Goal: Task Accomplishment & Management: Use online tool/utility

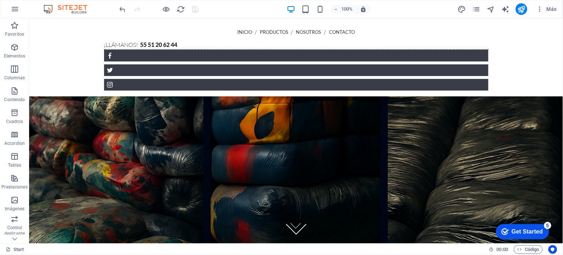
scroll to position [1582, 0]
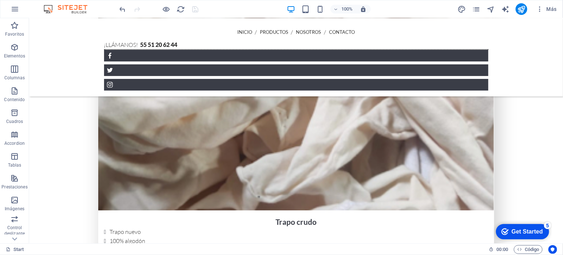
click at [61, 7] on img at bounding box center [69, 9] width 55 height 9
click at [49, 10] on img at bounding box center [69, 9] width 55 height 9
click at [67, 10] on img at bounding box center [69, 9] width 55 height 9
click at [14, 8] on icon "button" at bounding box center [15, 9] width 9 height 9
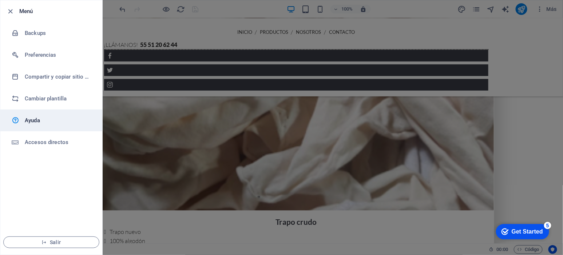
click at [32, 122] on h6 "Ayuda" at bounding box center [58, 120] width 67 height 9
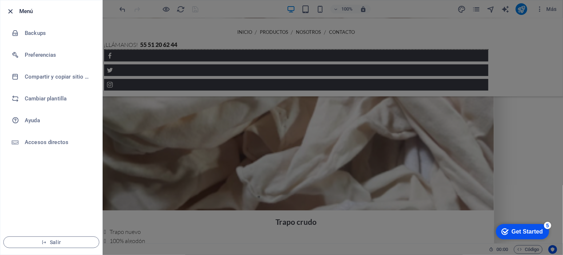
click at [6, 10] on li "Menú" at bounding box center [51, 11] width 102 height 22
click at [12, 11] on icon "button" at bounding box center [11, 11] width 8 height 8
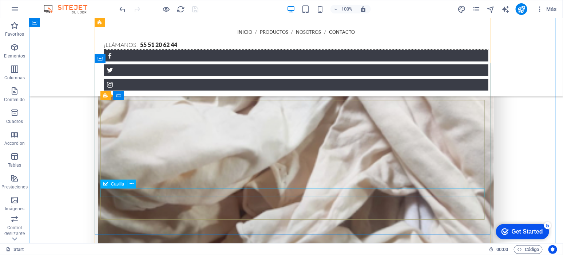
scroll to position [1521, 0]
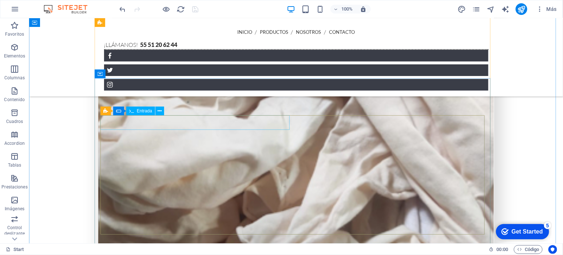
click at [138, 110] on span "Entrada" at bounding box center [144, 111] width 15 height 4
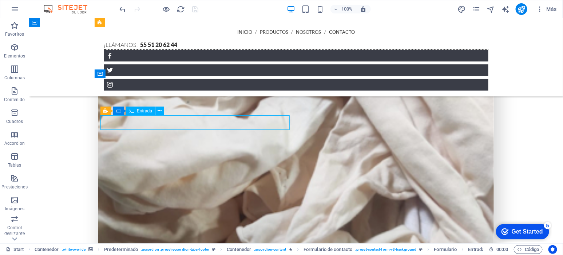
click at [138, 110] on span "Entrada" at bounding box center [144, 111] width 15 height 4
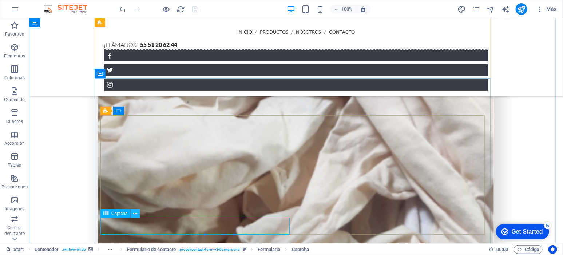
click at [136, 211] on icon at bounding box center [135, 214] width 4 height 8
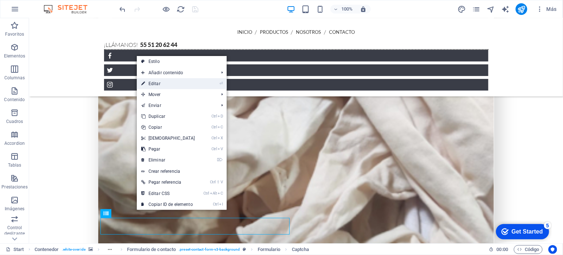
click at [162, 82] on link "⏎ Editar" at bounding box center [168, 83] width 63 height 11
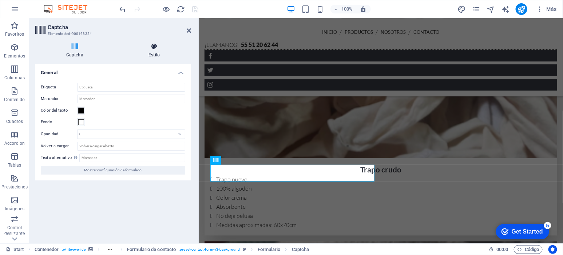
click at [160, 52] on h4 "Estilo" at bounding box center [155, 50] width 74 height 15
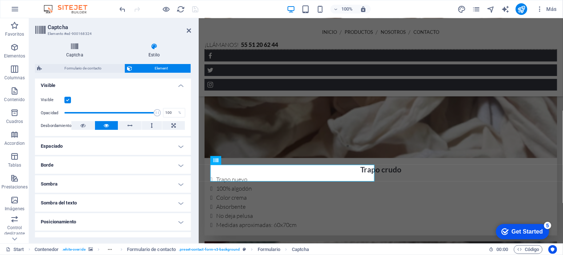
scroll to position [72, 0]
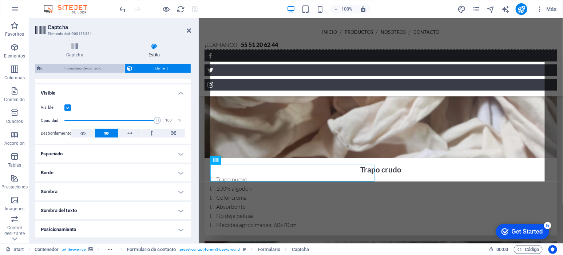
click at [70, 66] on span "Formulario de contacto" at bounding box center [83, 68] width 78 height 9
select select "rem"
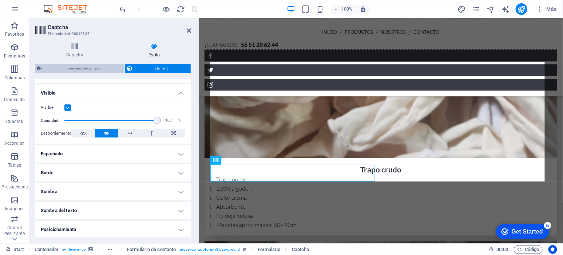
select select "rem"
select select "px"
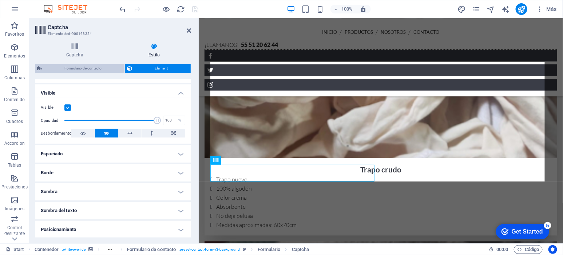
select select "px"
select select "rem"
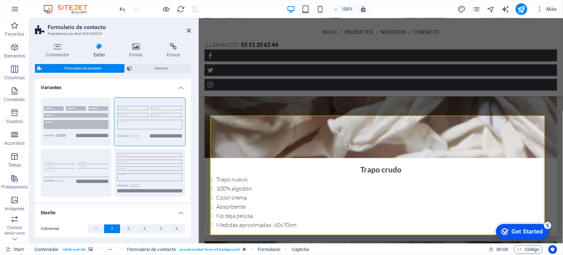
scroll to position [1468, 0]
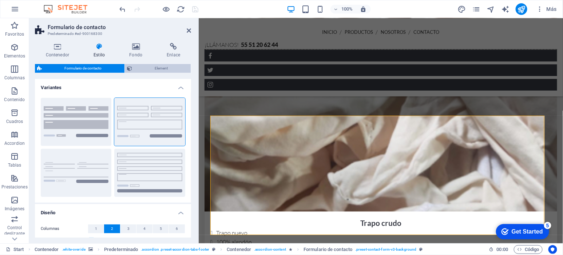
click at [163, 68] on span "Element" at bounding box center [161, 68] width 54 height 9
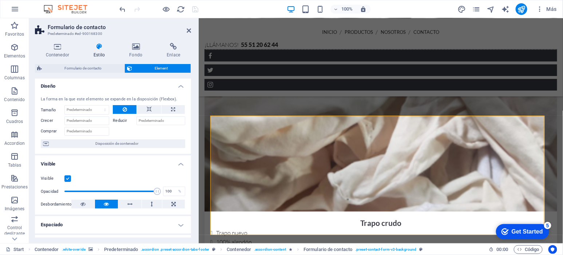
scroll to position [0, 0]
click at [61, 55] on h4 "Contenedor" at bounding box center [59, 50] width 48 height 15
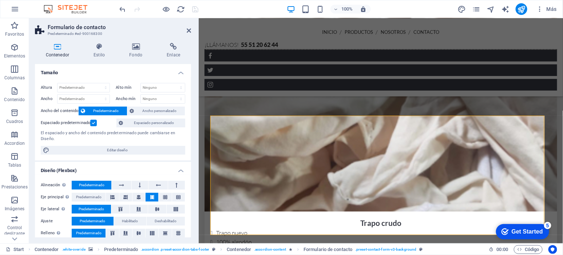
click at [143, 59] on div "Contenedor Estilo Fondo Enlace Tamaño Altura Predeterminado px rem % vh vw Alto…" at bounding box center [113, 140] width 156 height 195
click at [138, 51] on h4 "Fondo" at bounding box center [138, 50] width 38 height 15
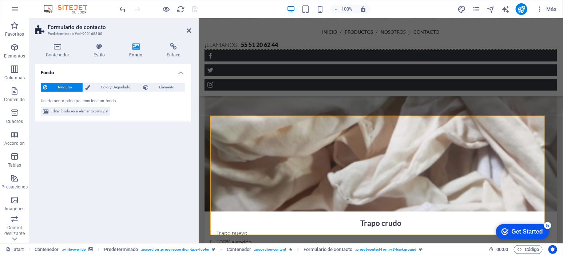
click at [102, 42] on div "Contenedor Estilo Fondo Enlace Tamaño Altura Predeterminado px rem % vh vw Alto…" at bounding box center [113, 140] width 168 height 207
click at [96, 45] on icon at bounding box center [99, 46] width 33 height 7
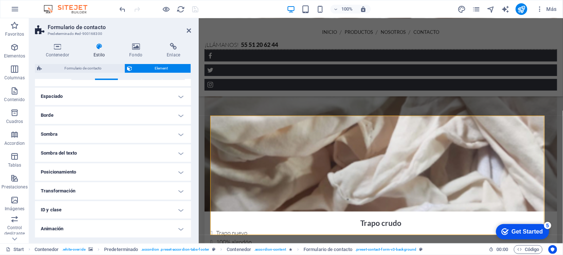
scroll to position [148, 0]
click at [59, 46] on icon at bounding box center [57, 46] width 45 height 7
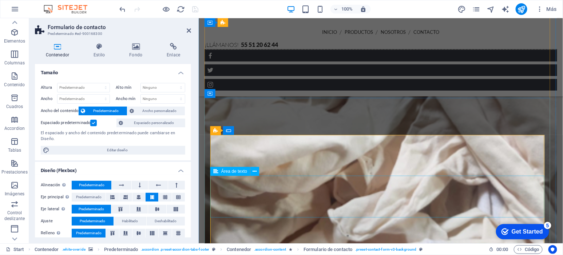
scroll to position [1468, 0]
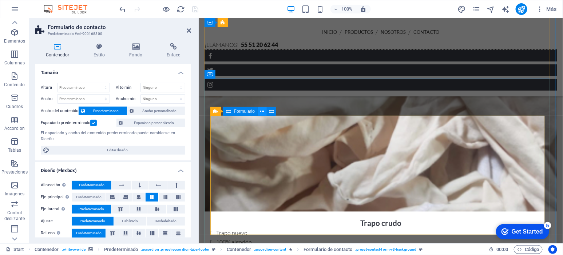
click at [262, 110] on icon at bounding box center [263, 112] width 4 height 8
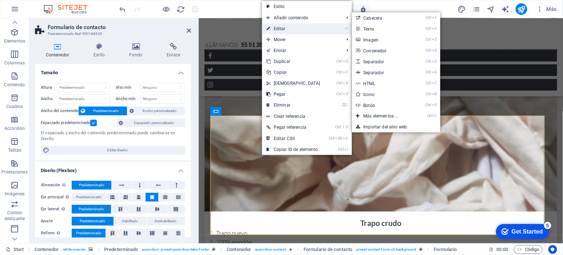
click at [292, 28] on link "⏎ Editar" at bounding box center [293, 28] width 63 height 11
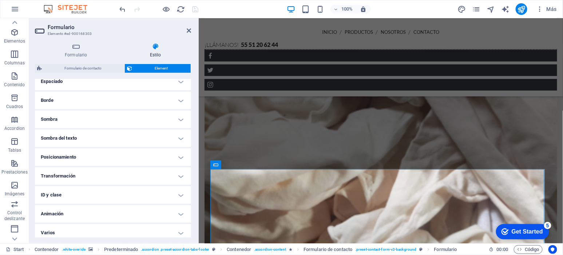
scroll to position [148, 0]
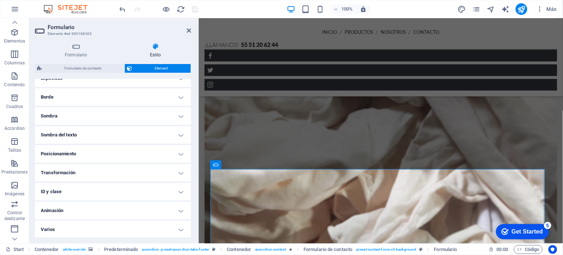
click at [127, 224] on h4 "Varios" at bounding box center [113, 229] width 156 height 17
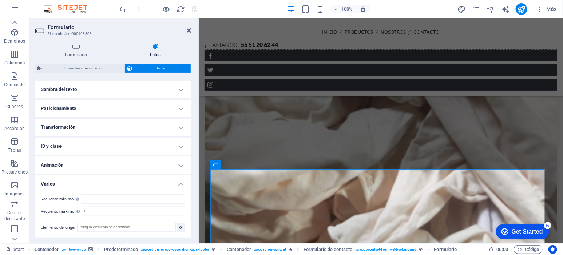
click at [138, 144] on h4 "ID y clase" at bounding box center [113, 146] width 156 height 17
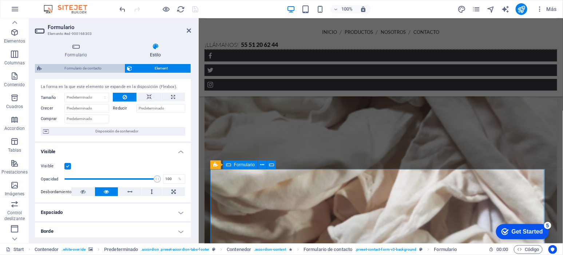
scroll to position [0, 0]
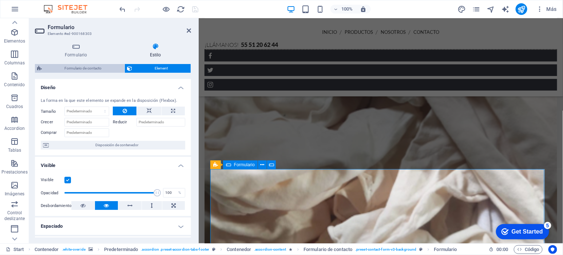
click at [106, 65] on span "Formulario de contacto" at bounding box center [83, 68] width 78 height 9
select select "rem"
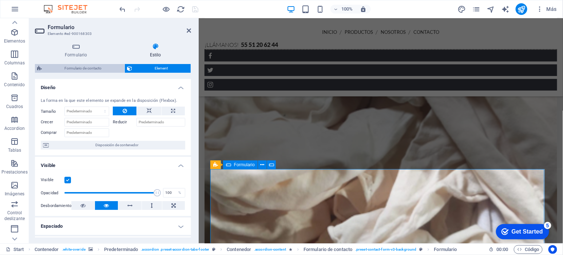
select select "rem"
select select "px"
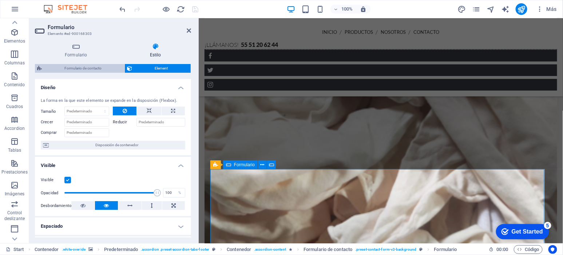
select select "px"
select select "rem"
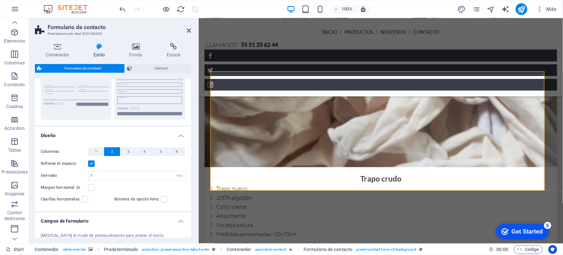
scroll to position [34, 0]
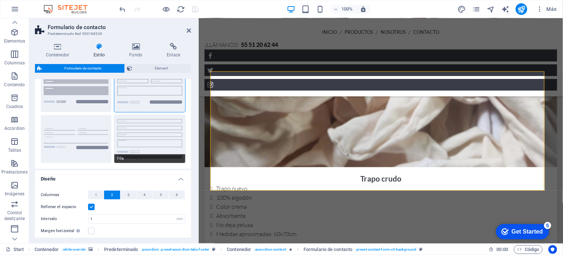
click at [141, 152] on button "Fila" at bounding box center [149, 139] width 71 height 48
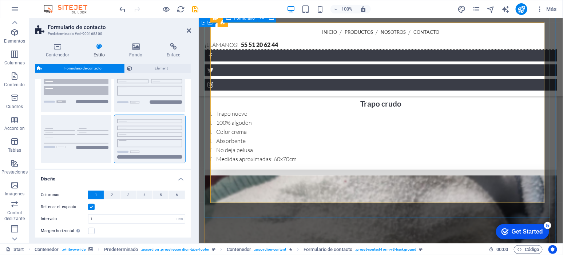
scroll to position [1588, 0]
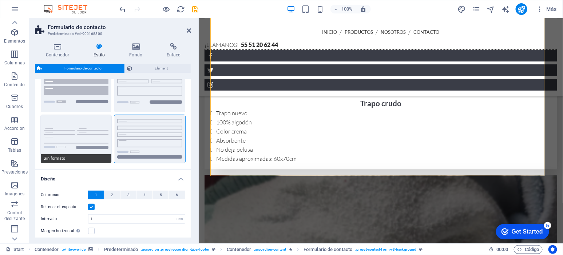
click at [74, 129] on button "Sin formato" at bounding box center [76, 139] width 71 height 48
select select "DISABLED_OPTION_VALUE"
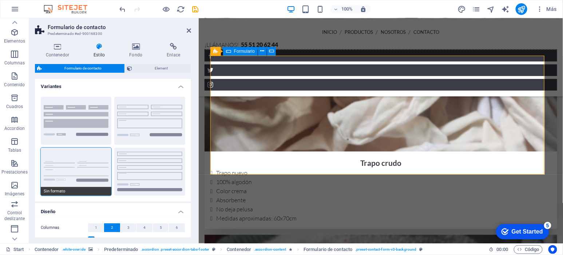
scroll to position [0, 0]
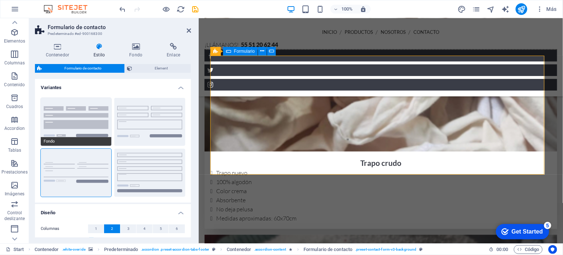
click at [83, 138] on span "Fondo" at bounding box center [76, 141] width 71 height 9
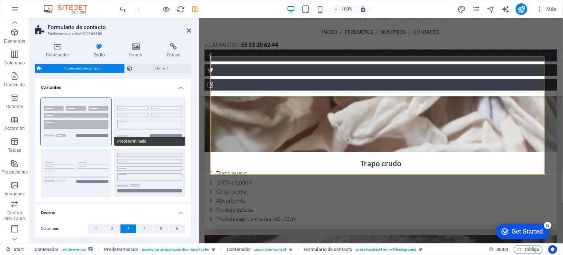
click at [142, 120] on button "Predeterminado" at bounding box center [149, 122] width 71 height 48
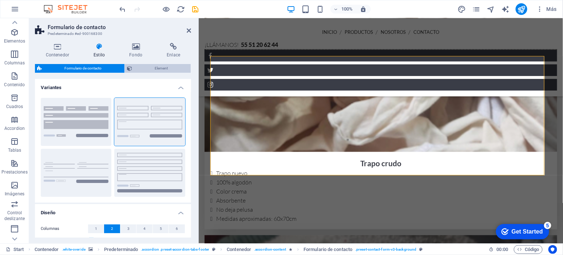
click at [158, 68] on span "Element" at bounding box center [161, 68] width 54 height 9
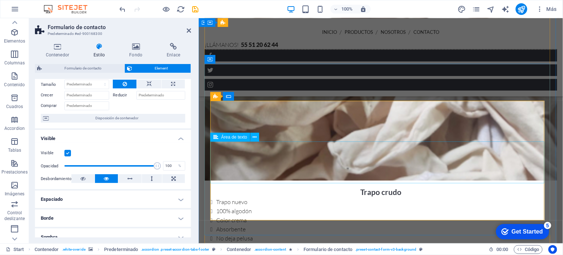
scroll to position [1437, 0]
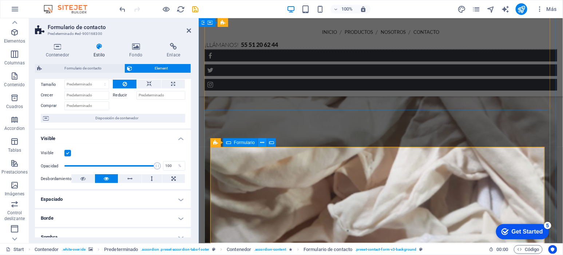
click at [264, 142] on button at bounding box center [262, 142] width 9 height 9
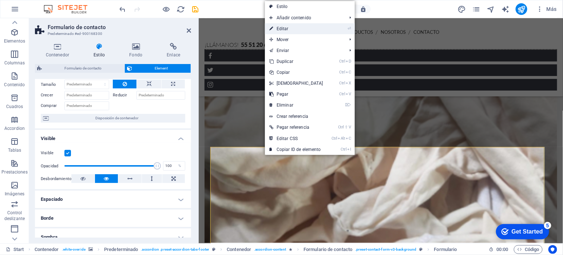
click at [302, 30] on link "⏎ Editar" at bounding box center [296, 28] width 63 height 11
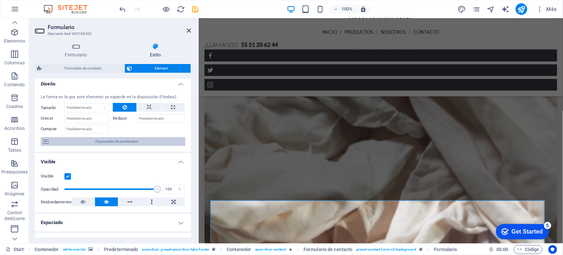
scroll to position [0, 0]
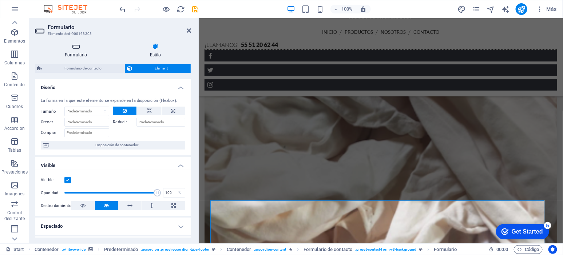
click at [78, 54] on h4 "Formulario" at bounding box center [77, 50] width 85 height 15
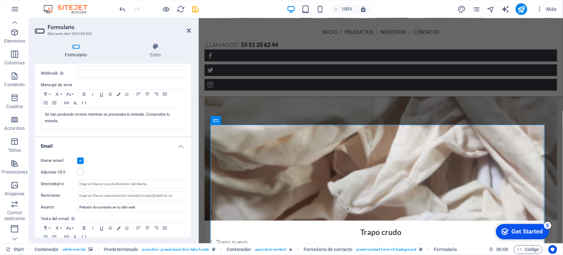
scroll to position [121, 0]
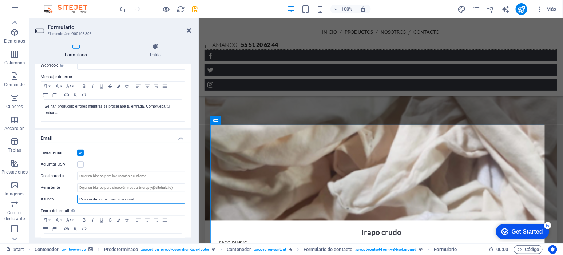
click at [123, 199] on input "Petición de contacto en tu sitio web" at bounding box center [131, 199] width 108 height 9
click at [130, 201] on input "Petición de contacto sitio web" at bounding box center [131, 199] width 108 height 9
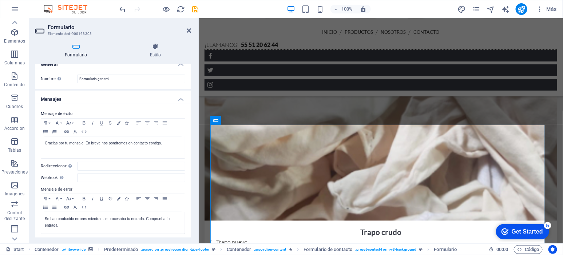
scroll to position [0, 0]
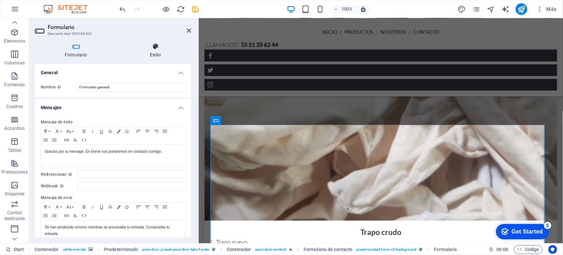
type input "Petición de contacto sitio web TRAPOMEX"
click at [160, 49] on icon at bounding box center [155, 46] width 71 height 7
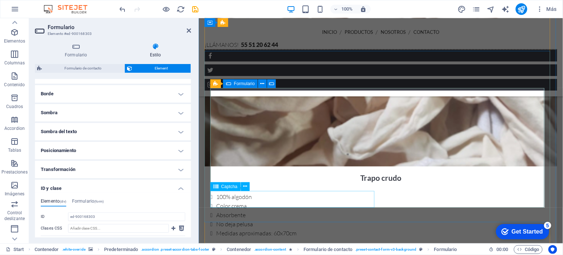
scroll to position [1519, 0]
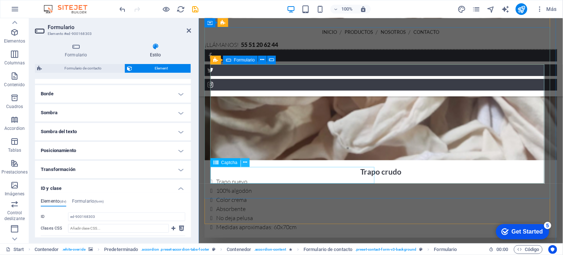
click at [246, 164] on icon at bounding box center [245, 163] width 4 height 8
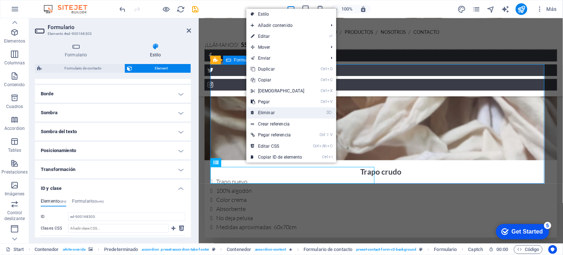
click at [267, 109] on link "⌦ Eliminar" at bounding box center [278, 112] width 63 height 11
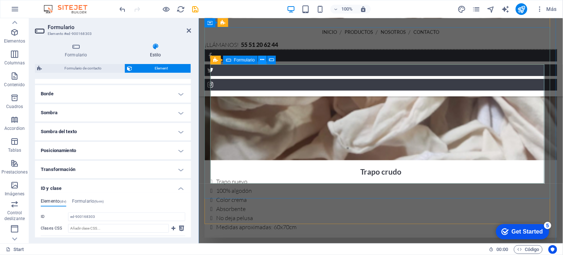
click at [264, 58] on icon at bounding box center [263, 60] width 4 height 8
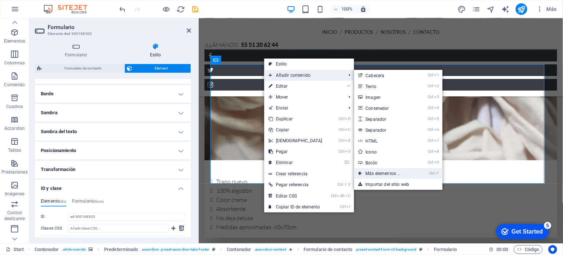
click at [401, 172] on link "Ctrl ⏎ Más elementos ..." at bounding box center [384, 173] width 61 height 11
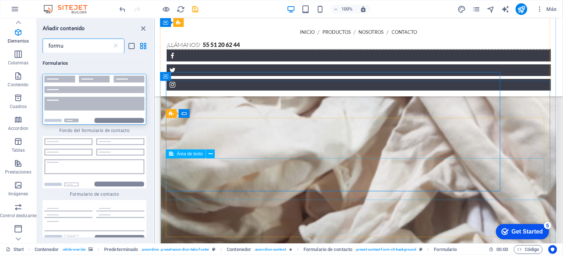
scroll to position [1512, 0]
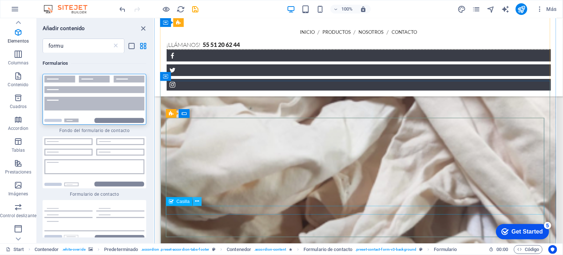
click at [200, 201] on button at bounding box center [197, 201] width 9 height 9
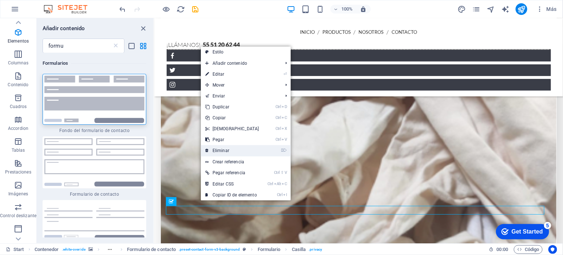
drag, startPoint x: 233, startPoint y: 148, endPoint x: 79, endPoint y: 129, distance: 155.1
click at [233, 148] on link "⌦ Eliminar" at bounding box center [232, 150] width 63 height 11
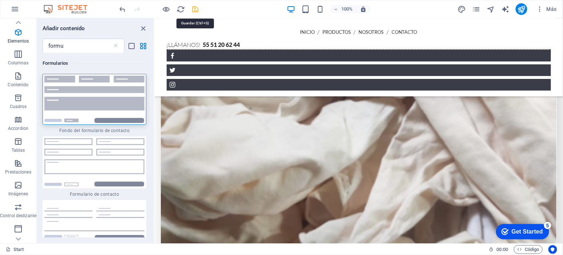
click at [196, 10] on icon "save" at bounding box center [196, 9] width 8 height 8
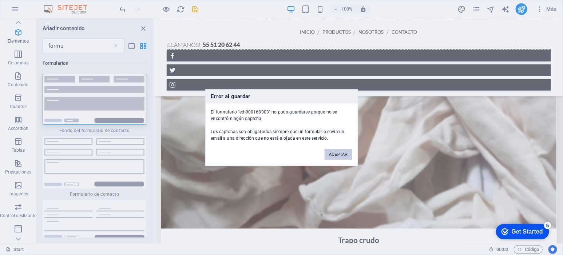
click at [344, 155] on button "ACEPTAR" at bounding box center [338, 154] width 27 height 11
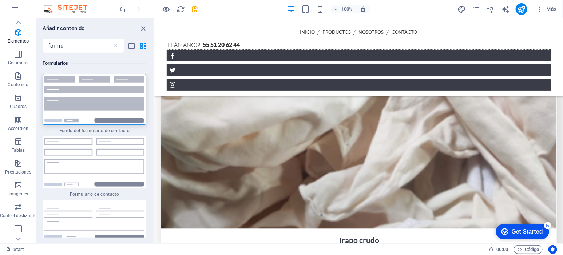
click at [541, 3] on div "100% Más" at bounding box center [281, 8] width 563 height 17
click at [542, 5] on icon "button" at bounding box center [540, 8] width 7 height 7
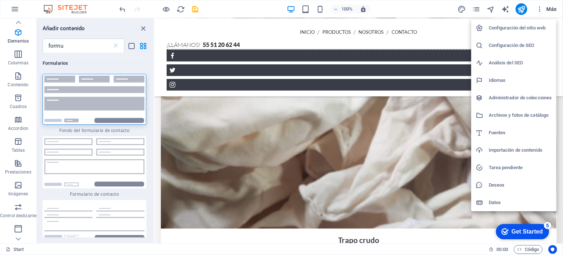
click at [533, 31] on h6 "Configuración del sitio web" at bounding box center [520, 28] width 63 height 9
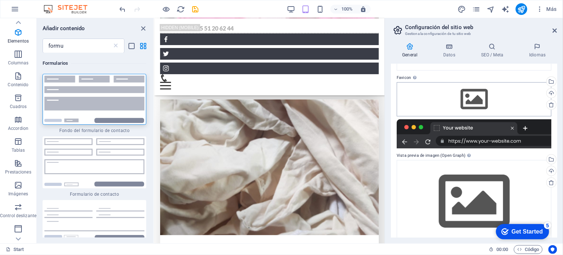
scroll to position [98, 0]
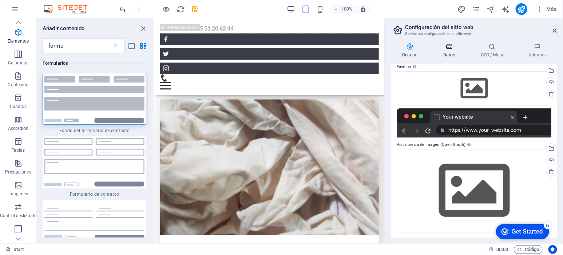
click at [456, 50] on icon at bounding box center [449, 46] width 35 height 7
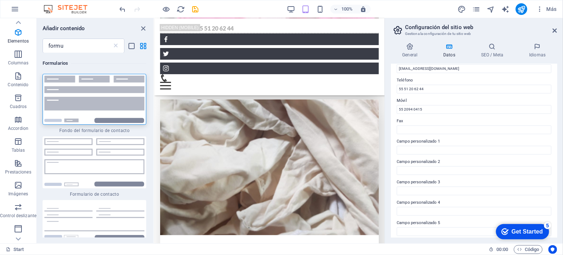
scroll to position [106, 0]
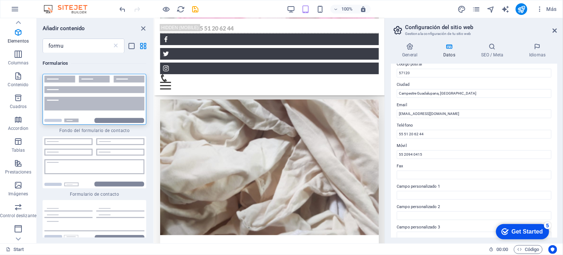
click at [490, 58] on div "General Datos SEO / Meta Idiomas Nombre del sitio web [DOMAIN_NAME] Logo Arrast…" at bounding box center [474, 140] width 166 height 195
click at [492, 53] on h4 "SEO / Meta" at bounding box center [494, 50] width 48 height 15
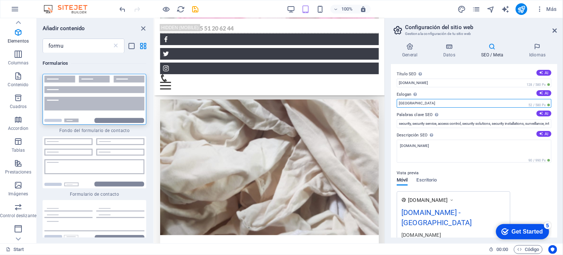
click at [452, 103] on input "[GEOGRAPHIC_DATA]" at bounding box center [474, 103] width 155 height 9
type input "v"
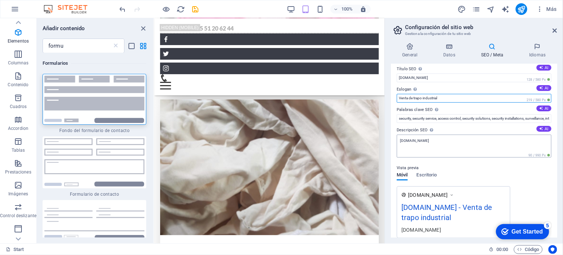
scroll to position [0, 0]
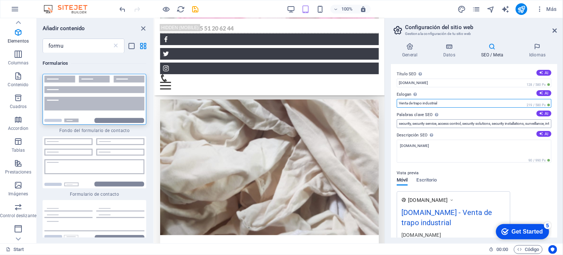
type input "Venta de trapo industrial"
click at [464, 123] on input "security, security service, access control, security solutions, security instal…" at bounding box center [474, 123] width 155 height 9
click at [466, 121] on input "security, security service, access control, security solutions, security instal…" at bounding box center [474, 123] width 155 height 9
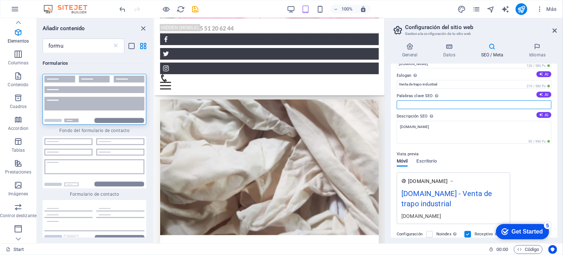
scroll to position [45, 0]
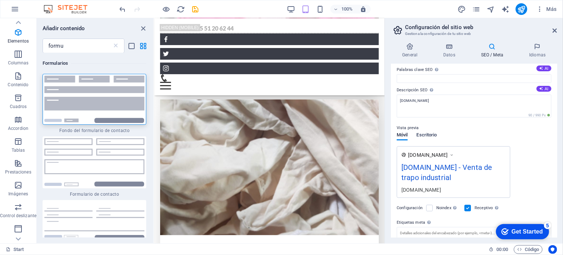
click at [429, 135] on span "Escritorio" at bounding box center [427, 136] width 20 height 10
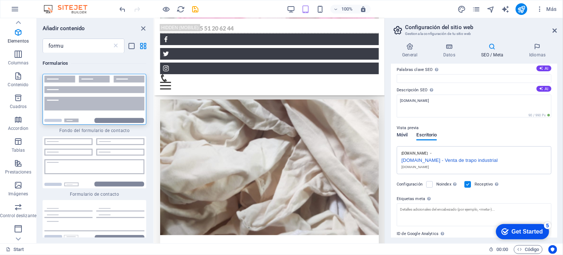
click at [406, 132] on span "Móvil" at bounding box center [402, 136] width 11 height 10
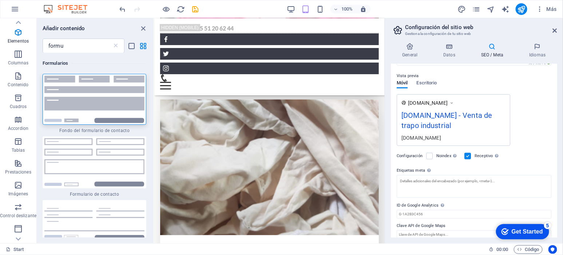
scroll to position [104, 0]
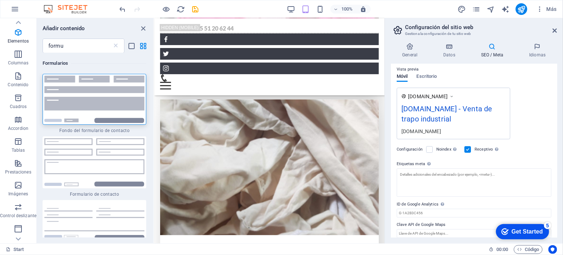
drag, startPoint x: 464, startPoint y: 177, endPoint x: 499, endPoint y: 50, distance: 132.0
click at [499, 50] on icon at bounding box center [492, 46] width 45 height 7
click at [407, 46] on icon at bounding box center [410, 46] width 38 height 7
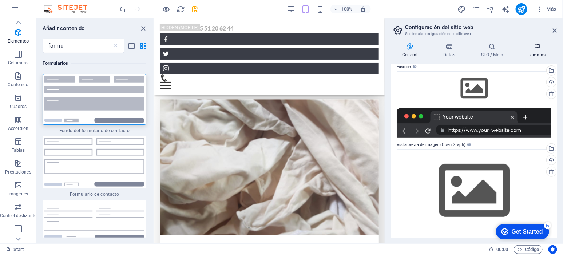
click at [539, 52] on h4 "Idiomas" at bounding box center [537, 50] width 39 height 15
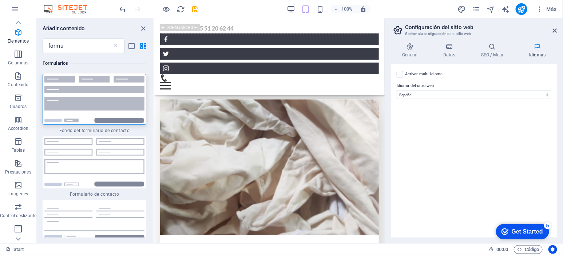
click at [559, 28] on aside "Configuración del sitio web Gestiona la configuración de tu sitio web General D…" at bounding box center [474, 130] width 178 height 225
click at [554, 30] on icon at bounding box center [555, 31] width 4 height 6
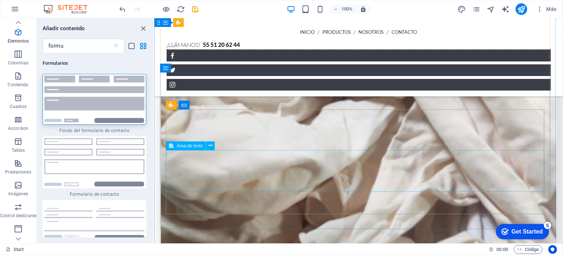
scroll to position [1554, 0]
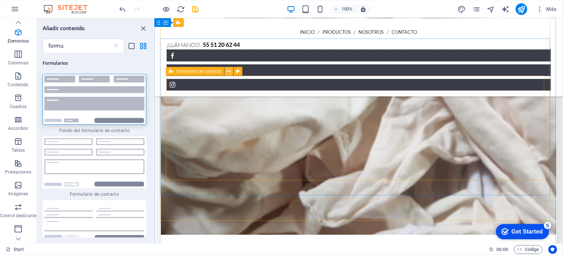
click at [226, 72] on button at bounding box center [229, 71] width 9 height 9
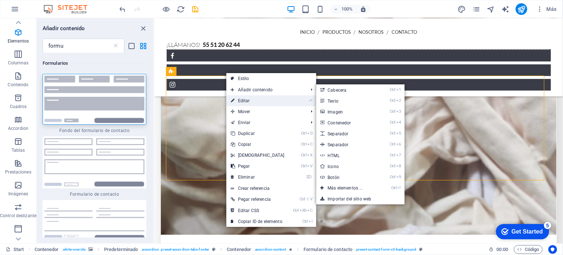
drag, startPoint x: 29, startPoint y: 97, endPoint x: 245, endPoint y: 101, distance: 216.0
click at [245, 101] on link "⏎ Editar" at bounding box center [258, 100] width 63 height 11
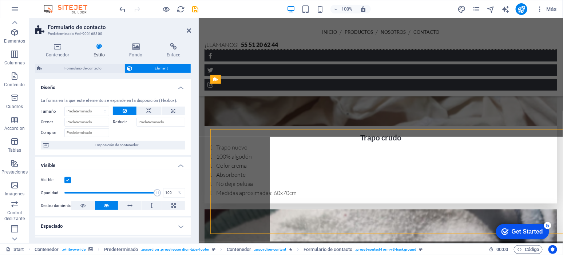
scroll to position [1500, 0]
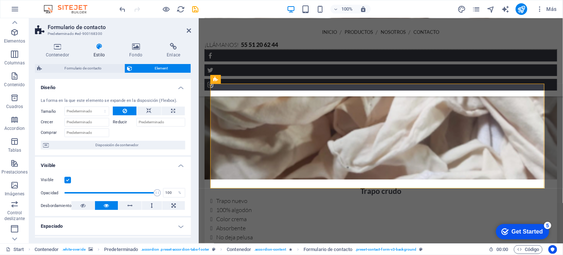
click at [62, 58] on div "Contenedor Estilo Fondo Enlace Tamaño Altura Predeterminado px rem % vh vw Alto…" at bounding box center [113, 140] width 156 height 195
click at [59, 54] on h4 "Contenedor" at bounding box center [59, 50] width 48 height 15
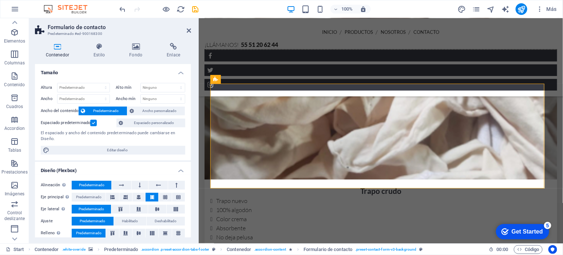
click at [102, 41] on div "Contenedor Estilo Fondo Enlace Tamaño Altura Predeterminado px rem % vh vw Alto…" at bounding box center [113, 140] width 168 height 207
click at [98, 47] on icon at bounding box center [99, 46] width 33 height 7
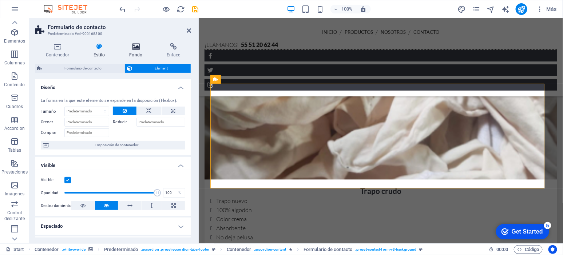
click at [125, 52] on h4 "Fondo" at bounding box center [138, 50] width 38 height 15
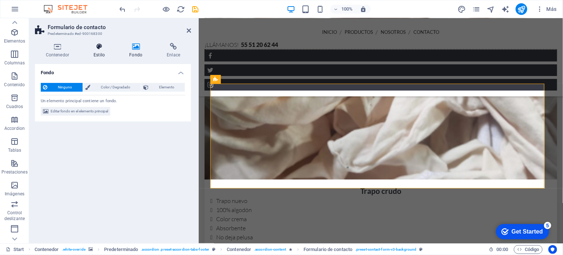
click at [97, 50] on icon at bounding box center [99, 46] width 33 height 7
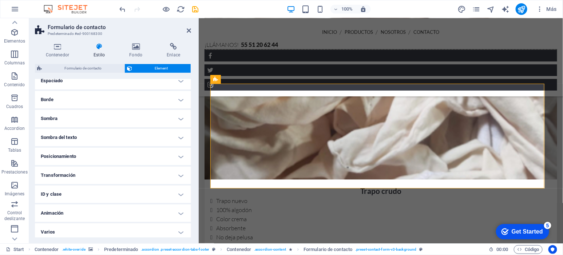
scroll to position [148, 0]
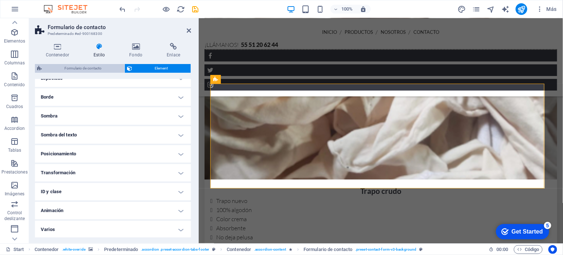
click at [89, 70] on span "Formulario de contacto" at bounding box center [83, 68] width 78 height 9
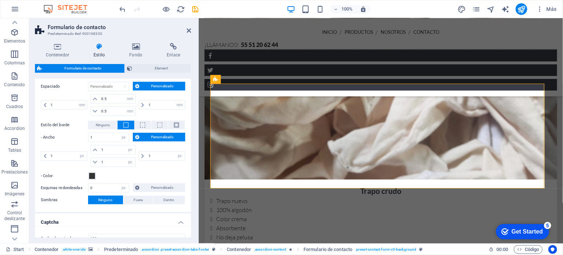
scroll to position [292, 0]
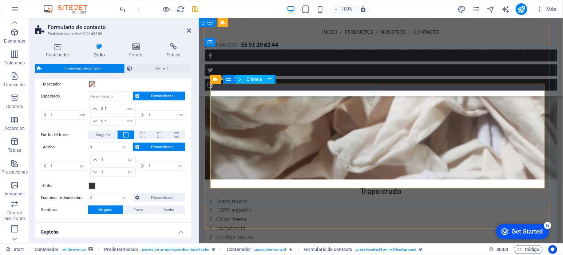
click at [229, 76] on icon at bounding box center [228, 79] width 5 height 9
click at [258, 79] on button at bounding box center [262, 79] width 9 height 9
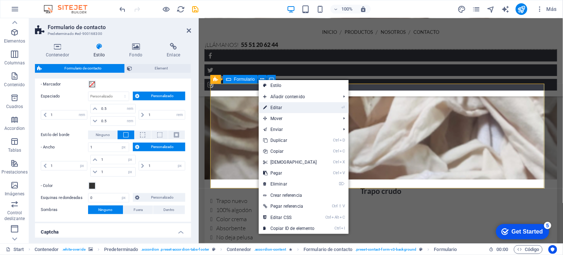
click at [303, 110] on link "⏎ Editar" at bounding box center [290, 107] width 63 height 11
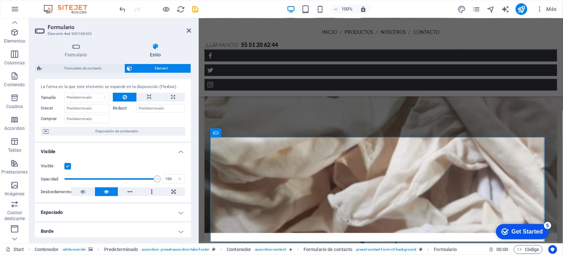
scroll to position [30, 0]
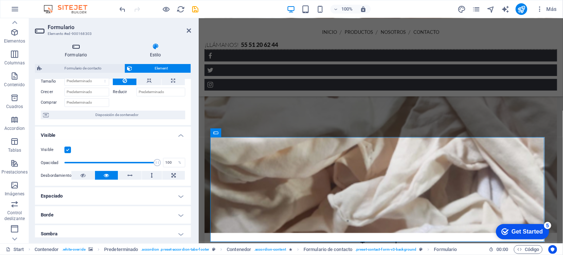
click at [74, 46] on icon at bounding box center [76, 46] width 82 height 7
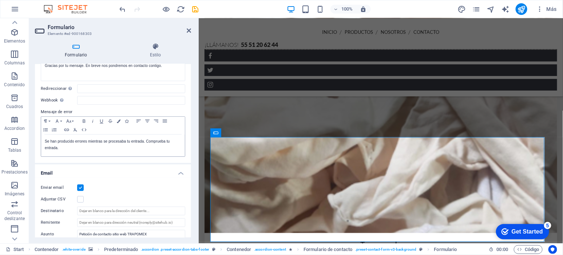
scroll to position [91, 0]
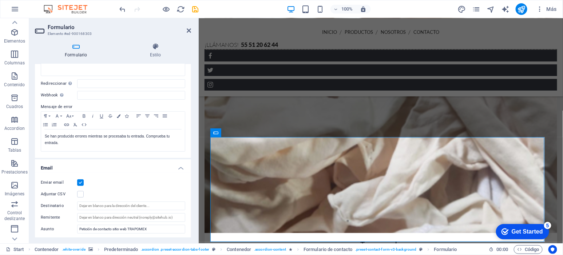
click at [80, 183] on label at bounding box center [80, 183] width 7 height 7
click at [0, 0] on input "Enviar email" at bounding box center [0, 0] width 0 height 0
click at [199, 11] on icon "save" at bounding box center [196, 9] width 8 height 8
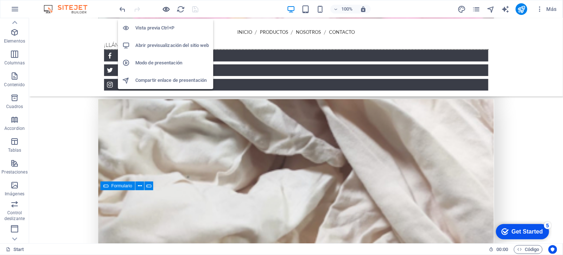
click at [167, 7] on icon "button" at bounding box center [166, 9] width 8 height 8
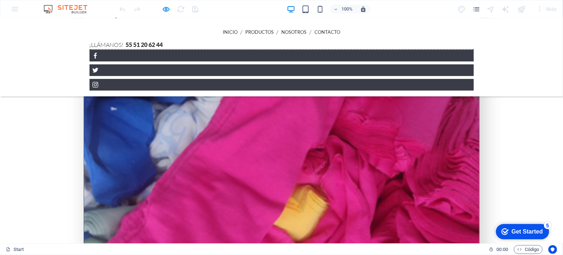
scroll to position [1162, 0]
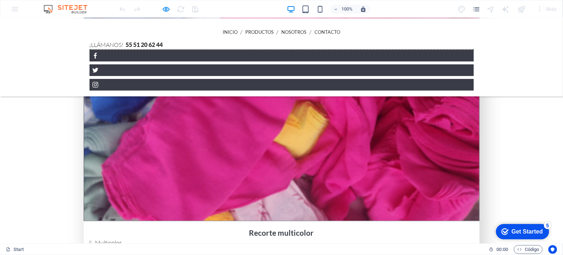
scroll to position [1253, 0]
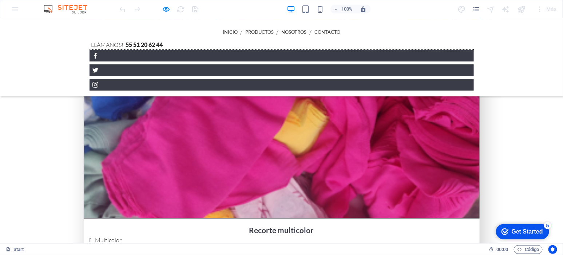
type input "errwer"
type input "werewr"
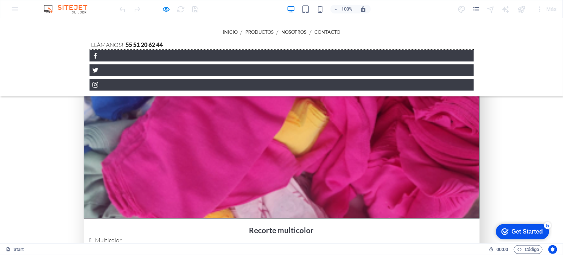
type input "werewr"
type input "werwer"
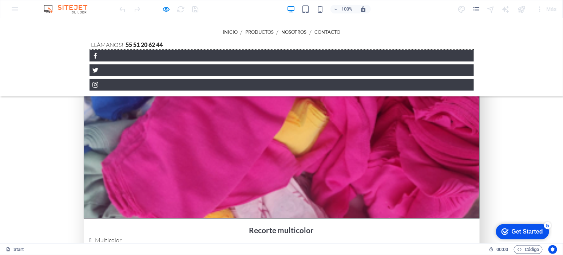
type textarea "werewr"
type input "[EMAIL_ADDRESS][DOMAIN_NAME]"
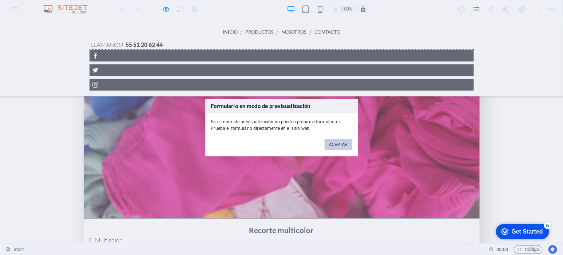
click at [333, 143] on button "ACEPTAR" at bounding box center [338, 144] width 27 height 11
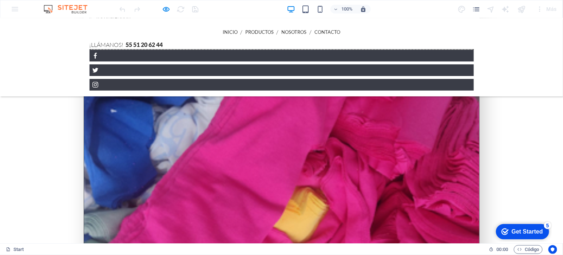
scroll to position [1162, 0]
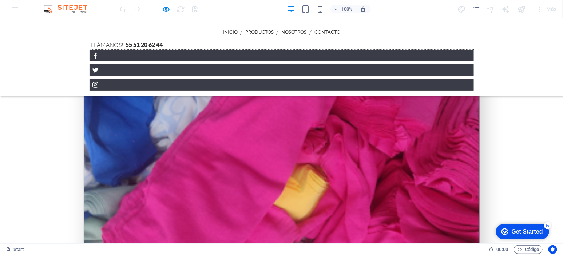
scroll to position [1176, 0]
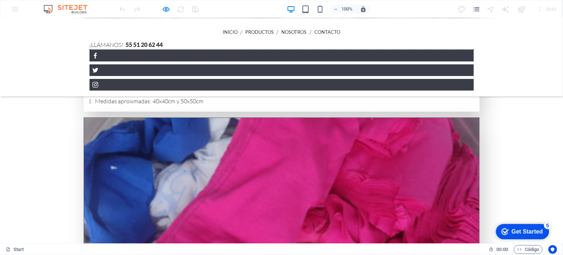
scroll to position [1100, 0]
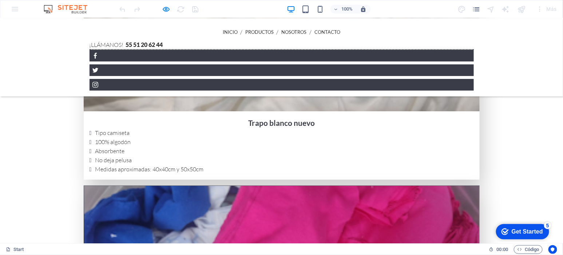
scroll to position [994, 0]
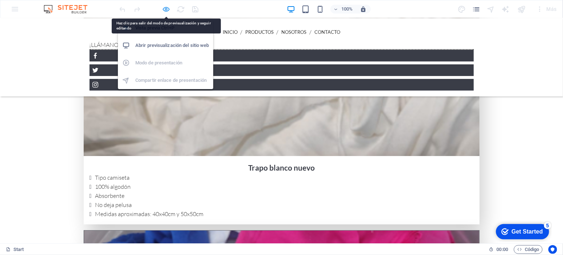
click at [169, 8] on icon "button" at bounding box center [166, 9] width 8 height 8
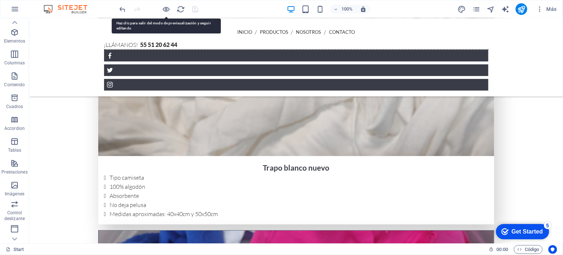
click at [197, 7] on div at bounding box center [159, 9] width 82 height 12
drag, startPoint x: 25, startPoint y: 139, endPoint x: 33, endPoint y: 140, distance: 7.8
click at [25, 139] on span "Tablas" at bounding box center [14, 145] width 29 height 17
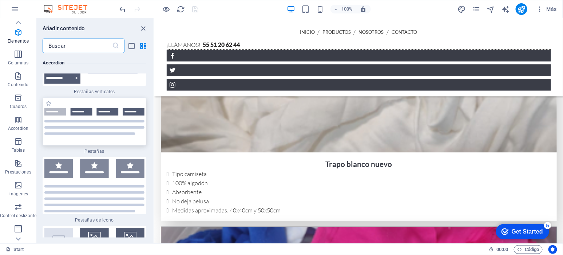
scroll to position [4693, 0]
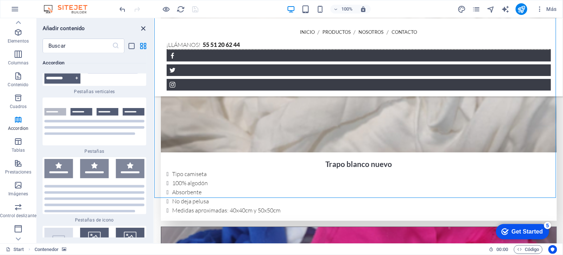
click at [142, 26] on icon "close panel" at bounding box center [144, 28] width 8 height 8
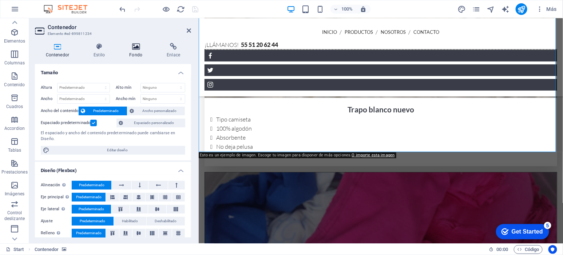
click at [134, 51] on h4 "Fondo" at bounding box center [138, 50] width 38 height 15
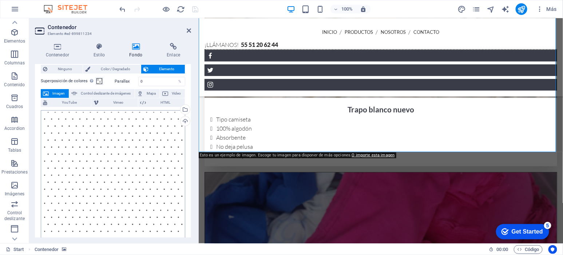
scroll to position [60, 0]
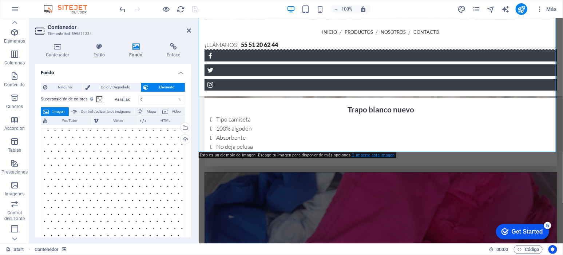
click at [366, 154] on link "O importe esta imagen" at bounding box center [373, 155] width 43 height 5
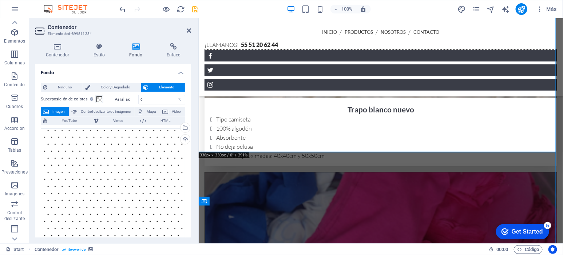
drag, startPoint x: 224, startPoint y: 169, endPoint x: 219, endPoint y: 169, distance: 5.1
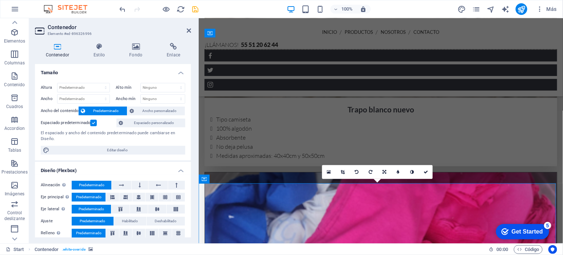
scroll to position [963, 0]
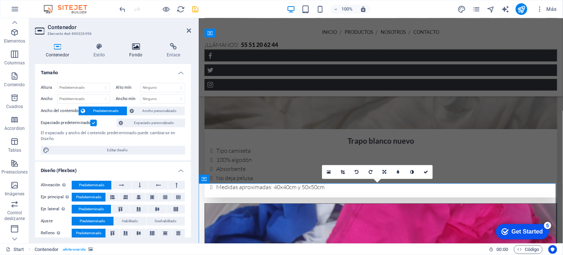
click at [139, 54] on h4 "Fondo" at bounding box center [138, 50] width 38 height 15
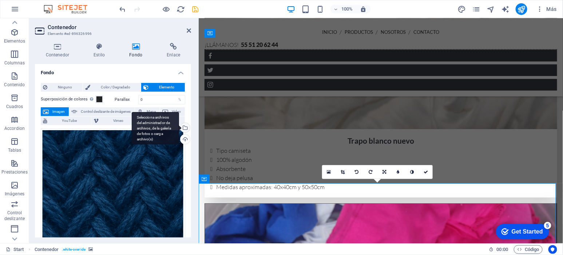
click at [184, 127] on div "Selecciona archivos del administrador de archivos, de la galería de fotos o car…" at bounding box center [184, 128] width 11 height 11
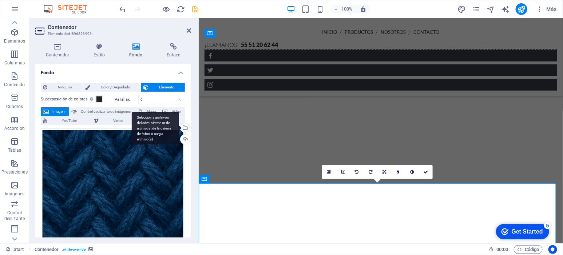
scroll to position [2793, 0]
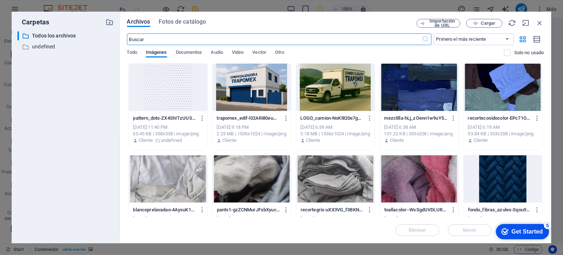
click at [173, 90] on div at bounding box center [168, 87] width 79 height 47
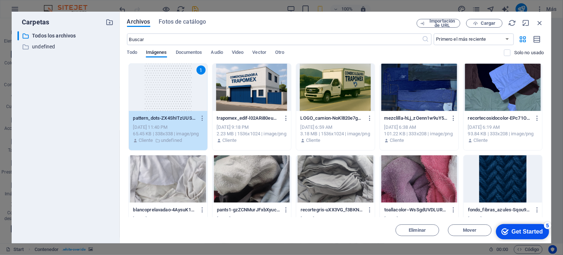
click at [157, 79] on div "1" at bounding box center [168, 87] width 79 height 47
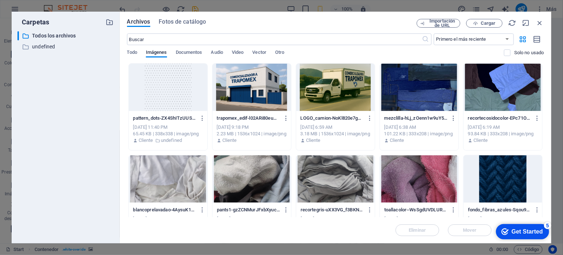
click at [157, 79] on div at bounding box center [168, 87] width 79 height 47
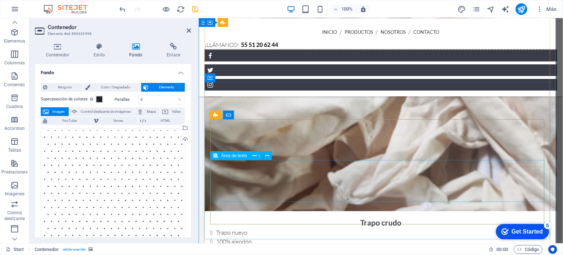
scroll to position [1407, 0]
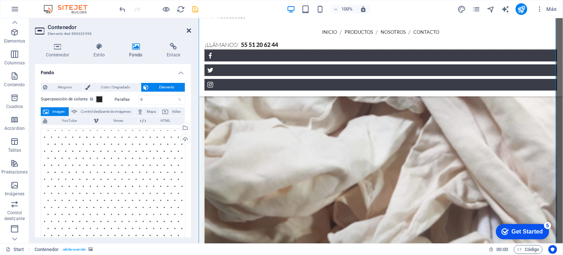
click at [189, 32] on icon at bounding box center [189, 31] width 4 height 6
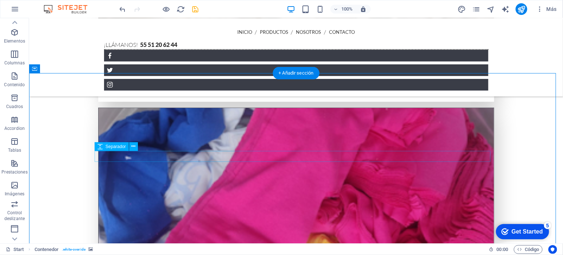
scroll to position [1059, 0]
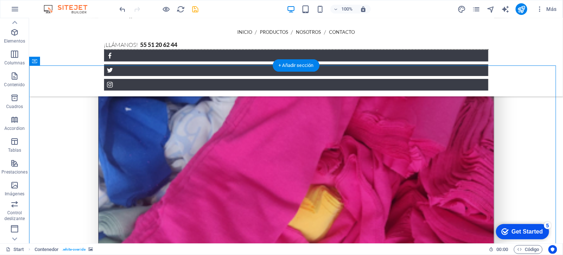
scroll to position [1103, 0]
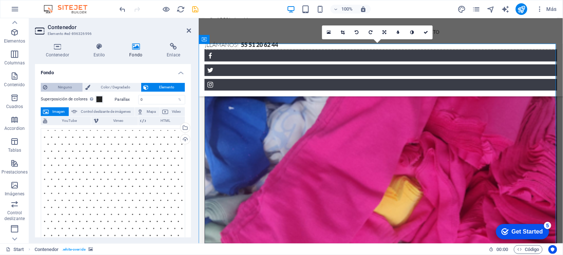
click at [67, 88] on span "Ninguno" at bounding box center [65, 87] width 31 height 9
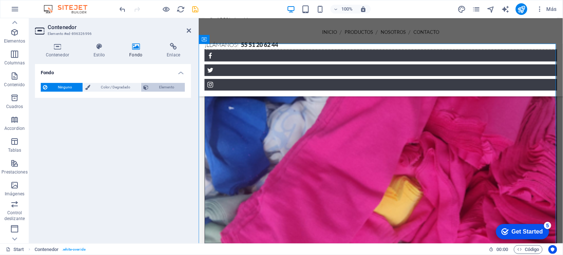
click at [174, 89] on span "Elemento" at bounding box center [167, 87] width 32 height 9
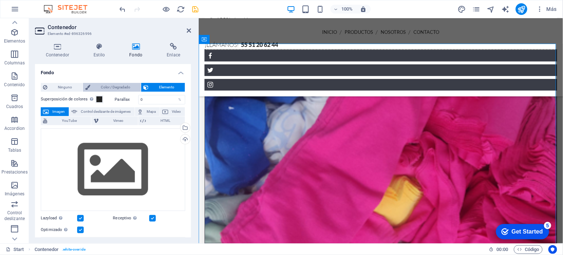
click at [109, 86] on span "Color / Degradado" at bounding box center [116, 87] width 46 height 9
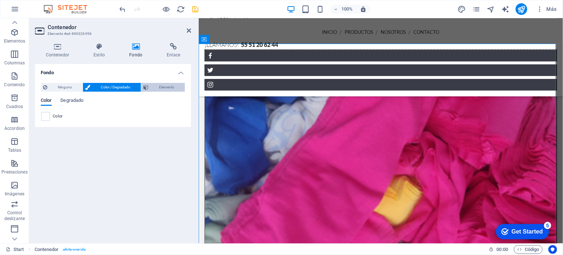
click at [156, 85] on span "Elemento" at bounding box center [167, 87] width 32 height 9
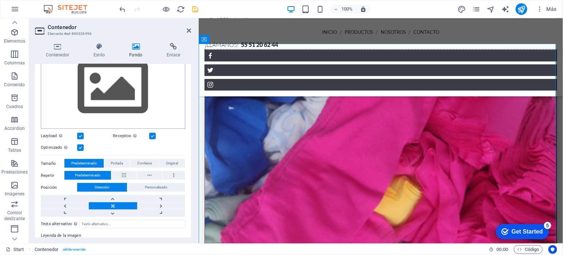
scroll to position [54, 0]
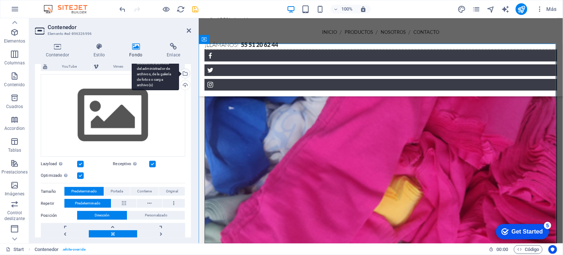
click at [184, 75] on div "Selecciona archivos del administrador de archivos, de la galería de fotos o car…" at bounding box center [184, 74] width 11 height 11
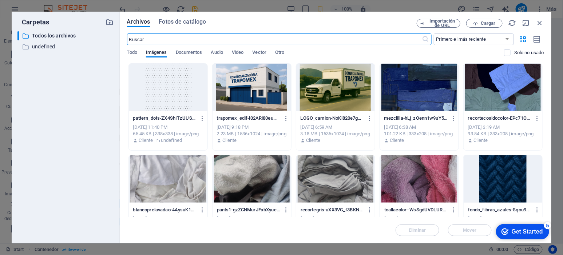
scroll to position [2793, 0]
click at [176, 100] on div at bounding box center [168, 87] width 79 height 47
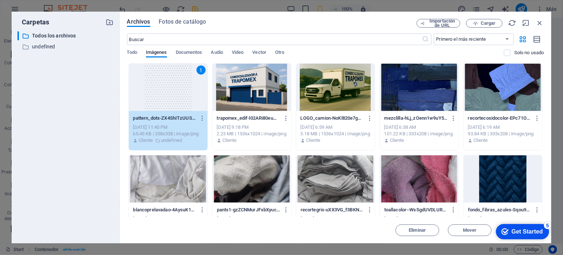
click at [176, 100] on div "1" at bounding box center [168, 87] width 79 height 47
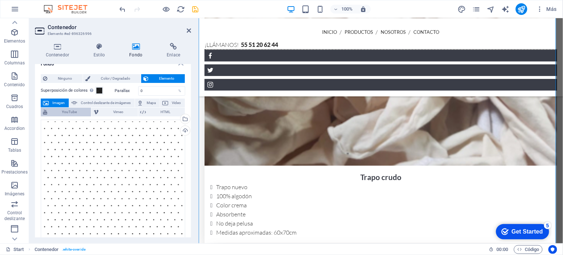
scroll to position [0, 0]
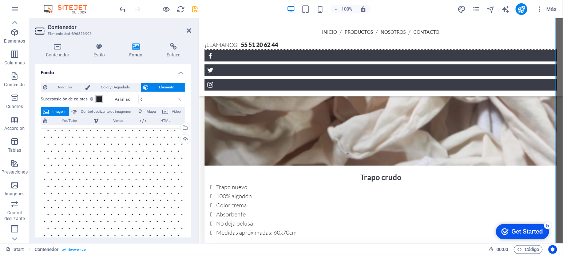
click at [97, 99] on span at bounding box center [100, 100] width 6 height 6
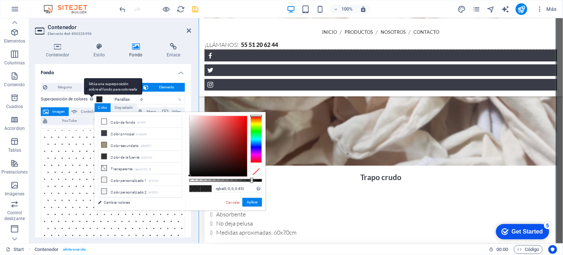
click at [88, 95] on div "Sitúa una superposición sobre el fondo para colorearla" at bounding box center [113, 86] width 58 height 16
click at [95, 98] on button "Superposición de colores Sitúa una superposición sobre el fondo para colorearla" at bounding box center [99, 99] width 8 height 8
click at [91, 95] on div "Sitúa una superposición sobre el fondo para colorearla" at bounding box center [113, 86] width 58 height 16
click at [95, 98] on button "Superposición de colores Sitúa una superposición sobre el fondo para colorearla" at bounding box center [99, 99] width 8 height 8
drag, startPoint x: 91, startPoint y: 98, endPoint x: 80, endPoint y: 98, distance: 11.0
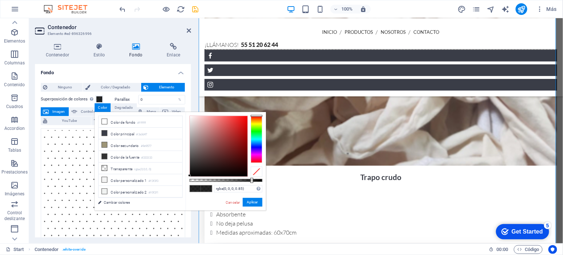
click at [92, 95] on div "Sitúa una superposición sobre el fondo para colorearla" at bounding box center [113, 86] width 58 height 16
click at [95, 98] on button "Superposición de colores Sitúa una superposición sobre el fondo para colorearla" at bounding box center [99, 99] width 8 height 8
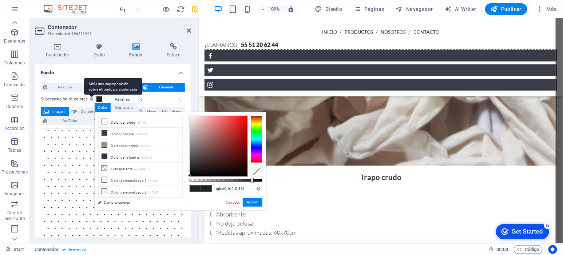
scroll to position [15, 0]
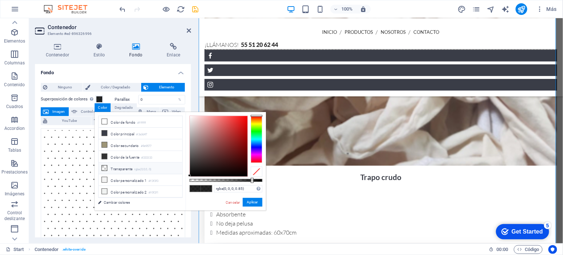
click at [141, 169] on small "rgba(0,0,0,.0)" at bounding box center [142, 169] width 17 height 5
type input "rgba(0, 0, 0, 0)"
drag, startPoint x: 141, startPoint y: 170, endPoint x: 133, endPoint y: 169, distance: 7.7
click at [133, 169] on li "Transparente rgba(0,0,0,.0)" at bounding box center [141, 169] width 84 height 12
click at [158, 87] on span "Elemento" at bounding box center [167, 87] width 32 height 9
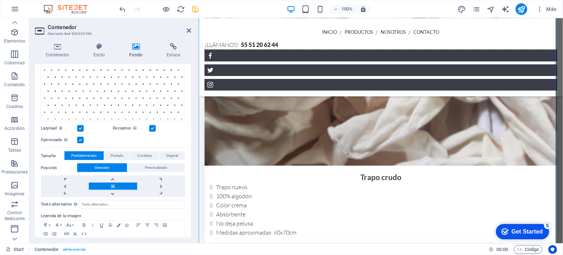
scroll to position [167, 0]
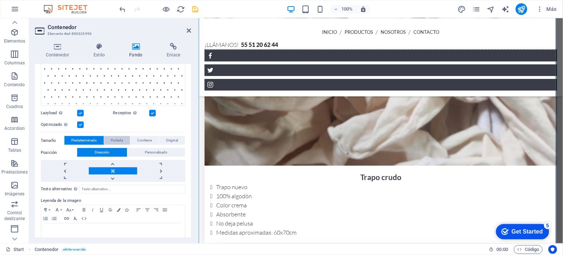
click at [120, 142] on span "Portada" at bounding box center [117, 140] width 12 height 9
click at [170, 140] on span "Original" at bounding box center [172, 140] width 12 height 9
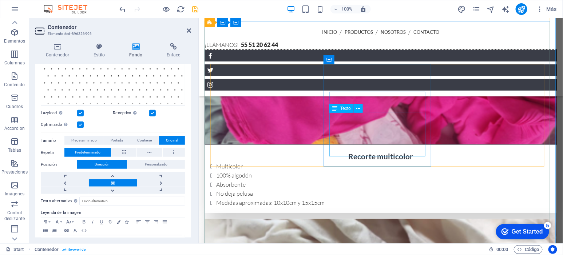
scroll to position [1241, 0]
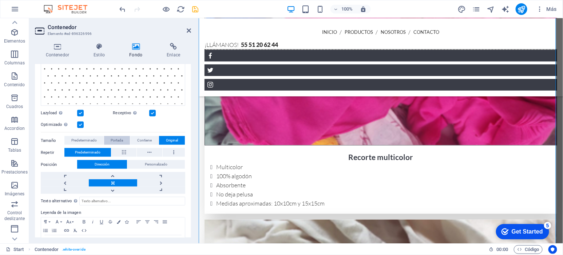
click at [118, 138] on span "Portada" at bounding box center [117, 140] width 12 height 9
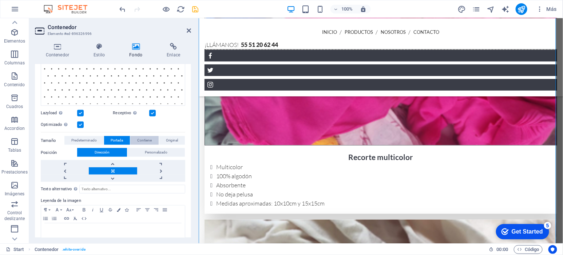
click at [145, 138] on span "Contiene" at bounding box center [144, 140] width 15 height 9
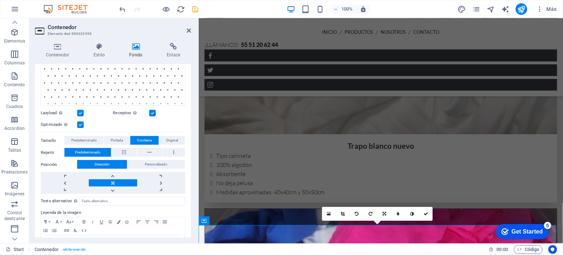
scroll to position [967, 0]
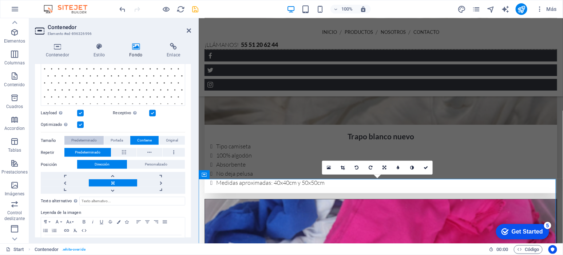
click at [96, 137] on span "Predeterminado" at bounding box center [83, 140] width 25 height 9
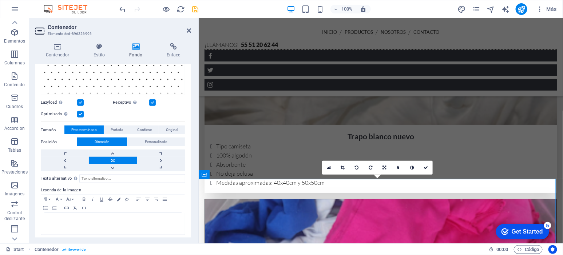
scroll to position [179, 0]
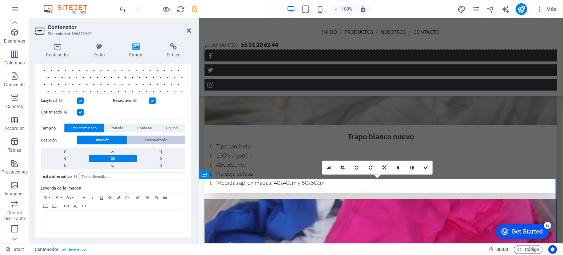
click at [148, 139] on span "Personalizado" at bounding box center [156, 140] width 23 height 9
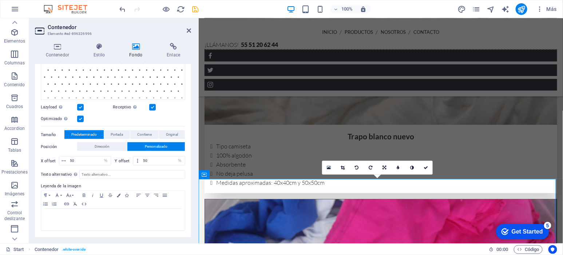
scroll to position [170, 0]
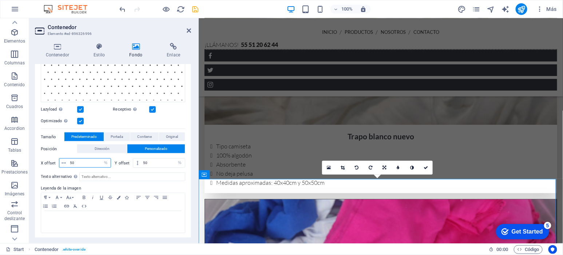
click at [88, 163] on input "50" at bounding box center [89, 163] width 43 height 9
drag, startPoint x: 154, startPoint y: 163, endPoint x: 135, endPoint y: 161, distance: 18.3
click at [135, 161] on div "50 px rem % vh vw" at bounding box center [159, 162] width 52 height 9
click at [107, 146] on span "Dirección" at bounding box center [102, 149] width 15 height 9
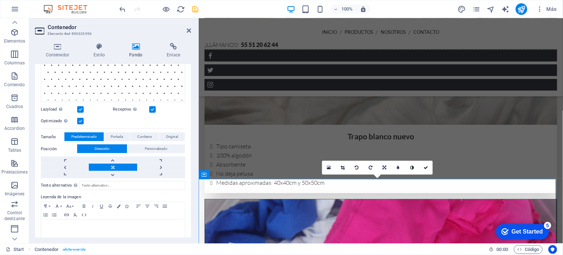
click at [118, 165] on link at bounding box center [113, 167] width 48 height 7
click at [115, 158] on link at bounding box center [113, 160] width 48 height 7
click at [113, 168] on link at bounding box center [113, 167] width 48 height 7
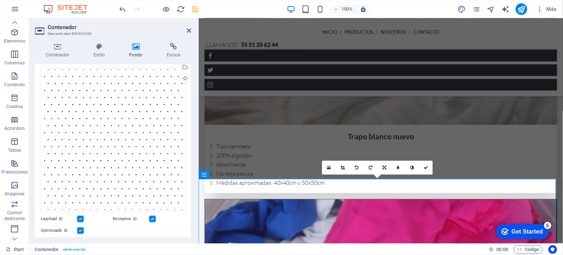
scroll to position [58, 0]
click at [187, 29] on icon at bounding box center [189, 31] width 4 height 6
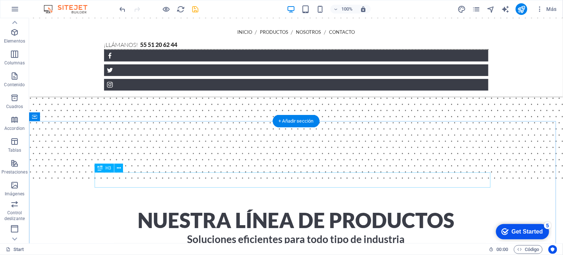
scroll to position [710, 0]
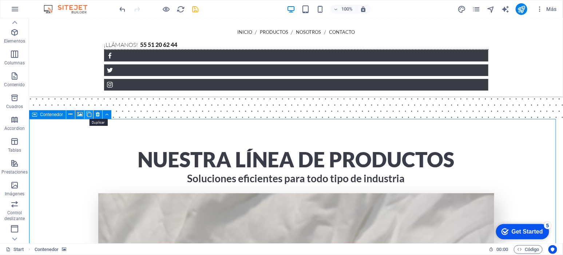
click at [90, 114] on icon at bounding box center [88, 115] width 5 height 8
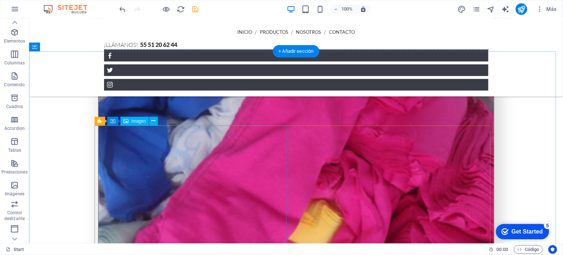
scroll to position [1148, 0]
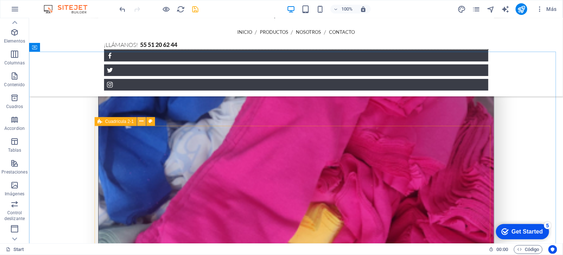
click at [142, 118] on icon at bounding box center [142, 122] width 4 height 8
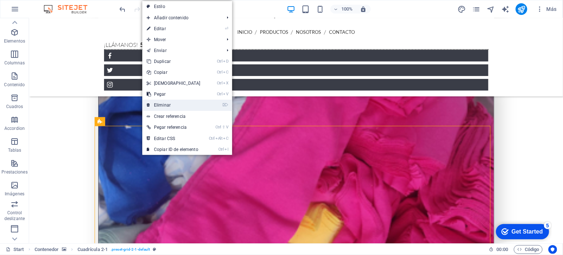
click at [170, 104] on link "⌦ Eliminar" at bounding box center [173, 105] width 63 height 11
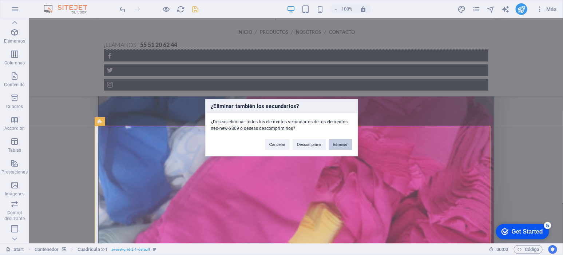
click at [341, 144] on button "Eliminar" at bounding box center [340, 144] width 23 height 11
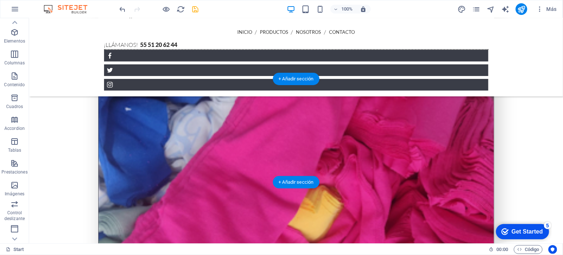
scroll to position [1170, 0]
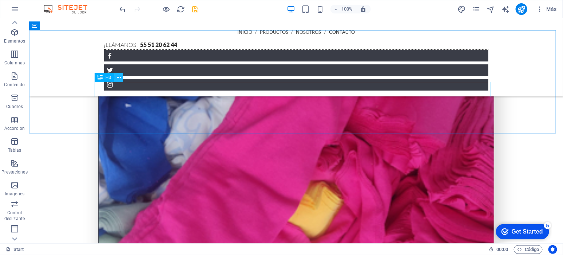
click at [118, 78] on icon at bounding box center [119, 78] width 4 height 8
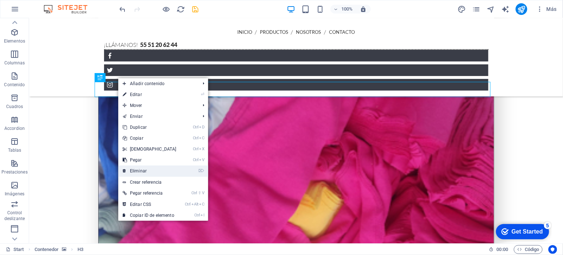
click at [138, 169] on link "⌦ Eliminar" at bounding box center [149, 171] width 63 height 11
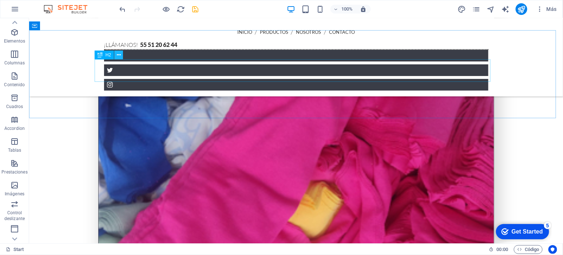
click at [117, 54] on icon at bounding box center [119, 55] width 4 height 8
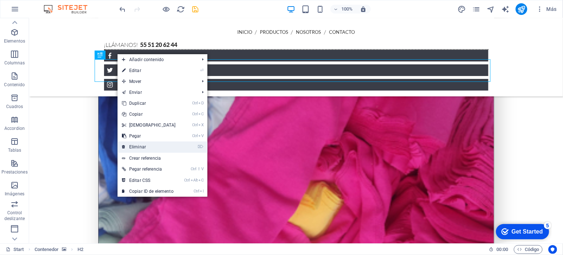
click at [137, 145] on link "⌦ Eliminar" at bounding box center [149, 147] width 63 height 11
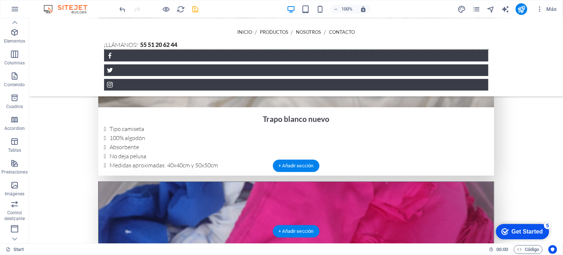
scroll to position [1048, 0]
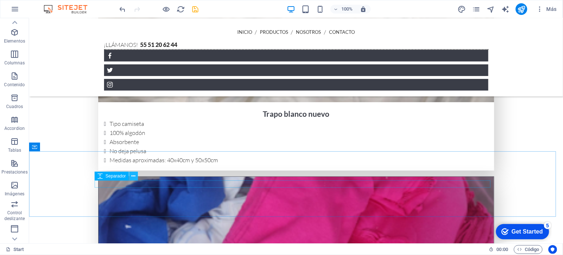
click at [133, 176] on icon at bounding box center [133, 177] width 4 height 8
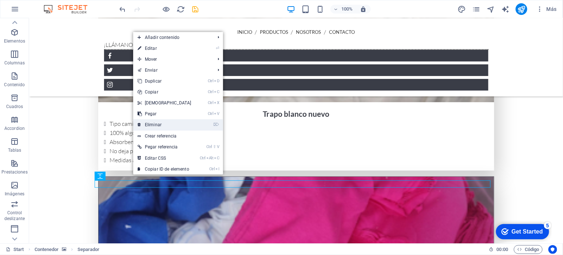
click at [157, 127] on link "⌦ Eliminar" at bounding box center [164, 124] width 63 height 11
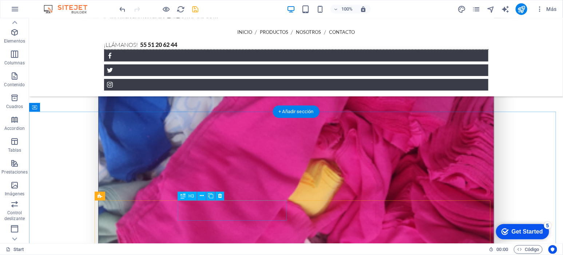
scroll to position [1200, 0]
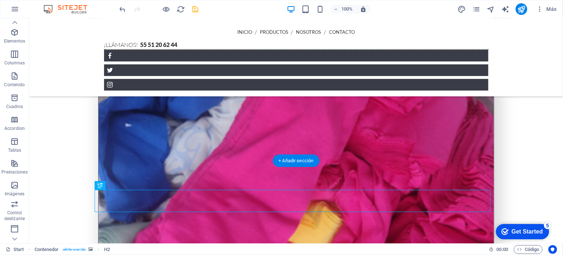
scroll to position [1132, 0]
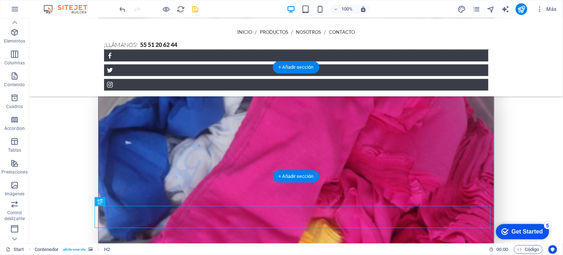
drag, startPoint x: 137, startPoint y: 220, endPoint x: 174, endPoint y: 122, distance: 105.0
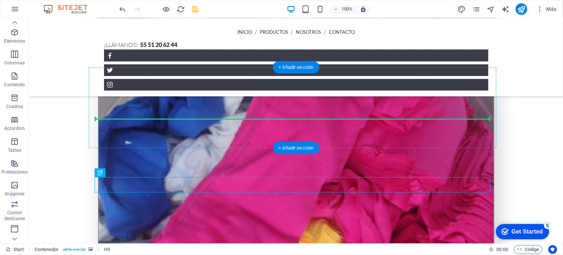
drag, startPoint x: 134, startPoint y: 190, endPoint x: 152, endPoint y: 114, distance: 78.2
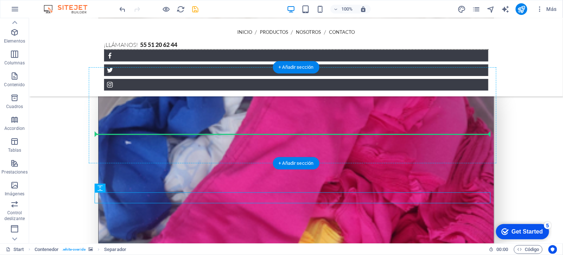
drag, startPoint x: 142, startPoint y: 207, endPoint x: 149, endPoint y: 130, distance: 77.2
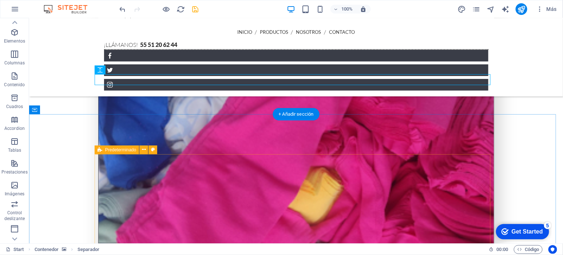
scroll to position [1193, 0]
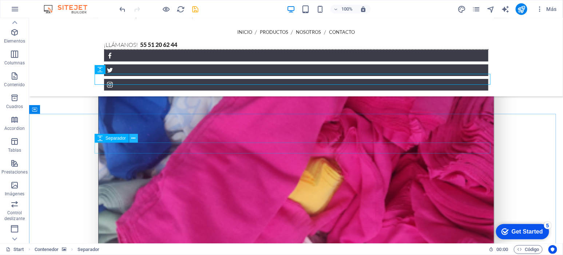
click at [135, 138] on icon at bounding box center [133, 139] width 4 height 8
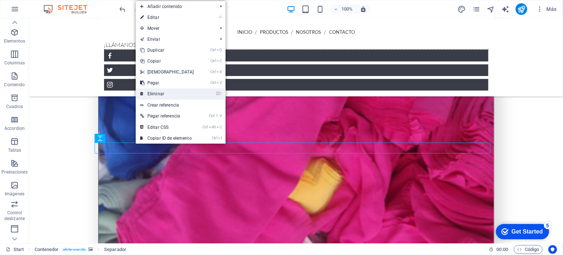
click at [163, 94] on link "⌦ Eliminar" at bounding box center [167, 94] width 63 height 11
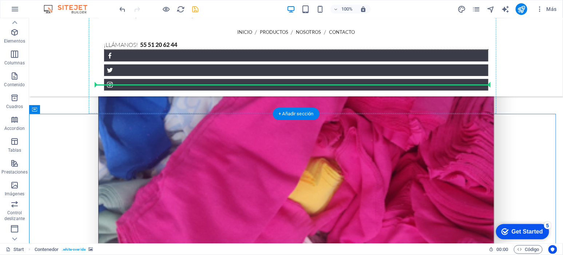
drag, startPoint x: 148, startPoint y: 156, endPoint x: 161, endPoint y: 83, distance: 73.7
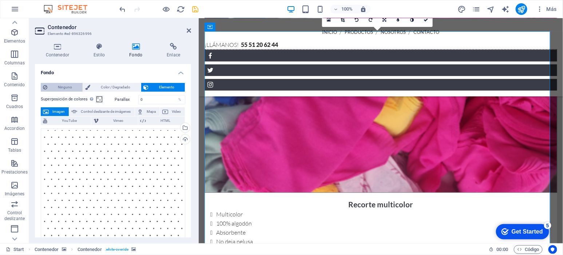
click at [63, 90] on span "Ninguno" at bounding box center [65, 87] width 31 height 9
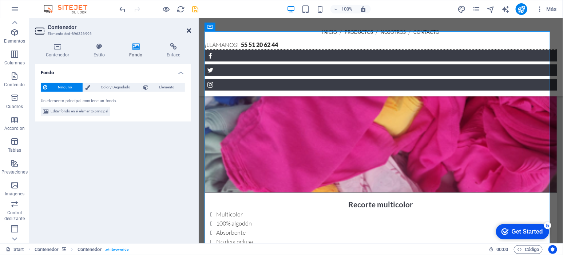
click at [188, 31] on icon at bounding box center [189, 31] width 4 height 6
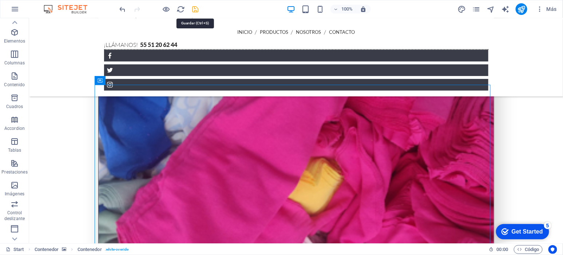
click at [196, 10] on icon "save" at bounding box center [196, 9] width 8 height 8
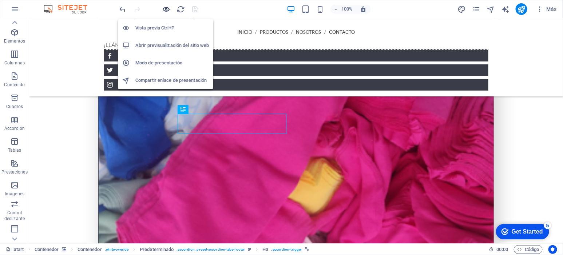
click at [163, 9] on icon "button" at bounding box center [166, 9] width 8 height 8
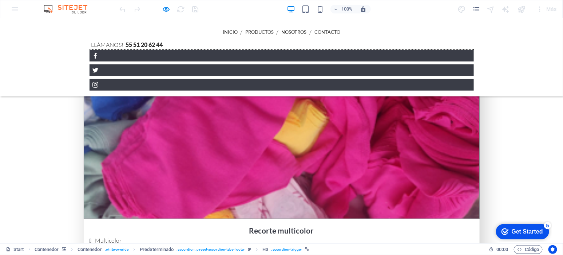
scroll to position [1254, 0]
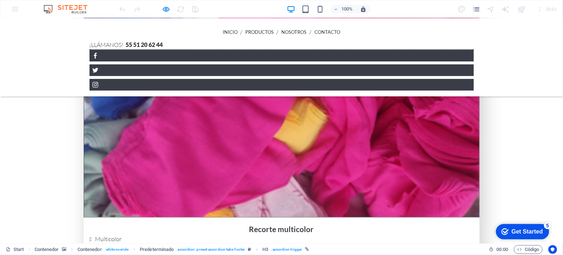
click at [160, 9] on div at bounding box center [159, 9] width 82 height 12
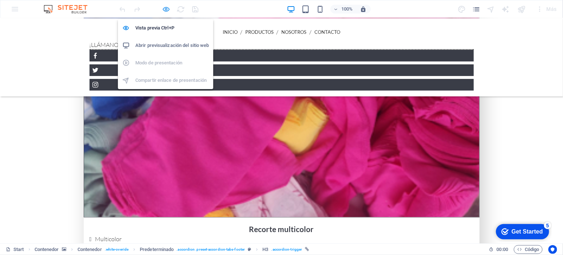
click at [167, 9] on icon "button" at bounding box center [166, 9] width 8 height 8
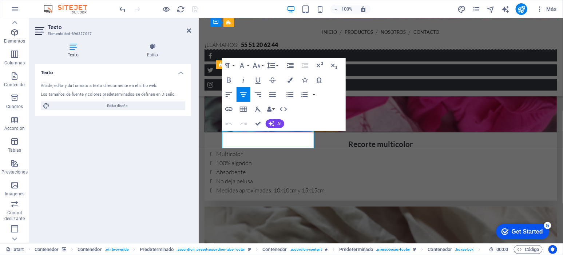
click at [170, 192] on div "Texto Añade, edita y da formato a texto directamente en el sitio web. Los tamañ…" at bounding box center [113, 151] width 156 height 174
click at [188, 29] on icon at bounding box center [189, 31] width 4 height 6
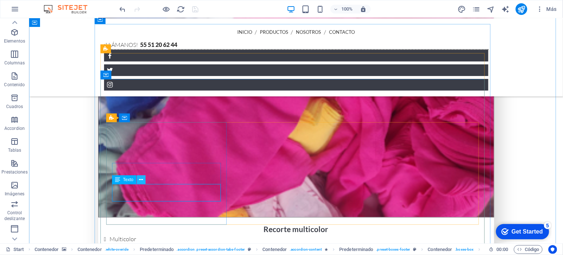
click at [142, 180] on icon at bounding box center [141, 180] width 4 height 8
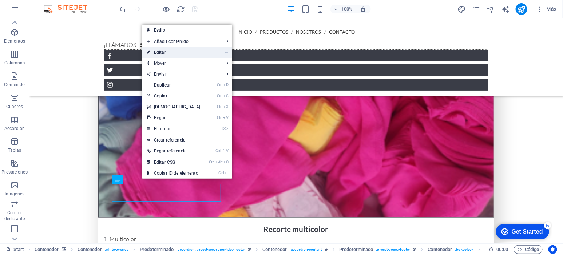
click at [174, 50] on link "⏎ Editar" at bounding box center [173, 52] width 63 height 11
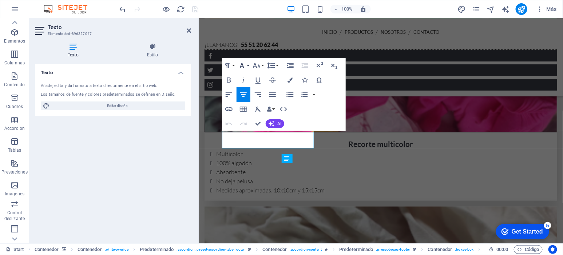
click at [248, 64] on button "Font Family" at bounding box center [244, 65] width 14 height 15
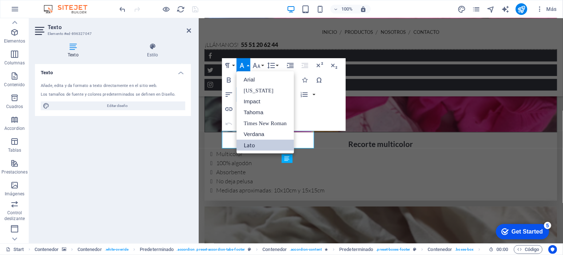
scroll to position [0, 0]
click at [248, 64] on button "Font Family" at bounding box center [244, 65] width 14 height 15
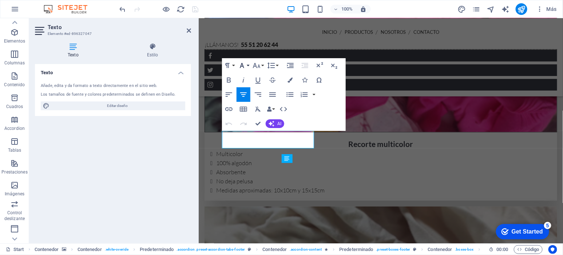
click at [247, 65] on button "Font Family" at bounding box center [244, 65] width 14 height 15
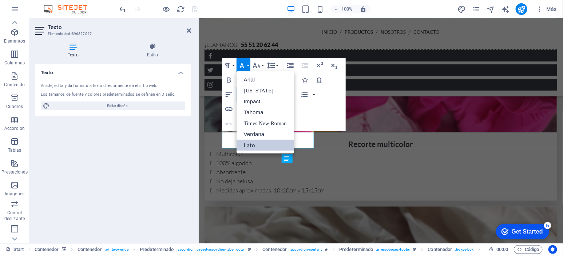
click at [247, 65] on button "Font Family" at bounding box center [244, 65] width 14 height 15
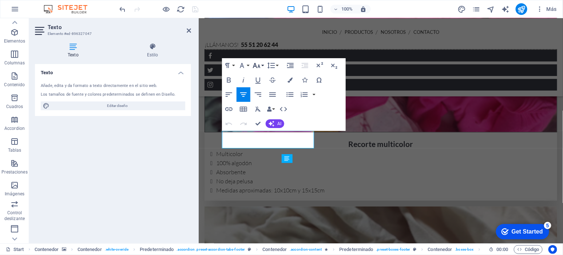
click at [262, 65] on button "Font Size" at bounding box center [258, 65] width 14 height 15
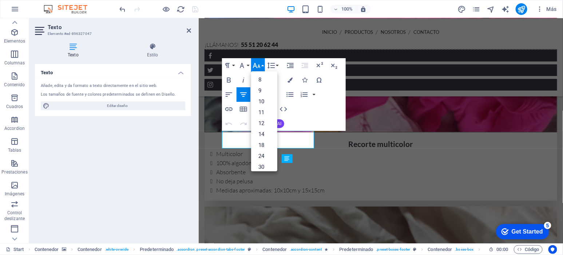
click at [262, 65] on button "Font Size" at bounding box center [258, 65] width 14 height 15
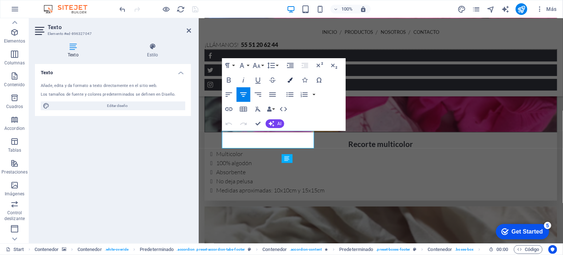
click at [289, 78] on icon "button" at bounding box center [290, 80] width 5 height 5
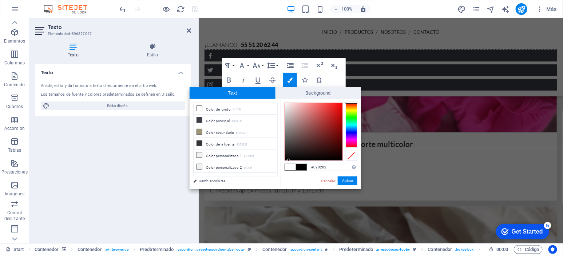
type input "#000000"
drag, startPoint x: 287, startPoint y: 103, endPoint x: 277, endPoint y: 164, distance: 61.2
click at [277, 164] on div "less Color de fondo #ffffff Color principal #3a3d47 Color secundario #9e9577 Co…" at bounding box center [276, 144] width 172 height 90
click at [348, 178] on button "Aplicar" at bounding box center [348, 181] width 20 height 9
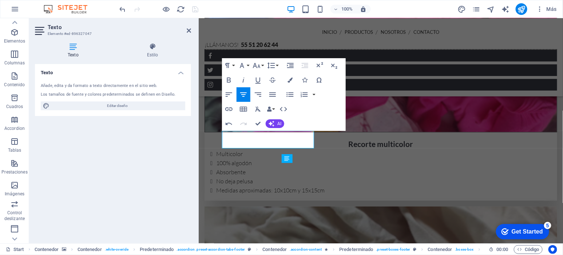
click at [170, 163] on div "Texto Añade, edita y da formato a texto directamente en el sitio web. Los tamañ…" at bounding box center [113, 151] width 156 height 174
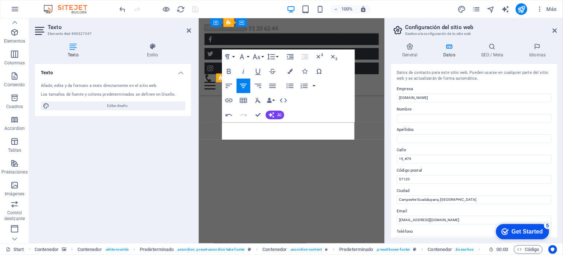
scroll to position [2603, 0]
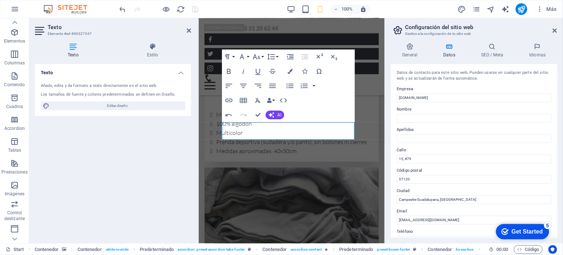
click at [137, 199] on div "Texto Añade, edita y da formato a texto directamente en el sitio web. Los tamañ…" at bounding box center [113, 151] width 156 height 174
click at [556, 30] on icon at bounding box center [555, 31] width 4 height 6
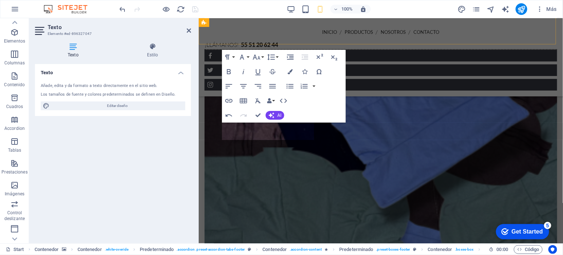
scroll to position [1266, 0]
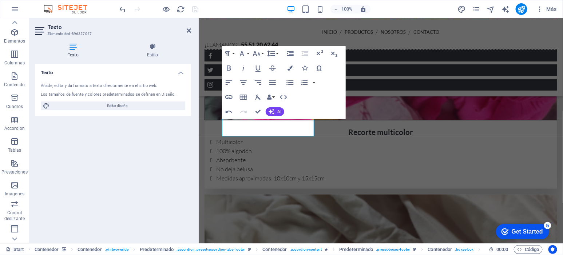
click at [170, 164] on div "Texto Añade, edita y da formato a texto directamente en el sitio web. Los tamañ…" at bounding box center [113, 151] width 156 height 174
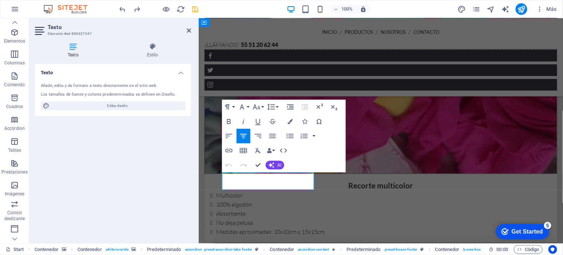
click at [158, 168] on div "Texto Añade, edita y da formato a texto directamente en el sitio web. Los tamañ…" at bounding box center [113, 151] width 156 height 174
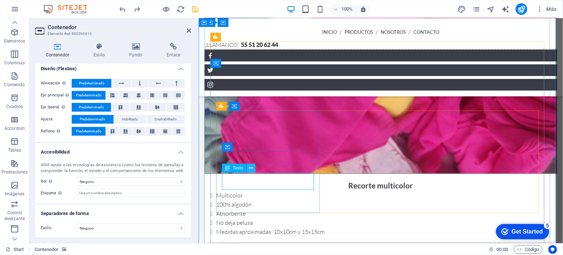
click at [252, 168] on icon at bounding box center [251, 169] width 4 height 8
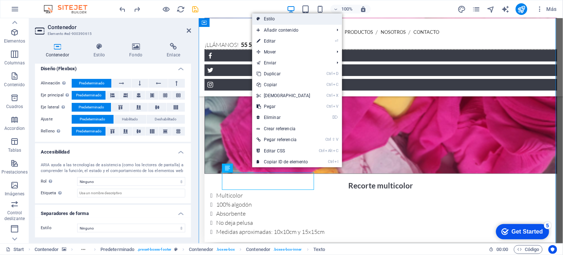
click at [285, 18] on link "Estilo" at bounding box center [297, 18] width 90 height 11
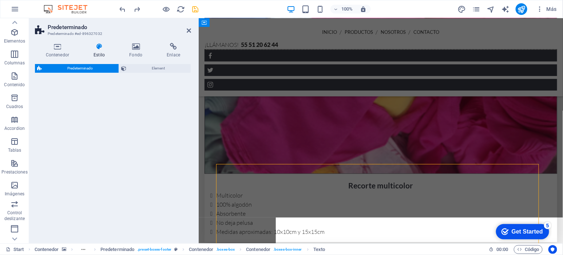
scroll to position [1159, 0]
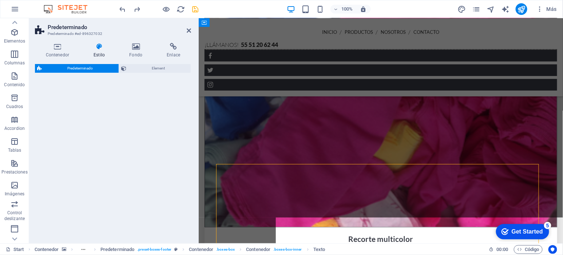
select select "px"
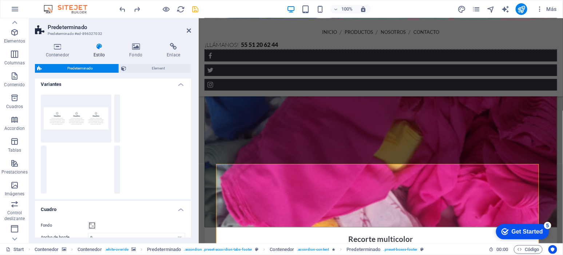
scroll to position [0, 0]
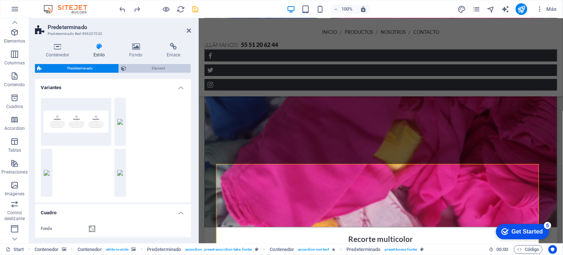
click at [151, 67] on span "Element" at bounding box center [159, 68] width 60 height 9
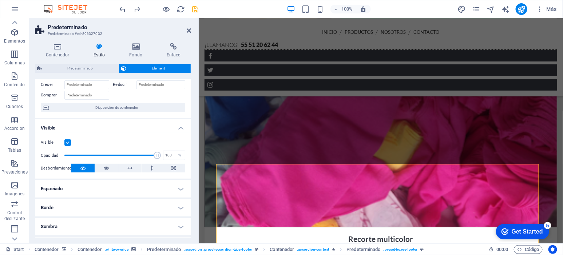
scroll to position [27, 0]
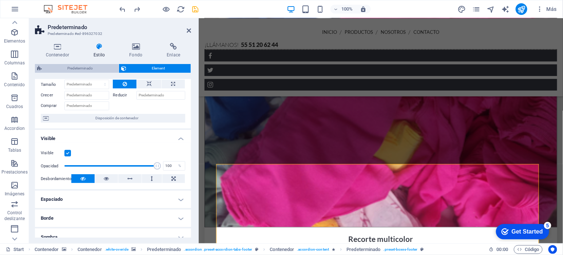
click at [99, 69] on span "Predeterminado" at bounding box center [80, 68] width 72 height 9
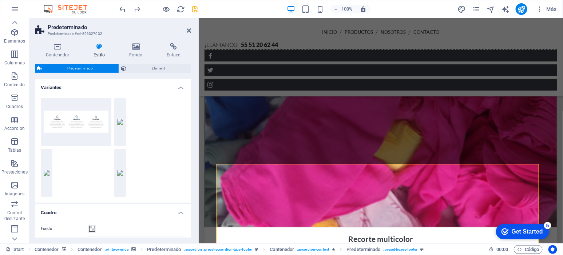
click at [192, 30] on aside "Predeterminado Predeterminado #ed-896327032 Contenedor Estilo Fondo Enlace Tama…" at bounding box center [114, 130] width 170 height 225
click at [190, 30] on icon at bounding box center [189, 31] width 4 height 6
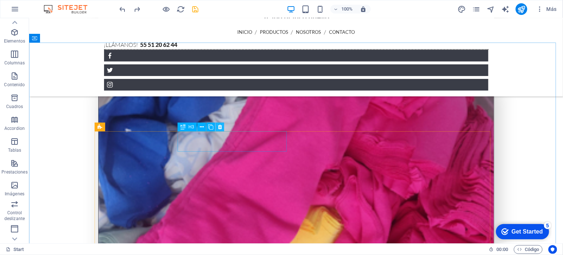
scroll to position [1142, 0]
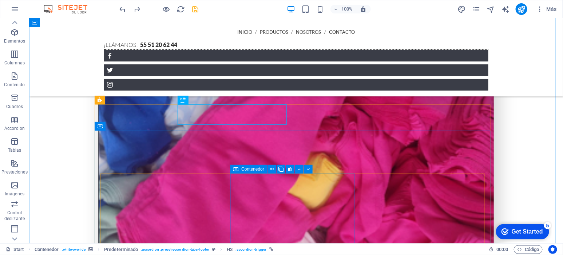
scroll to position [1203, 0]
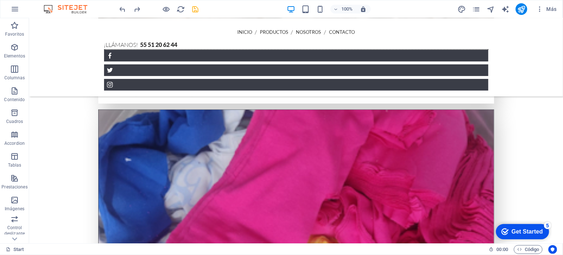
scroll to position [1104, 0]
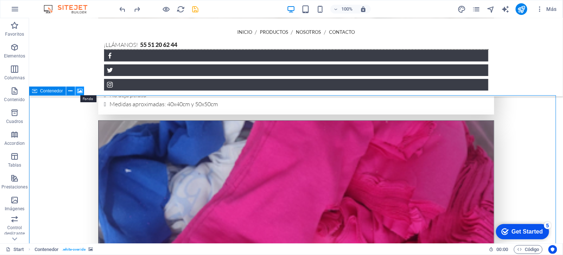
click at [79, 92] on icon at bounding box center [79, 91] width 5 height 8
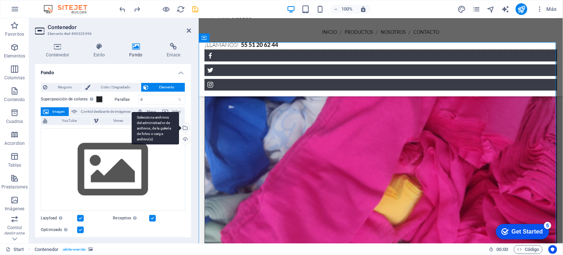
click at [185, 129] on div "Selecciona archivos del administrador de archivos, de la galería de fotos o car…" at bounding box center [184, 128] width 11 height 11
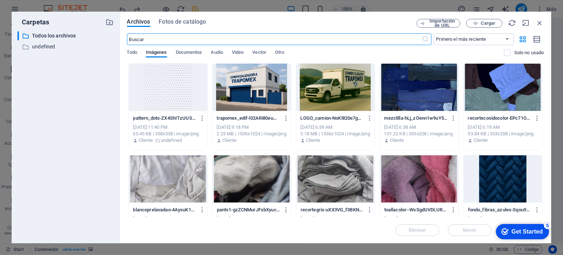
scroll to position [2793, 0]
click at [501, 169] on div at bounding box center [503, 179] width 79 height 47
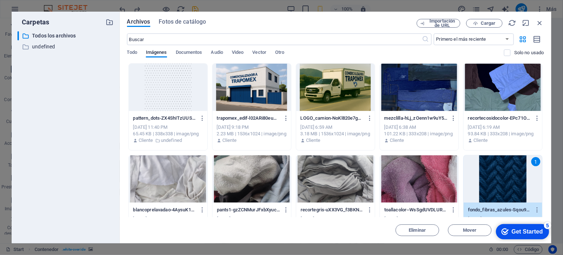
click at [492, 182] on div "1" at bounding box center [503, 179] width 79 height 47
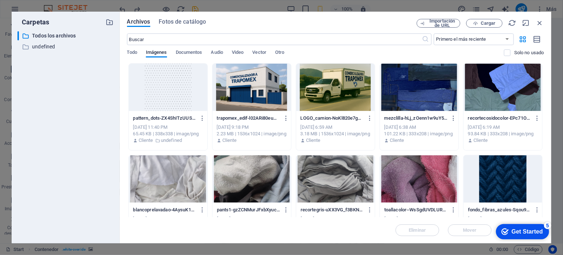
click at [492, 182] on div at bounding box center [503, 179] width 79 height 47
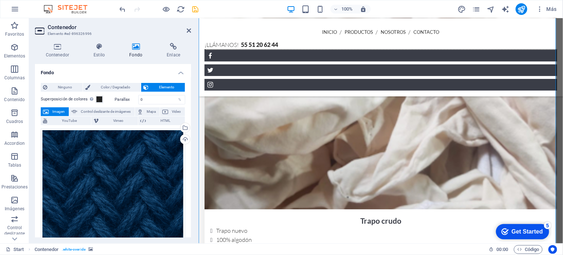
scroll to position [1453, 0]
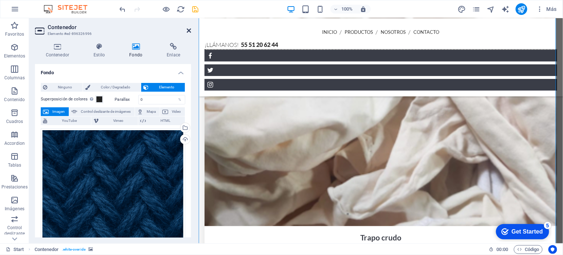
click at [191, 30] on icon at bounding box center [189, 31] width 4 height 6
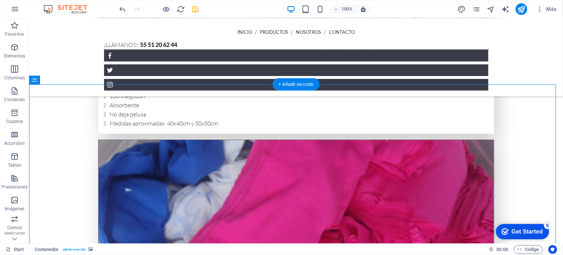
scroll to position [1081, 0]
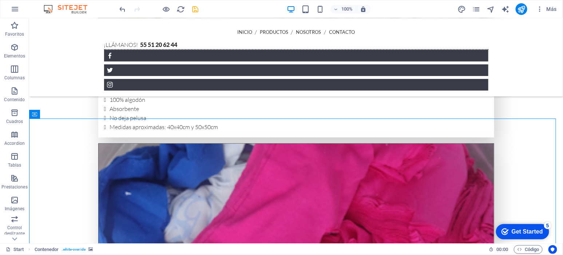
click at [80, 114] on icon at bounding box center [79, 114] width 5 height 8
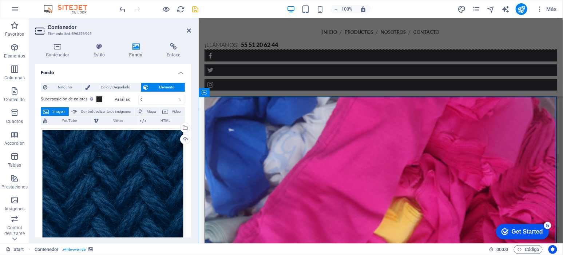
scroll to position [1050, 0]
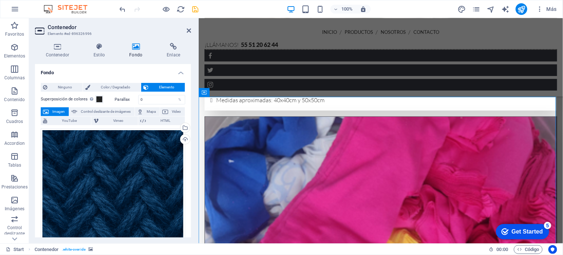
click at [192, 29] on aside "Contenedor Elemento #ed-896326996 Contenedor Estilo Fondo Enlace Tamaño Altura …" at bounding box center [114, 130] width 170 height 225
click at [187, 28] on icon at bounding box center [189, 31] width 4 height 6
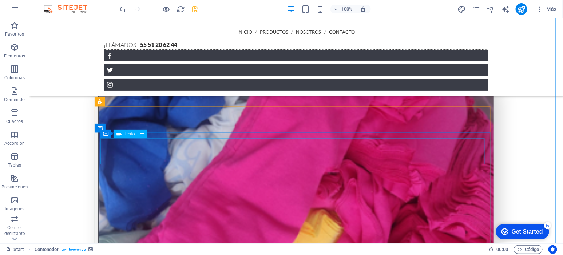
scroll to position [1187, 0]
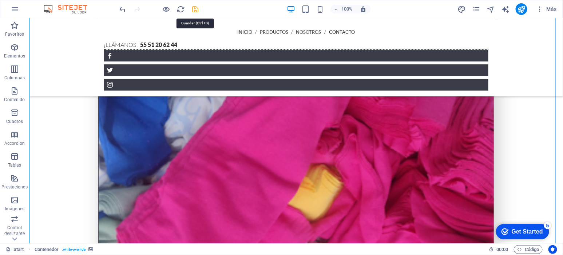
click at [198, 11] on icon "save" at bounding box center [196, 9] width 8 height 8
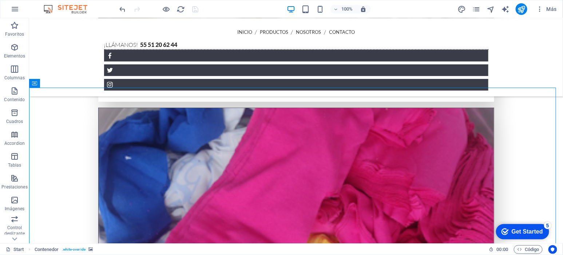
scroll to position [1111, 0]
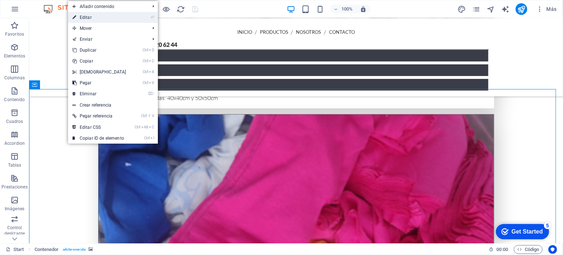
click at [115, 17] on link "⏎ Editar" at bounding box center [99, 17] width 63 height 11
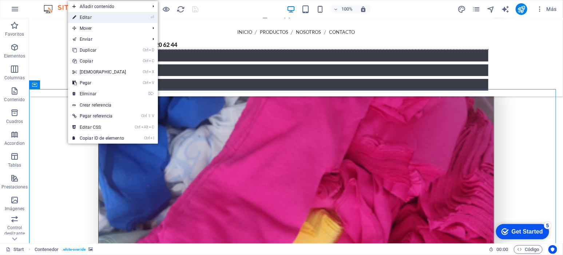
scroll to position [1079, 0]
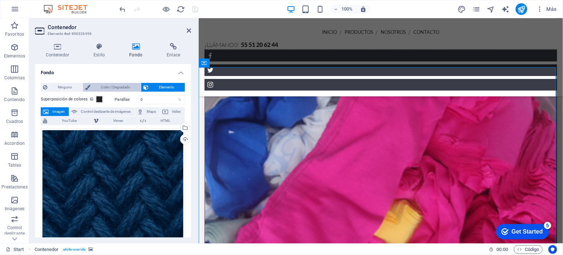
click at [120, 84] on span "Color / Degradado" at bounding box center [116, 87] width 46 height 9
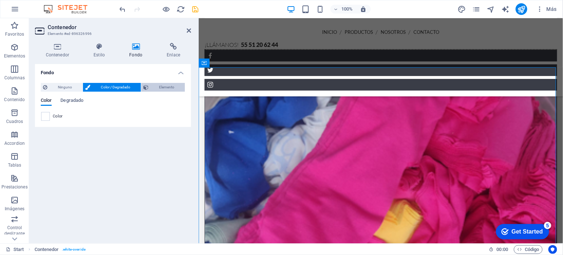
click at [168, 88] on span "Elemento" at bounding box center [167, 87] width 32 height 9
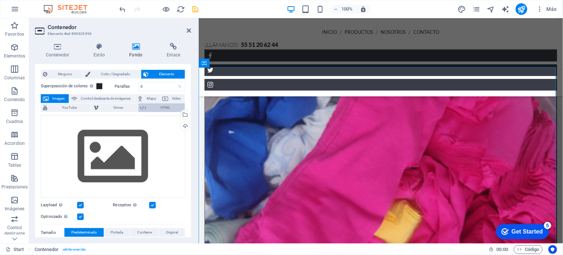
scroll to position [9, 0]
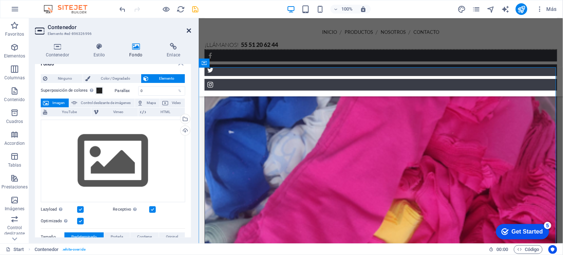
click at [188, 28] on icon at bounding box center [189, 31] width 4 height 6
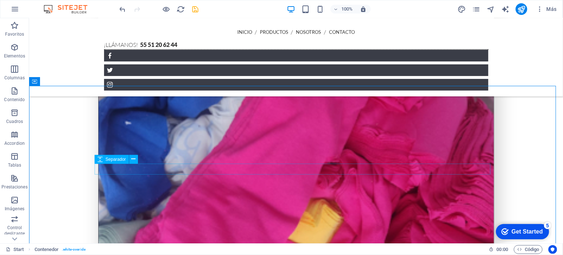
scroll to position [1155, 0]
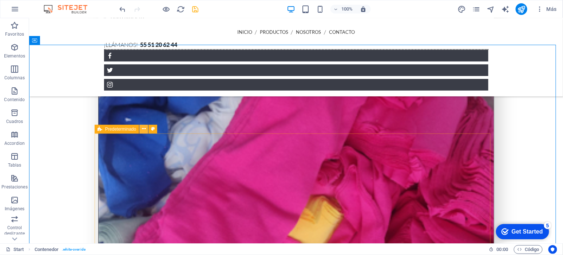
click at [145, 127] on icon at bounding box center [144, 129] width 4 height 8
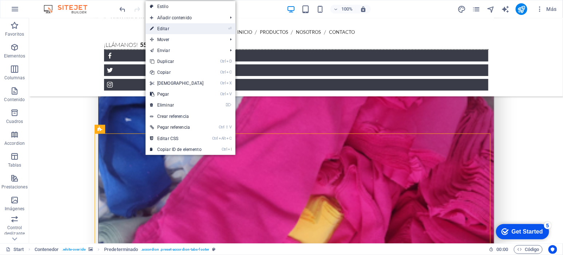
click at [183, 29] on link "⏎ Editar" at bounding box center [177, 28] width 63 height 11
select select "footer"
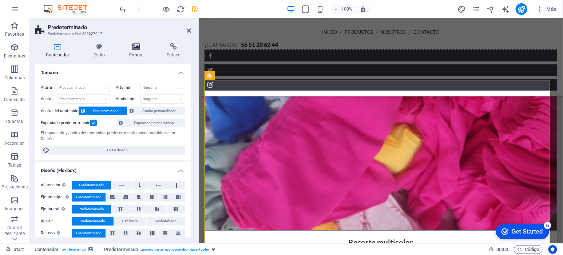
click at [135, 51] on h4 "Fondo" at bounding box center [138, 50] width 38 height 15
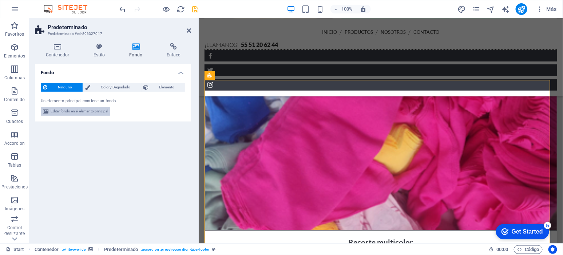
click at [102, 110] on span "Editar fondo en el elemento principal" at bounding box center [80, 111] width 58 height 9
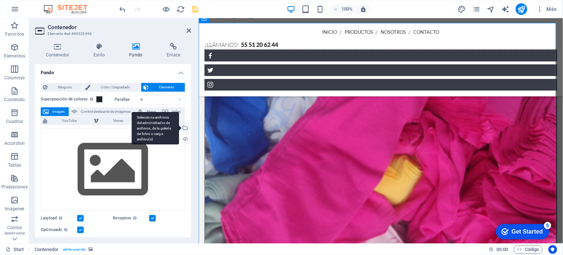
click at [186, 128] on div "Selecciona archivos del administrador de archivos, de la galería de fotos o car…" at bounding box center [184, 128] width 11 height 11
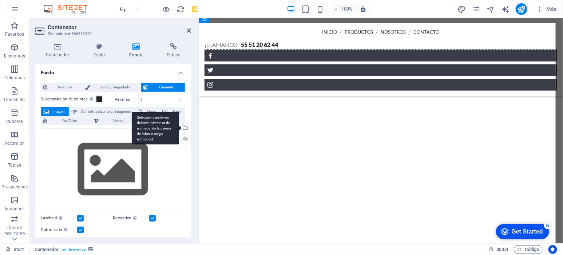
scroll to position [2793, 0]
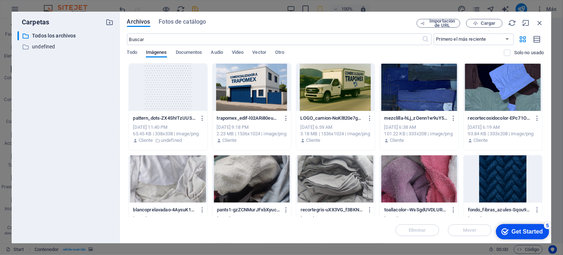
click at [519, 185] on div at bounding box center [503, 179] width 79 height 47
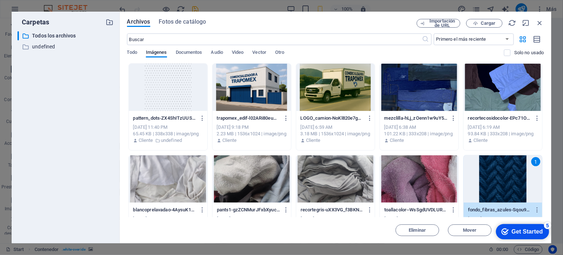
drag, startPoint x: 519, startPoint y: 185, endPoint x: 319, endPoint y: 167, distance: 200.1
click at [519, 185] on div "1" at bounding box center [503, 179] width 79 height 47
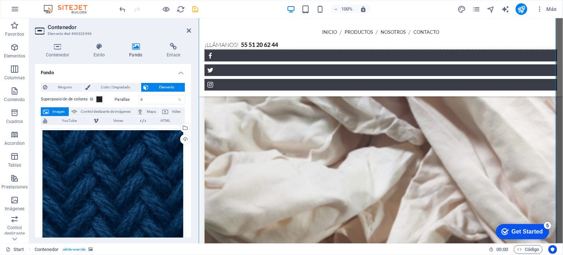
scroll to position [1362, 0]
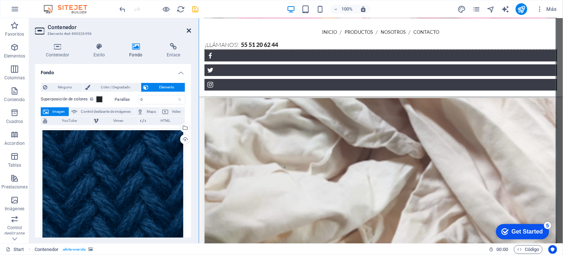
click at [190, 34] on header "Contenedor Elemento #ed-896326996" at bounding box center [113, 27] width 156 height 19
click at [188, 30] on icon at bounding box center [189, 31] width 4 height 6
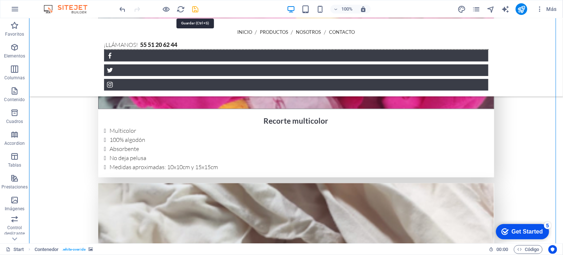
click at [192, 7] on icon "save" at bounding box center [196, 9] width 8 height 8
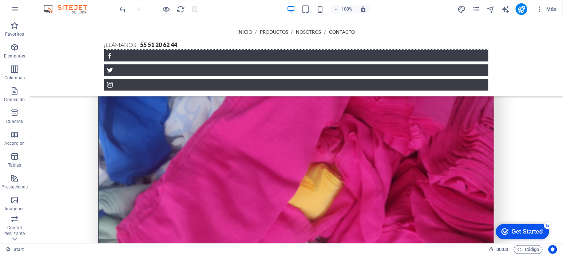
scroll to position [1112, 0]
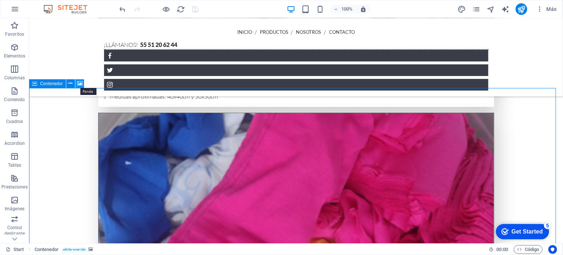
click at [79, 83] on icon at bounding box center [79, 84] width 5 height 8
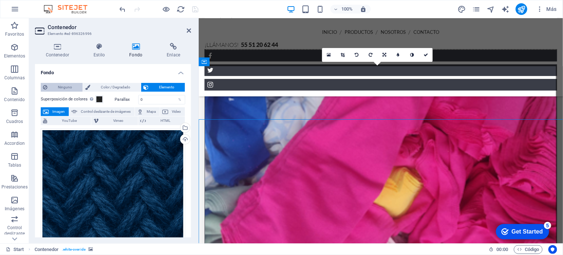
scroll to position [1081, 0]
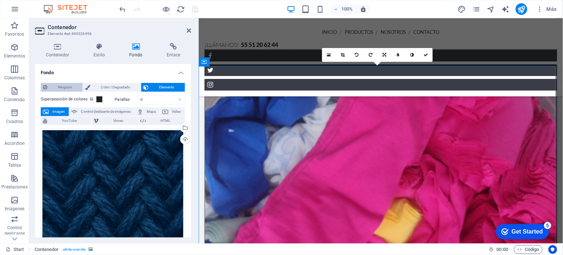
click at [66, 88] on span "Ninguno" at bounding box center [65, 87] width 31 height 9
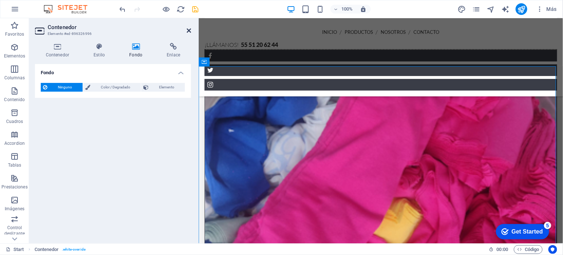
drag, startPoint x: 189, startPoint y: 31, endPoint x: 160, endPoint y: 12, distance: 34.7
click at [189, 31] on icon at bounding box center [189, 31] width 4 height 6
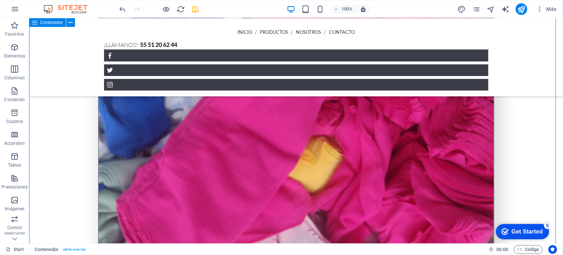
scroll to position [1202, 0]
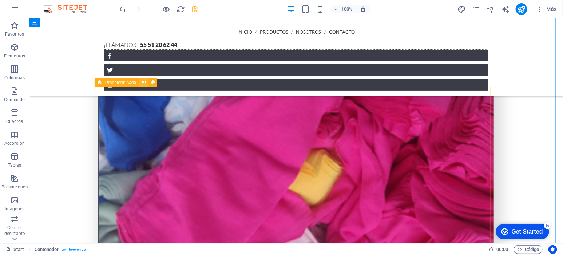
click at [142, 79] on icon at bounding box center [144, 83] width 4 height 8
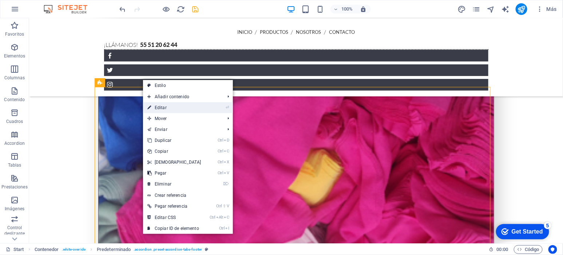
click at [176, 102] on link "⏎ Editar" at bounding box center [174, 107] width 63 height 11
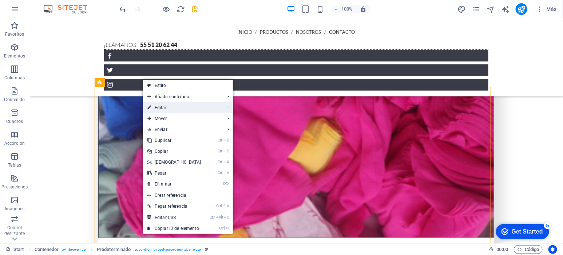
scroll to position [1148, 0]
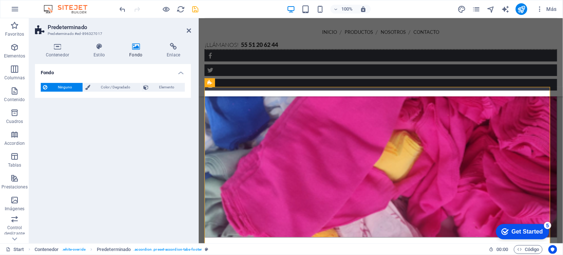
click at [188, 27] on h2 "Predeterminado" at bounding box center [120, 27] width 144 height 7
click at [189, 29] on icon at bounding box center [189, 31] width 4 height 6
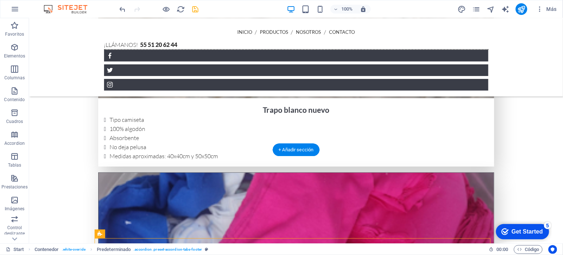
scroll to position [1050, 0]
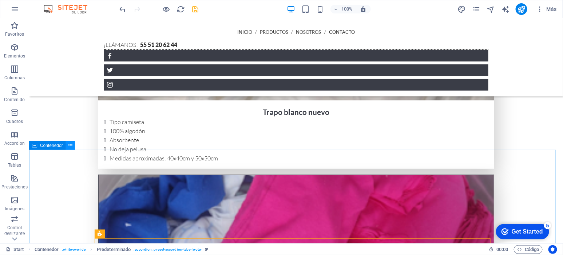
click at [71, 143] on icon at bounding box center [70, 146] width 4 height 8
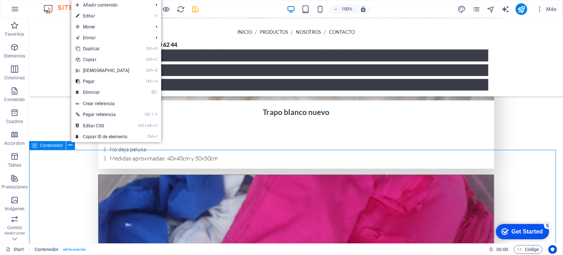
click at [48, 146] on span "Contenedor" at bounding box center [51, 146] width 23 height 4
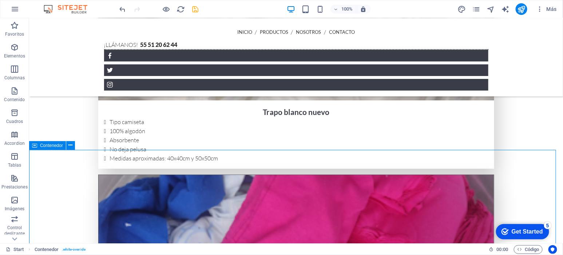
click at [72, 148] on button at bounding box center [70, 145] width 9 height 9
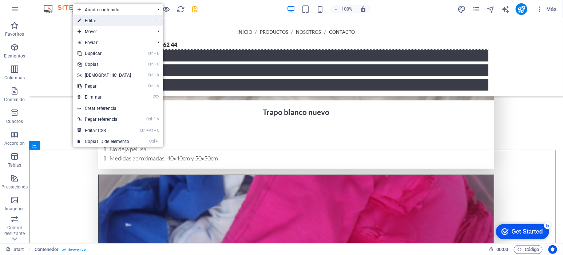
click at [94, 19] on link "⏎ Editar" at bounding box center [104, 20] width 63 height 11
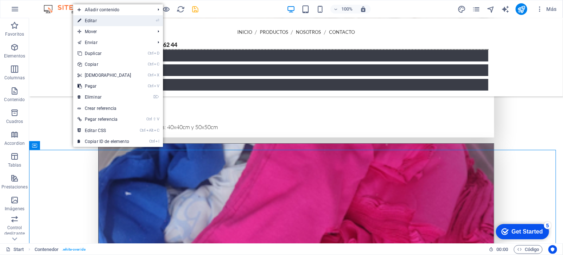
scroll to position [1019, 0]
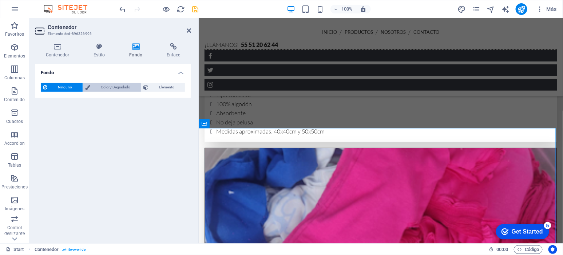
click at [134, 88] on span "Color / Degradado" at bounding box center [116, 87] width 46 height 9
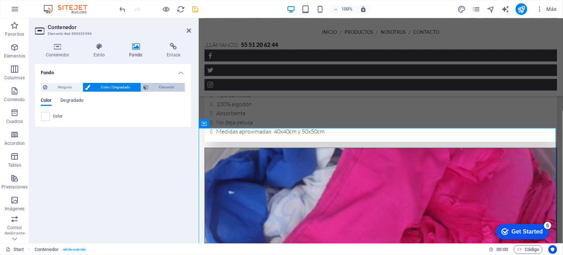
click at [154, 87] on span "Elemento" at bounding box center [167, 87] width 32 height 9
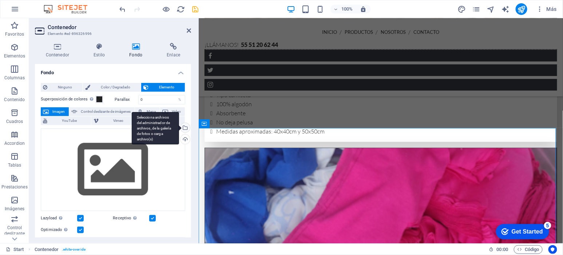
click at [184, 124] on div "Selecciona archivos del administrador de archivos, de la galería de fotos o car…" at bounding box center [184, 128] width 11 height 11
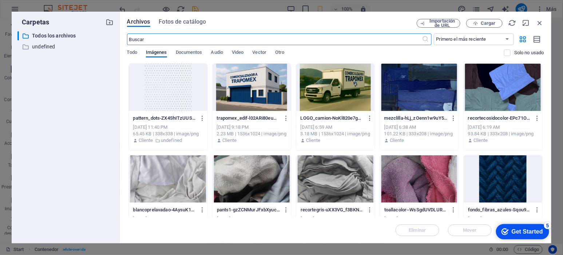
click at [511, 173] on div at bounding box center [503, 179] width 79 height 47
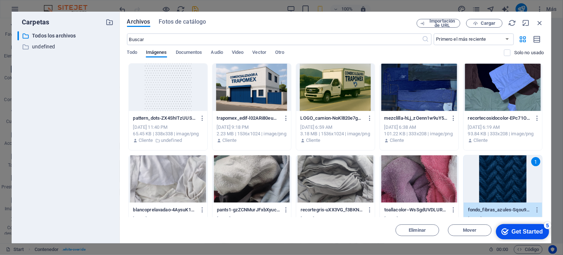
click at [511, 173] on div "1" at bounding box center [503, 179] width 79 height 47
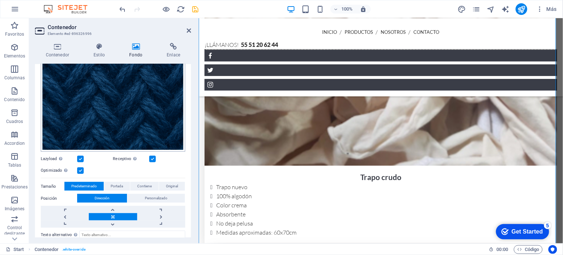
scroll to position [152, 0]
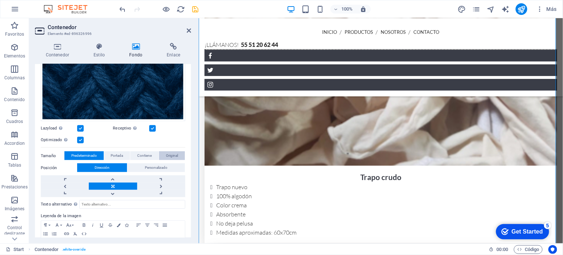
click at [174, 152] on span "Original" at bounding box center [172, 156] width 12 height 9
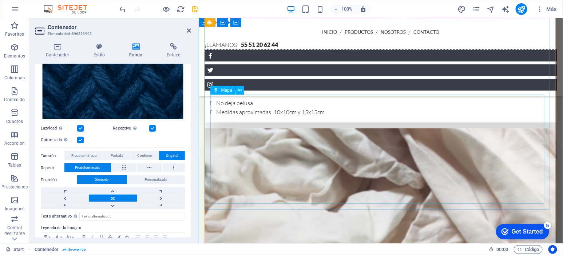
scroll to position [1317, 0]
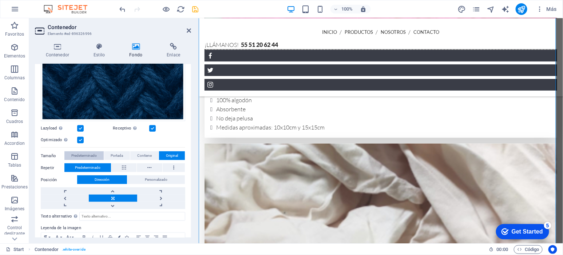
click at [78, 154] on span "Predeterminado" at bounding box center [83, 156] width 25 height 9
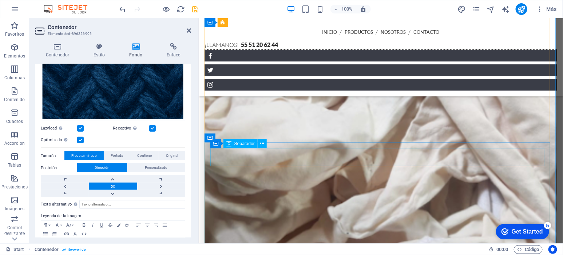
scroll to position [1438, 0]
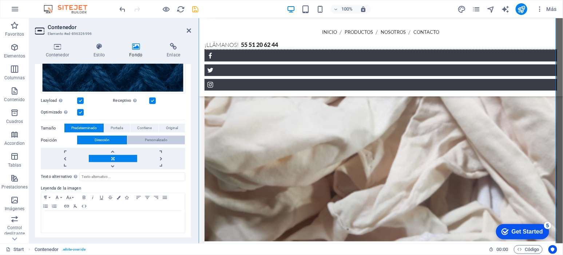
click at [158, 137] on span "Personalizado" at bounding box center [156, 140] width 23 height 9
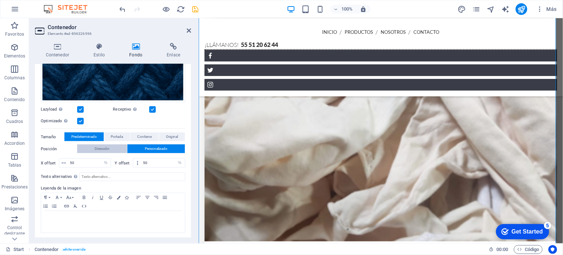
click at [110, 147] on button "Dirección" at bounding box center [102, 149] width 50 height 9
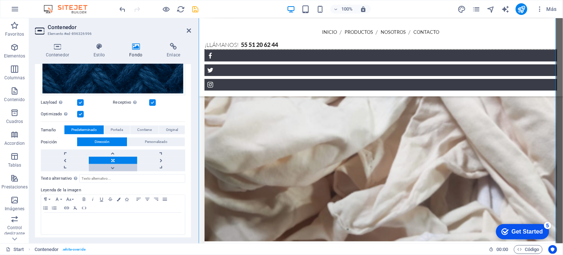
scroll to position [179, 0]
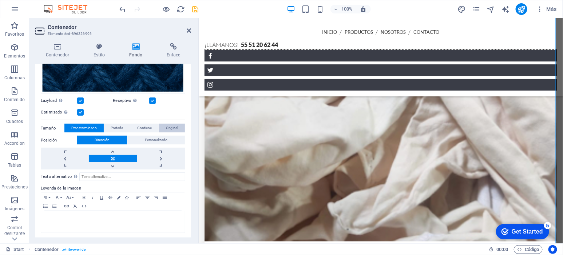
click at [171, 127] on span "Original" at bounding box center [172, 128] width 12 height 9
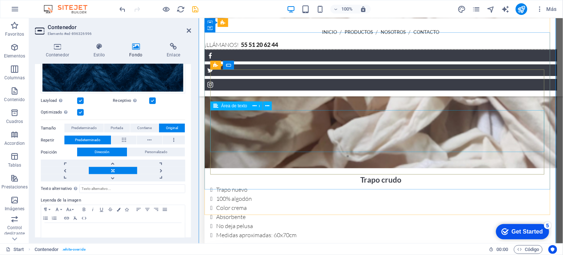
scroll to position [1514, 0]
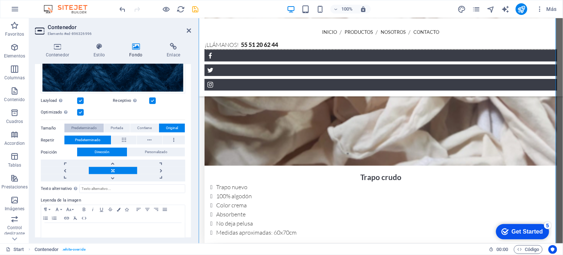
click at [83, 127] on span "Predeterminado" at bounding box center [83, 128] width 25 height 9
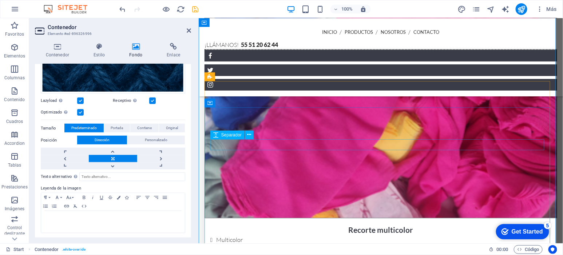
scroll to position [1119, 0]
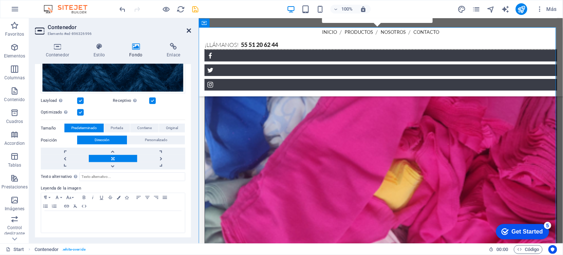
click at [187, 32] on icon at bounding box center [189, 31] width 4 height 6
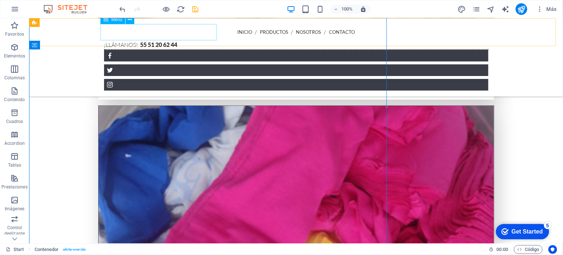
scroll to position [1151, 0]
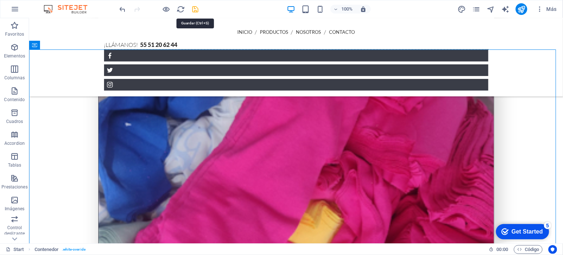
click at [195, 5] on icon "save" at bounding box center [196, 9] width 8 height 8
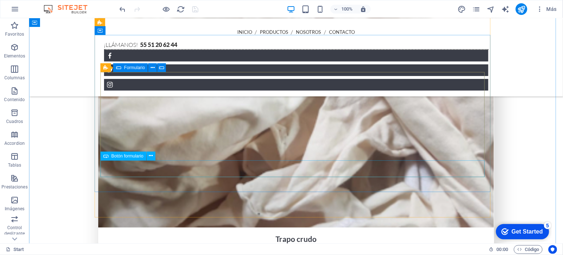
scroll to position [1567, 0]
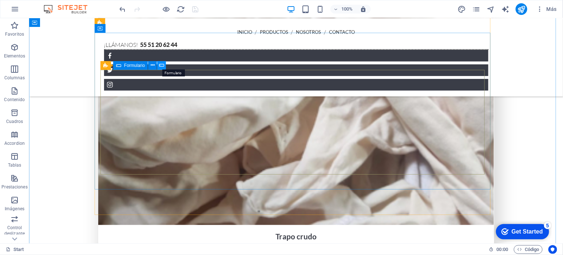
click at [164, 65] on icon at bounding box center [161, 66] width 5 height 8
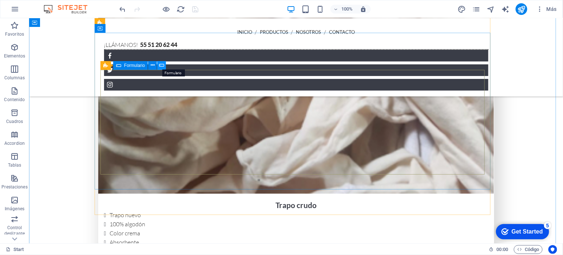
scroll to position [1514, 0]
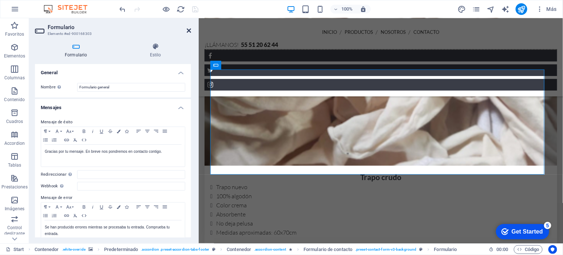
drag, startPoint x: 188, startPoint y: 30, endPoint x: 158, endPoint y: 12, distance: 35.4
click at [188, 30] on icon at bounding box center [189, 31] width 4 height 6
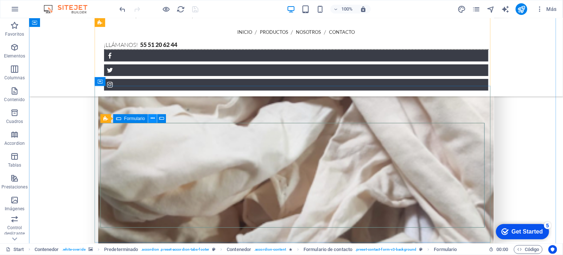
click at [152, 119] on icon at bounding box center [153, 119] width 4 height 8
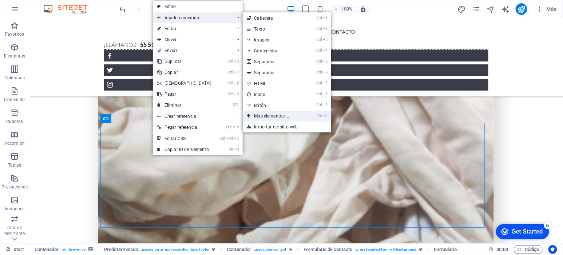
click at [272, 115] on link "Ctrl ⏎ Más elementos ..." at bounding box center [273, 116] width 61 height 11
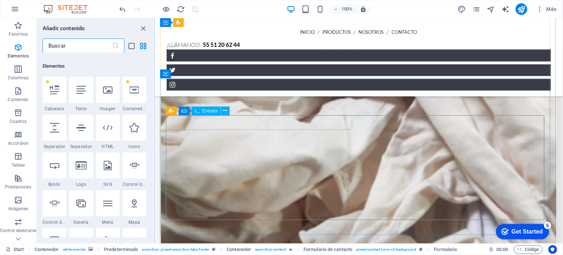
scroll to position [137, 0]
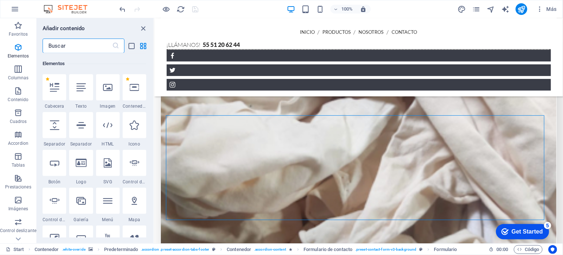
click at [77, 48] on input "text" at bounding box center [78, 46] width 70 height 15
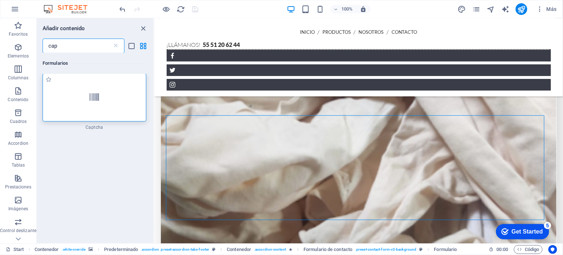
scroll to position [0, 0]
type input "cap"
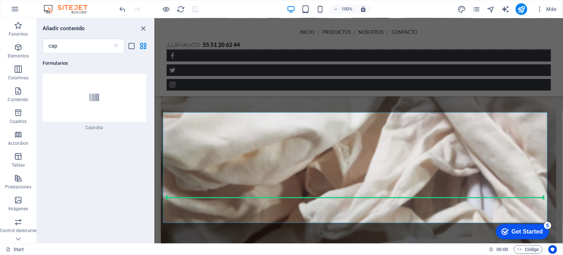
scroll to position [1460, 0]
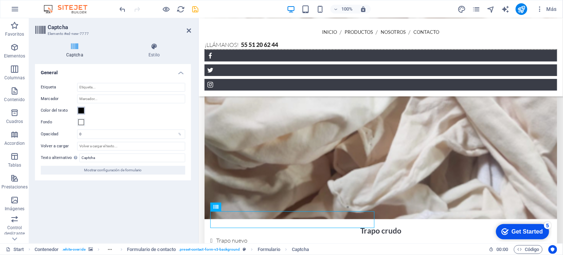
click at [80, 110] on span at bounding box center [81, 111] width 6 height 6
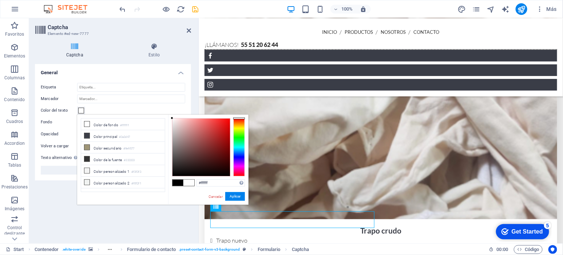
drag, startPoint x: 176, startPoint y: 121, endPoint x: 166, endPoint y: 115, distance: 11.8
click at [167, 114] on body "[DOMAIN_NAME] Start Favoritos Elementos Columnas Contenido [PERSON_NAME] Accord…" at bounding box center [281, 127] width 563 height 255
click at [228, 195] on button "Aplicar" at bounding box center [235, 196] width 20 height 9
click at [232, 195] on button "Aplicar" at bounding box center [235, 196] width 20 height 9
click at [236, 197] on button "Aplicar" at bounding box center [235, 196] width 20 height 9
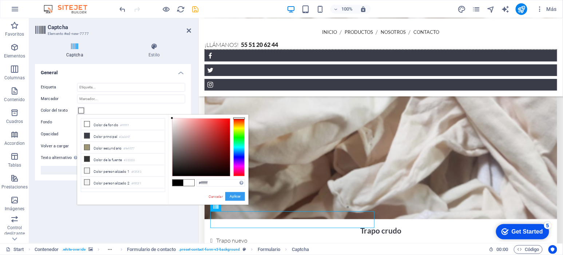
click at [236, 196] on button "Aplicar" at bounding box center [235, 196] width 20 height 9
click at [111, 171] on li "Color personalizado 1 #f3f3f3" at bounding box center [123, 171] width 84 height 12
type input "#f3f3f3"
click at [111, 171] on li "Color personalizado 1 #f3f3f3" at bounding box center [123, 171] width 84 height 12
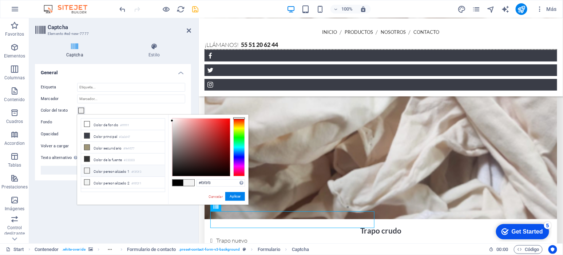
click at [111, 171] on li "Color personalizado 1 #f3f3f3" at bounding box center [123, 171] width 84 height 12
click at [231, 196] on button "Aplicar" at bounding box center [235, 196] width 20 height 9
click at [124, 197] on div "less Color de fondo #ffffff Color principal #3a3d47 Color secundario #9e9577 Co…" at bounding box center [163, 160] width 172 height 90
click at [116, 215] on div "Turnstile Turnstile de Cloudfare es una integración de terceros que ofrece capt…" at bounding box center [113, 151] width 156 height 174
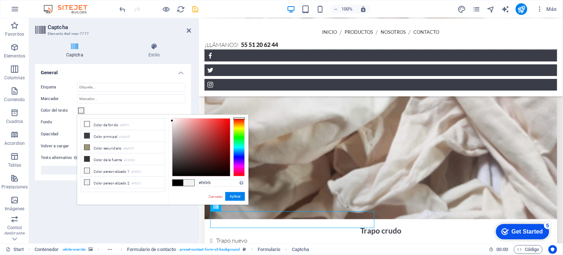
click at [43, 195] on div "Turnstile Turnstile de Cloudfare es una integración de terceros que ofrece capt…" at bounding box center [113, 151] width 156 height 174
click at [192, 182] on span at bounding box center [189, 183] width 11 height 6
click at [239, 197] on button "Aplicar" at bounding box center [235, 196] width 20 height 9
click at [238, 197] on button "Aplicar" at bounding box center [235, 196] width 20 height 9
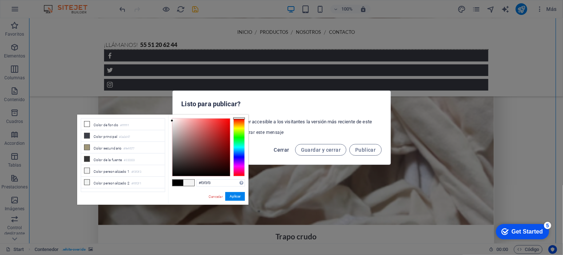
click at [284, 149] on span "Cerrar" at bounding box center [281, 150] width 15 height 6
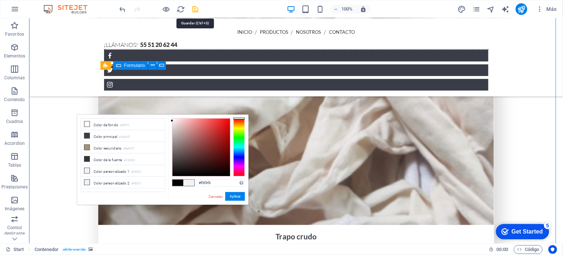
click at [197, 11] on icon "save" at bounding box center [196, 9] width 8 height 8
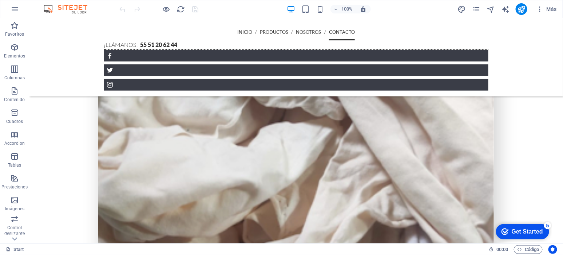
scroll to position [1567, 0]
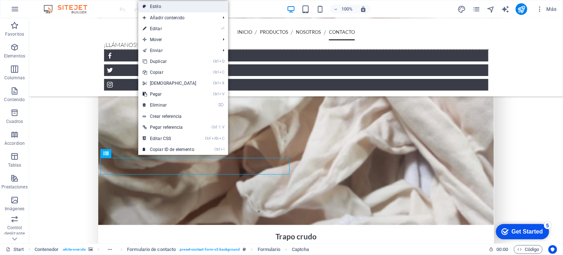
click at [0, 0] on link "Estilo" at bounding box center [0, 0] width 0 height 0
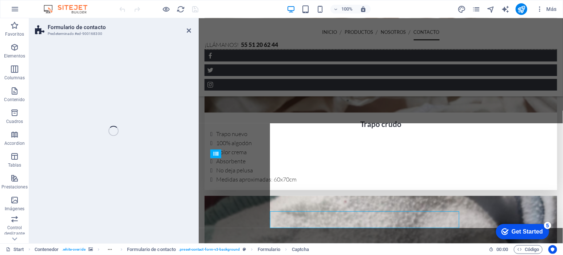
select select "rem"
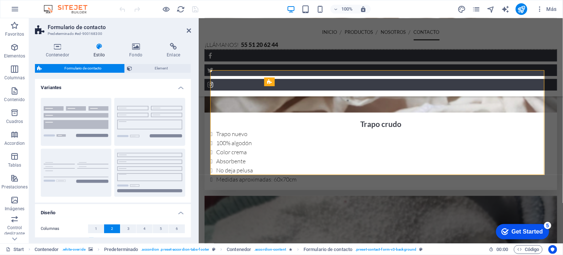
scroll to position [1513, 0]
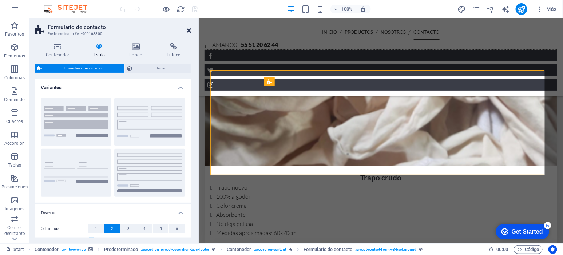
click at [188, 28] on icon at bounding box center [189, 31] width 4 height 6
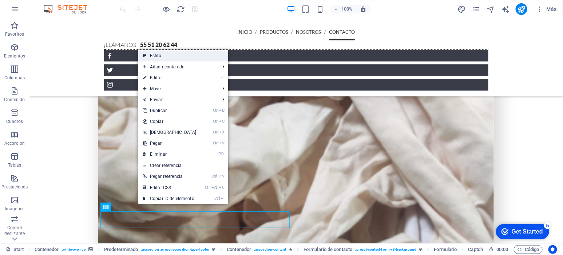
click at [168, 56] on link "Estilo" at bounding box center [183, 55] width 90 height 11
select select "rem"
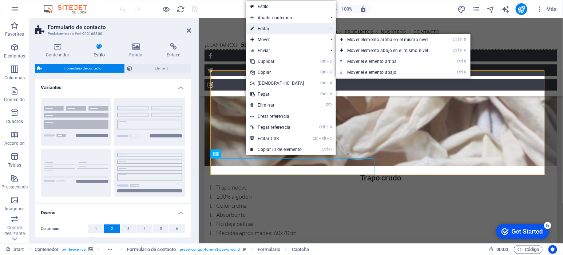
click at [264, 30] on link "⏎ Editar" at bounding box center [277, 28] width 63 height 11
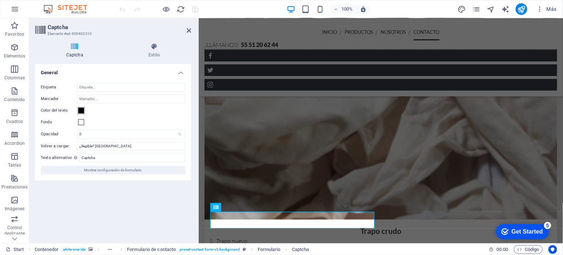
click at [80, 111] on span at bounding box center [81, 111] width 6 height 6
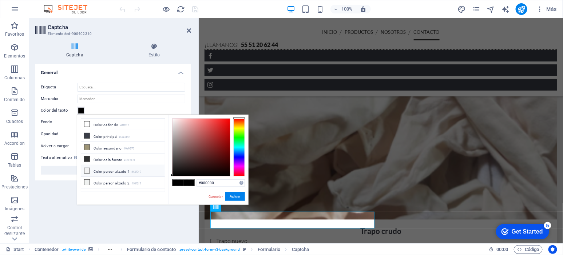
click at [105, 172] on li "Color personalizado 1 #f3f3f3" at bounding box center [123, 171] width 84 height 12
type input "#f3f3f3"
click at [232, 195] on button "Aplicar" at bounding box center [235, 196] width 20 height 9
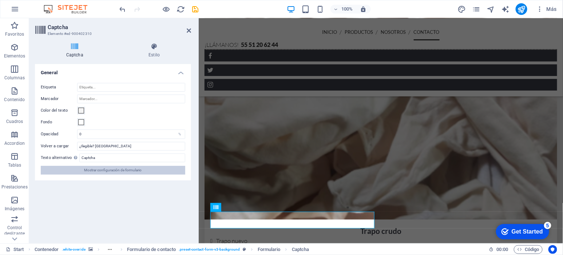
click at [100, 171] on span "Mostrar configuración de formulario" at bounding box center [113, 170] width 58 height 9
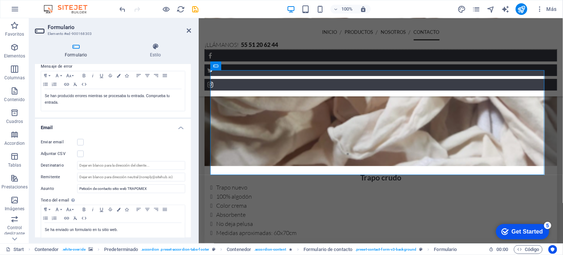
scroll to position [127, 0]
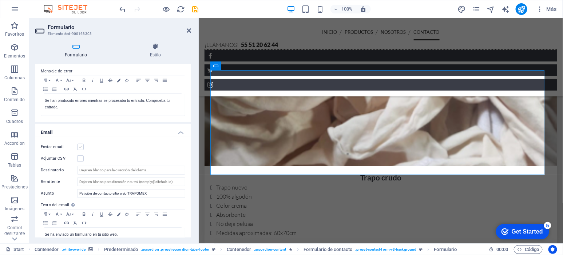
click at [79, 146] on label at bounding box center [80, 147] width 7 height 7
click at [0, 0] on input "Enviar email" at bounding box center [0, 0] width 0 height 0
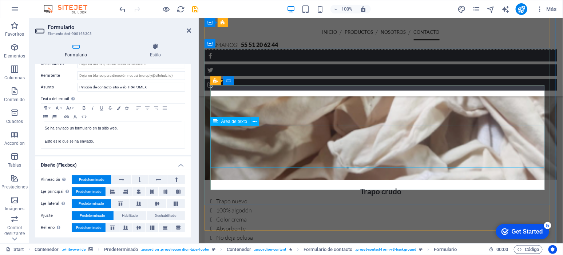
scroll to position [1498, 0]
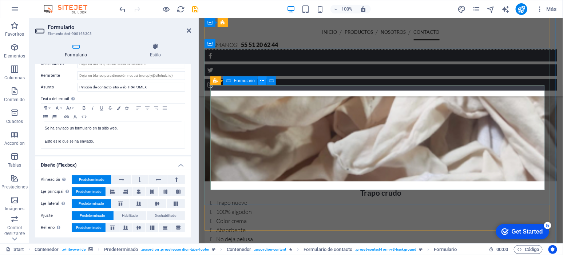
click at [0, 0] on icon at bounding box center [0, 0] width 0 height 0
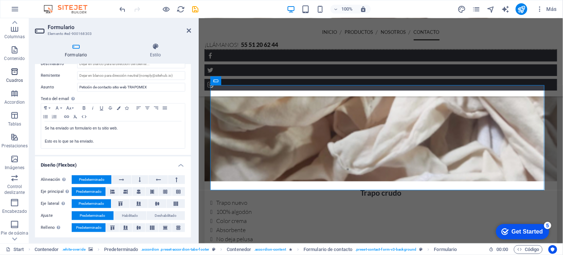
scroll to position [0, 0]
click at [20, 7] on button "button" at bounding box center [14, 8] width 17 height 17
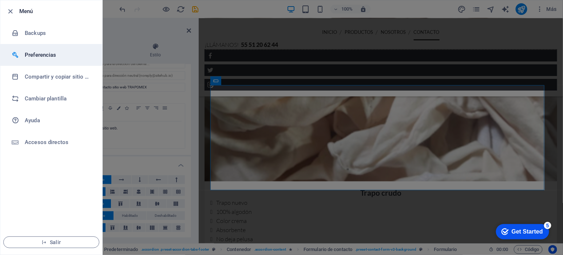
click at [32, 56] on h6 "Preferencias" at bounding box center [58, 55] width 67 height 9
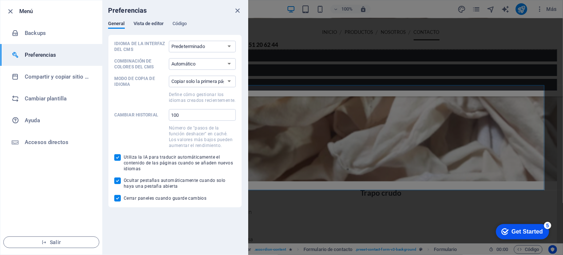
click at [150, 21] on span "Vista de editor" at bounding box center [149, 24] width 30 height 10
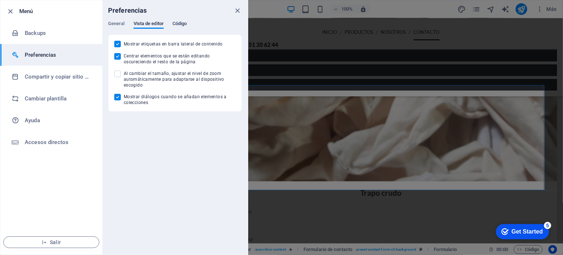
click at [178, 23] on span "Código" at bounding box center [180, 24] width 15 height 10
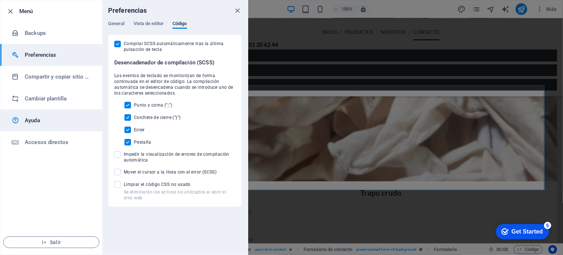
click at [46, 118] on h6 "Ayuda" at bounding box center [58, 120] width 67 height 9
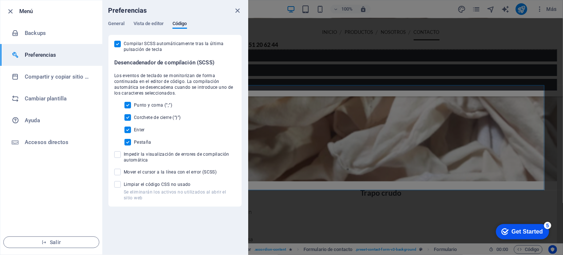
click at [17, 13] on div at bounding box center [12, 11] width 13 height 9
click at [11, 11] on icon "button" at bounding box center [11, 11] width 8 height 8
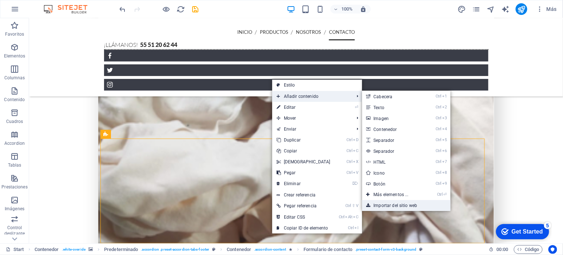
click at [385, 203] on link "Importar del sitio web" at bounding box center [406, 205] width 89 height 11
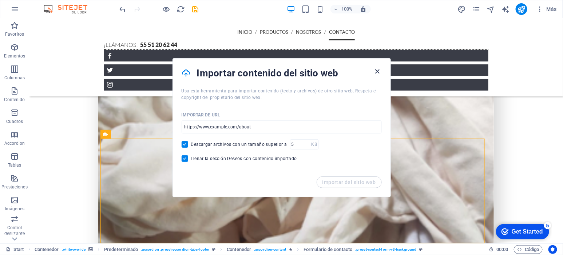
click at [377, 68] on icon "button" at bounding box center [377, 71] width 8 height 8
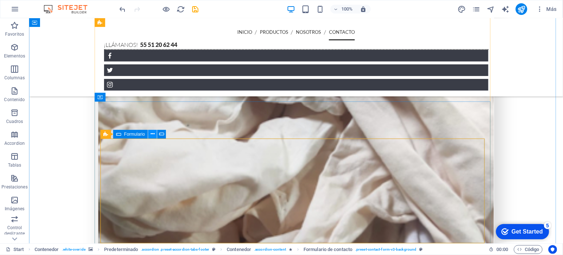
click at [0, 0] on icon at bounding box center [0, 0] width 0 height 0
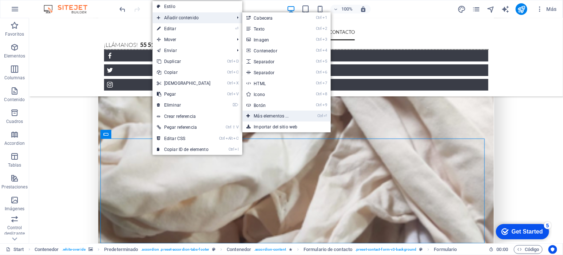
click at [276, 114] on link "Ctrl ⏎ Más elementos ..." at bounding box center [273, 116] width 61 height 11
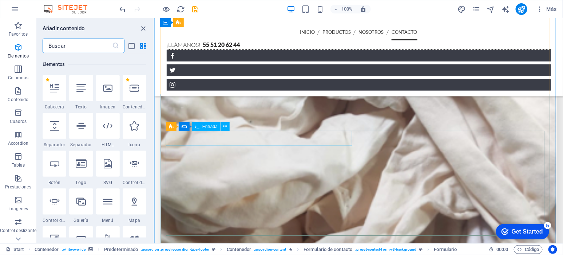
scroll to position [137, 0]
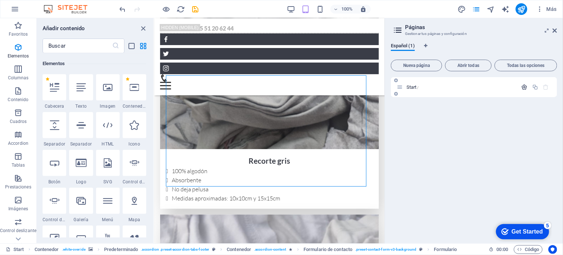
click at [525, 87] on icon "button" at bounding box center [525, 87] width 6 height 6
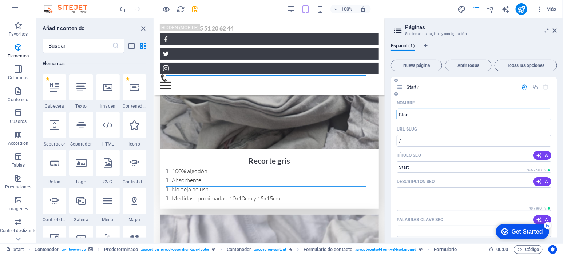
click at [416, 114] on input "Start" at bounding box center [474, 115] width 155 height 12
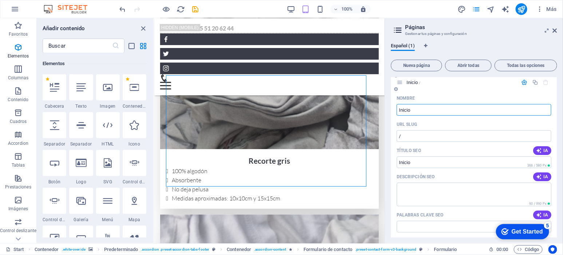
scroll to position [0, 0]
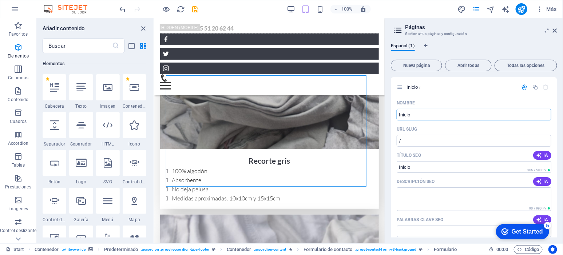
type input "Inicio"
click at [394, 30] on icon at bounding box center [398, 30] width 11 height 10
click at [557, 30] on icon at bounding box center [555, 31] width 4 height 6
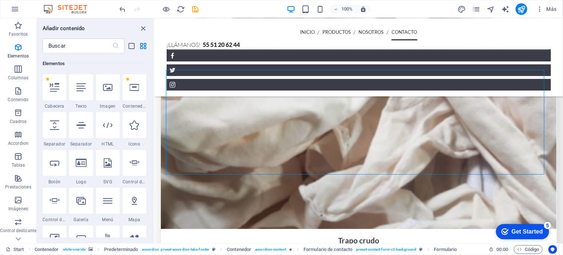
scroll to position [1560, 0]
click at [462, 7] on icon "design" at bounding box center [462, 9] width 8 height 8
select select "px"
select select "300"
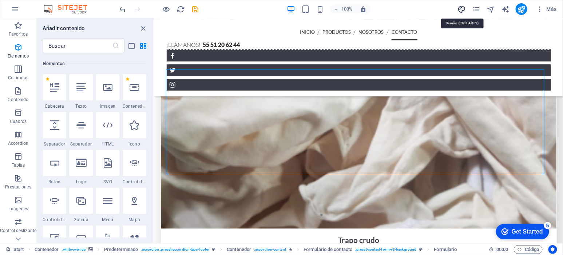
select select "px"
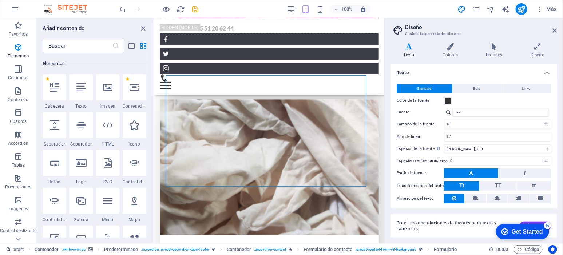
scroll to position [2077, 0]
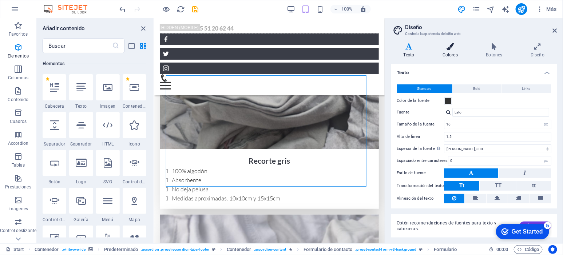
click at [455, 48] on icon at bounding box center [450, 46] width 41 height 7
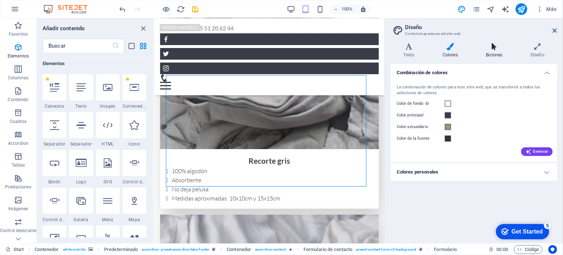
click at [493, 52] on h4 "Botones" at bounding box center [496, 50] width 45 height 15
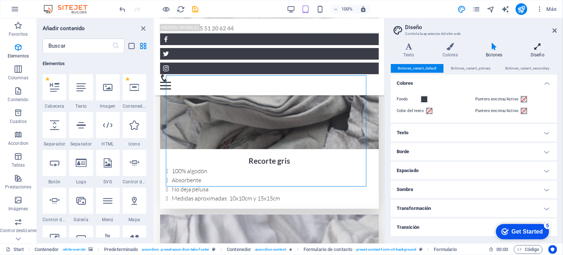
click at [525, 46] on icon at bounding box center [538, 46] width 39 height 7
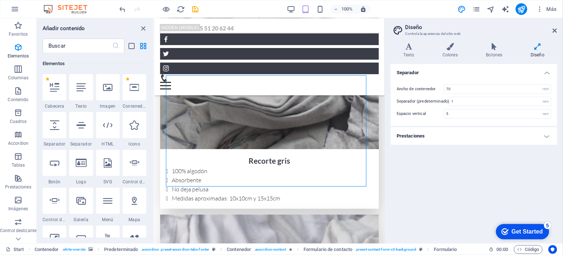
click at [558, 30] on aside "Diseño Controla la apariencia del sitio web Variantes Texto Colores Botones Dis…" at bounding box center [474, 130] width 178 height 225
click at [555, 30] on icon at bounding box center [555, 31] width 4 height 6
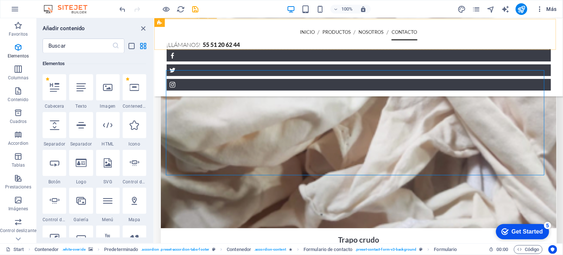
scroll to position [1560, 0]
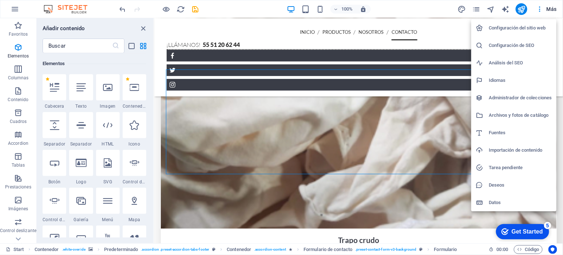
click at [499, 203] on h6 "Datos" at bounding box center [520, 203] width 63 height 9
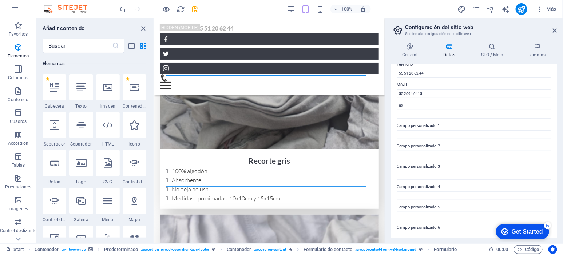
scroll to position [176, 0]
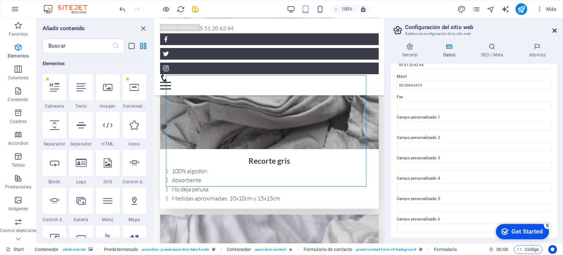
click at [553, 30] on icon at bounding box center [555, 31] width 4 height 6
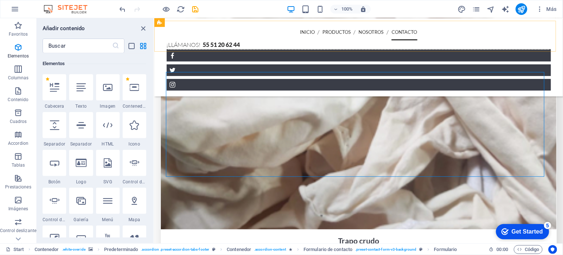
scroll to position [1560, 0]
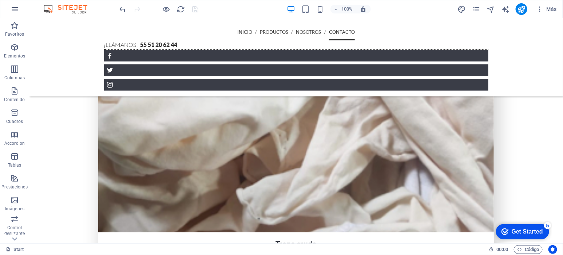
click at [23, 12] on button "button" at bounding box center [14, 8] width 17 height 17
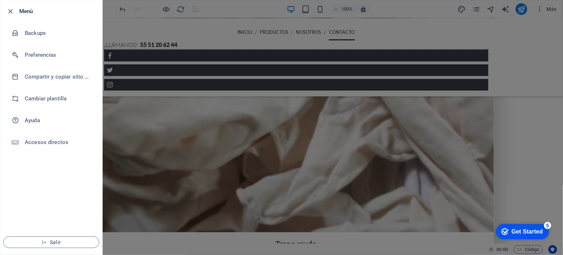
click at [22, 12] on h6 "Menú" at bounding box center [57, 11] width 77 height 9
click at [5, 10] on li "Menú" at bounding box center [51, 11] width 102 height 22
click at [9, 10] on icon "button" at bounding box center [11, 11] width 8 height 8
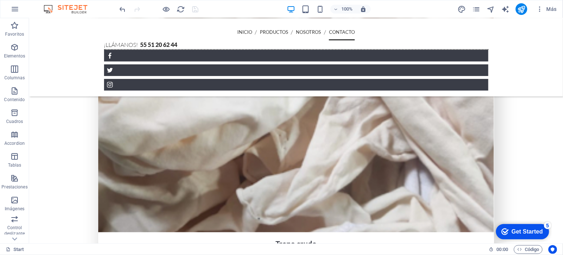
click at [74, 8] on img at bounding box center [69, 9] width 55 height 9
click at [14, 10] on icon "button" at bounding box center [15, 9] width 9 height 9
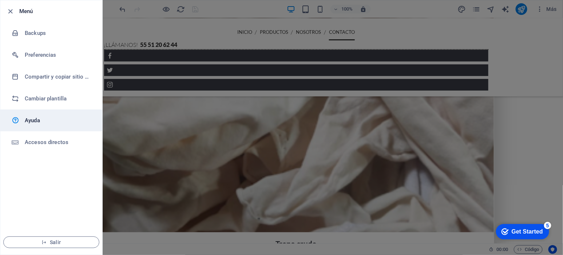
click at [25, 121] on h6 "Ayuda" at bounding box center [58, 120] width 67 height 9
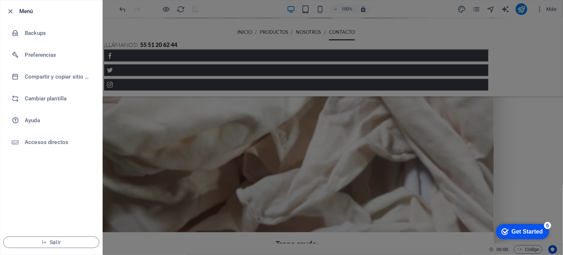
click at [18, 13] on div at bounding box center [12, 11] width 13 height 9
click at [10, 11] on icon "button" at bounding box center [11, 11] width 8 height 8
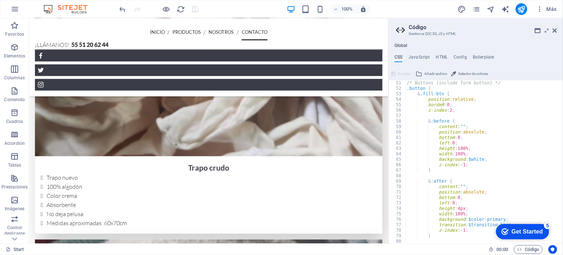
scroll to position [273, 0]
click at [438, 56] on h4 "HTML" at bounding box center [442, 59] width 12 height 8
type textarea "<a href="#main-content" class="wv-link-content button">Skip to main content</a>"
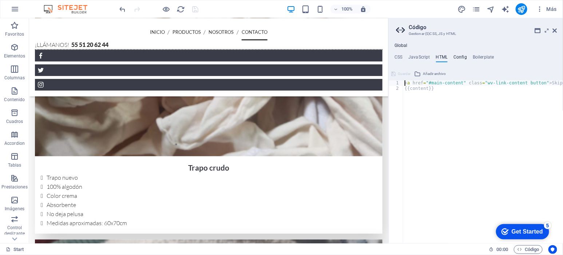
click at [464, 58] on h4 "Config" at bounding box center [460, 59] width 13 height 8
type textarea "$color-background: #ffffff;"
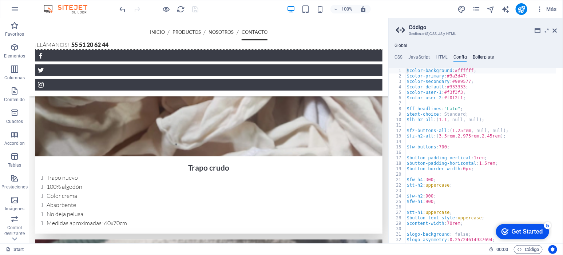
click at [488, 55] on h4 "Boilerplate" at bounding box center [483, 59] width 21 height 8
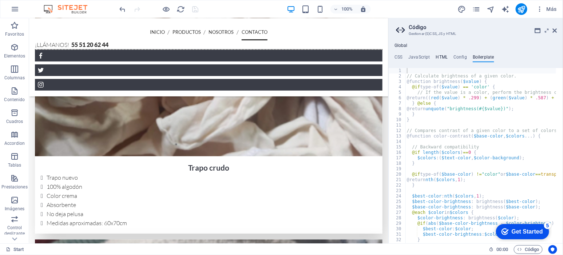
click at [438, 56] on h4 "HTML" at bounding box center [442, 59] width 12 height 8
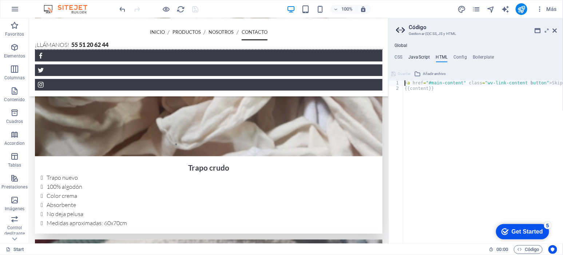
click at [419, 58] on h4 "JavaScript" at bounding box center [419, 59] width 21 height 8
type textarea "/* JS for preset "Menu V2" */"
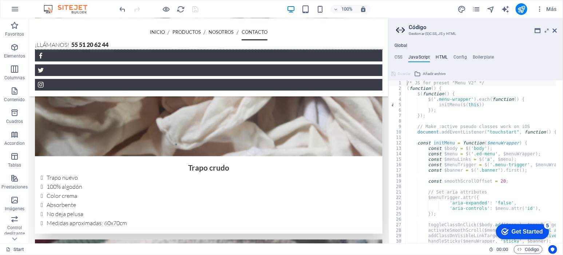
click at [445, 57] on h4 "HTML" at bounding box center [442, 59] width 12 height 8
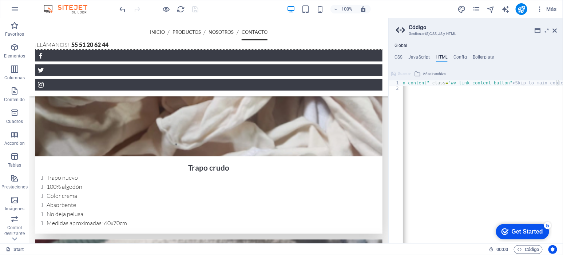
scroll to position [0, 0]
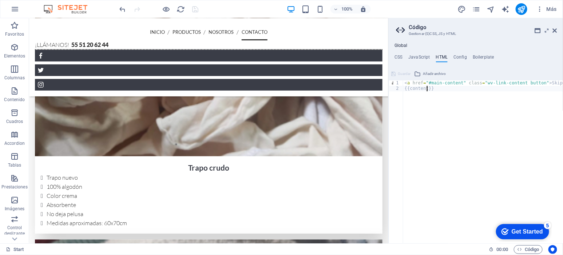
click at [427, 87] on div "< a href = "#main-content" class = "wv-link-content button" > Skip to main cont…" at bounding box center [502, 164] width 197 height 168
click at [422, 115] on div "< a href = "#main-content" class = "wv-link-content button" > Skip to main cont…" at bounding box center [502, 164] width 197 height 168
click at [424, 58] on h4 "JavaScript" at bounding box center [419, 59] width 21 height 8
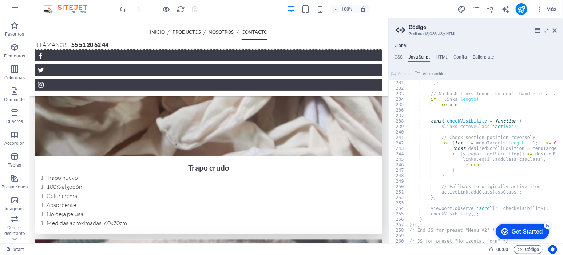
scroll to position [1257, 0]
click at [395, 55] on ul "CSS JavaScript HTML Config Boilerplate" at bounding box center [476, 59] width 174 height 8
click at [400, 57] on h4 "CSS" at bounding box center [399, 59] width 8 height 8
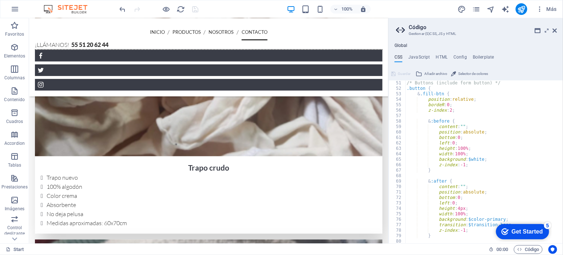
click at [461, 52] on div "Global CSS JavaScript HTML Config Boilerplate /*-------------------------------…" at bounding box center [476, 143] width 174 height 201
click at [463, 57] on h4 "Config" at bounding box center [460, 59] width 13 height 8
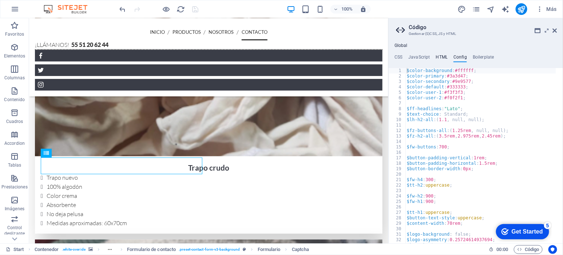
click at [445, 60] on h4 "HTML" at bounding box center [442, 59] width 12 height 8
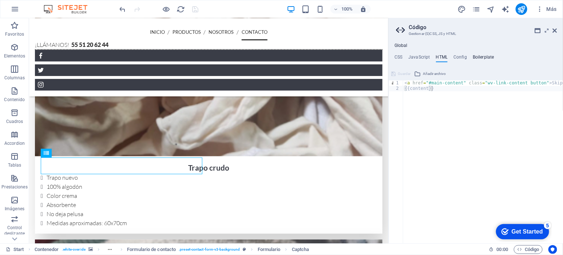
click at [482, 57] on h4 "Boilerplate" at bounding box center [483, 59] width 21 height 8
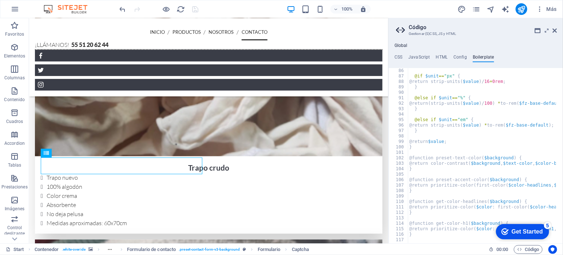
scroll to position [275, 0]
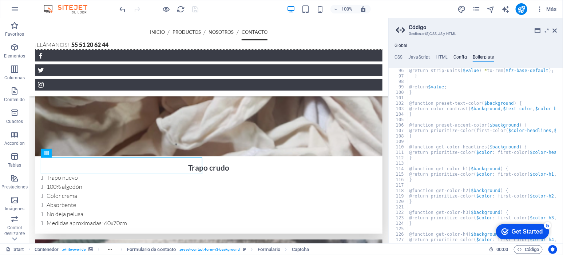
click at [458, 55] on h4 "Config" at bounding box center [460, 59] width 13 height 8
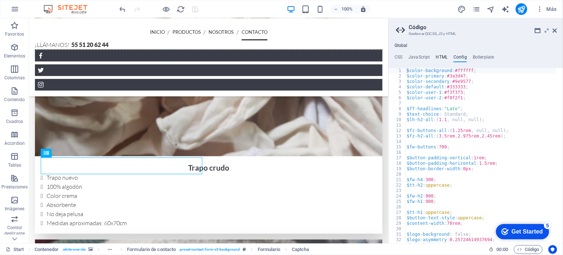
drag, startPoint x: 433, startPoint y: 57, endPoint x: 439, endPoint y: 57, distance: 5.8
click at [433, 57] on ul "CSS JavaScript HTML Config Boilerplate" at bounding box center [476, 59] width 174 height 8
click at [441, 57] on h4 "HTML" at bounding box center [442, 59] width 12 height 8
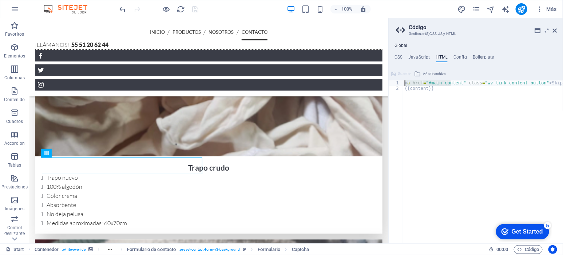
drag, startPoint x: 451, startPoint y: 81, endPoint x: 563, endPoint y: 78, distance: 111.5
click at [563, 78] on div "{{content}} 1 2 < a href = "#main-content" class = "wv-link-content button" > S…" at bounding box center [476, 156] width 174 height 176
drag, startPoint x: 490, startPoint y: 81, endPoint x: 502, endPoint y: 83, distance: 12.2
click at [491, 81] on div "< a href = "#main-content" class = "wv-link-content button" > Skip to main cont…" at bounding box center [502, 164] width 197 height 168
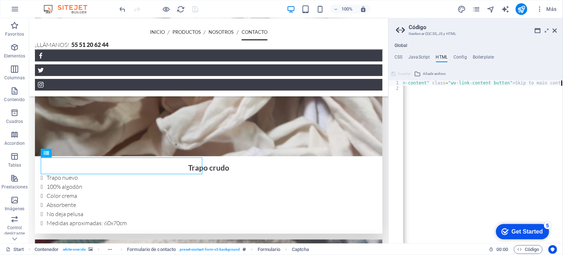
scroll to position [0, 0]
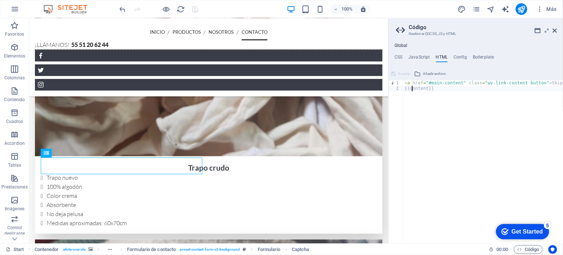
type textarea "<a href="#main-content" class="wv-link-content button">Skip to main content</a>"
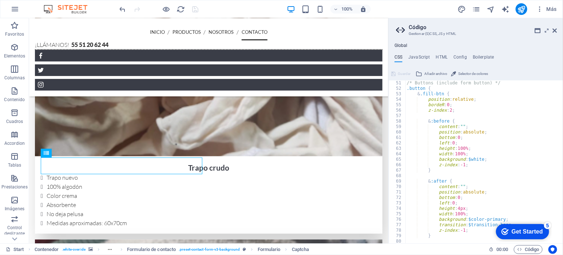
click at [547, 32] on icon at bounding box center [547, 31] width 0 height 6
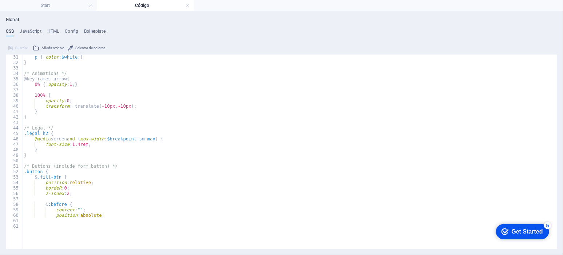
scroll to position [164, 0]
click at [29, 30] on h4 "JavaScript" at bounding box center [30, 33] width 21 height 8
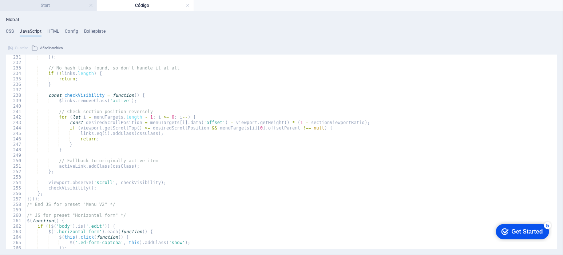
click at [56, 8] on h4 "Start" at bounding box center [48, 5] width 97 height 8
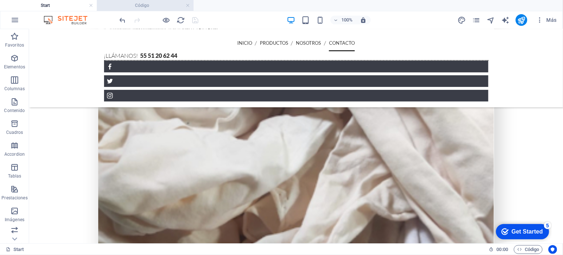
click at [141, 4] on h4 "Código" at bounding box center [145, 5] width 97 height 8
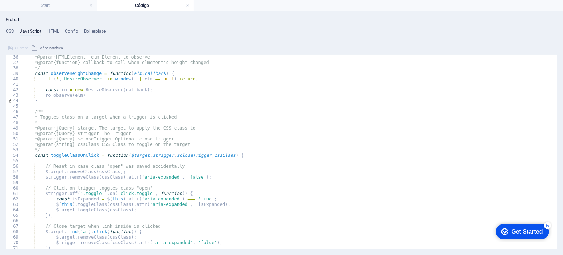
scroll to position [164, 0]
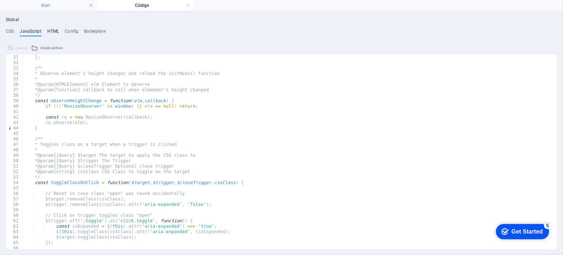
click at [54, 32] on h4 "HTML" at bounding box center [53, 33] width 12 height 8
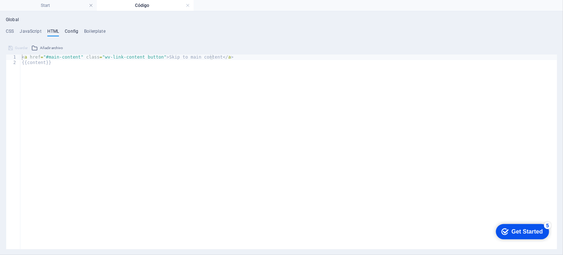
click at [71, 31] on h4 "Config" at bounding box center [71, 33] width 13 height 8
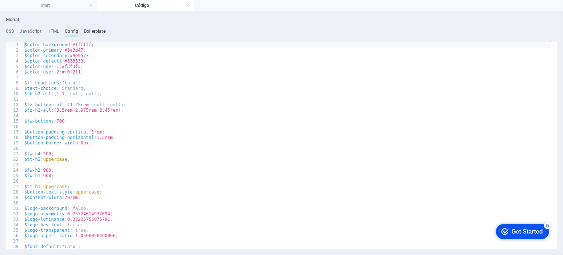
click at [94, 32] on h4 "Boilerplate" at bounding box center [94, 33] width 21 height 8
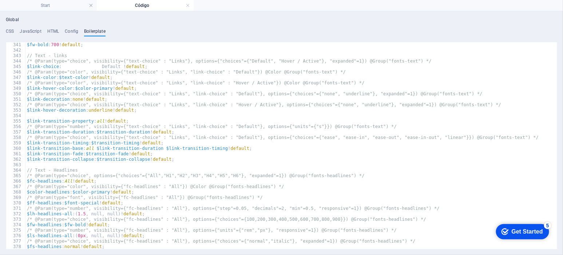
scroll to position [998, 0]
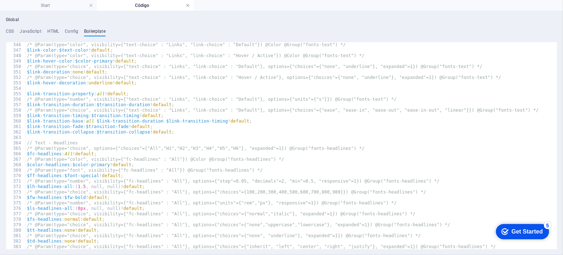
click at [189, 6] on link at bounding box center [188, 5] width 4 height 7
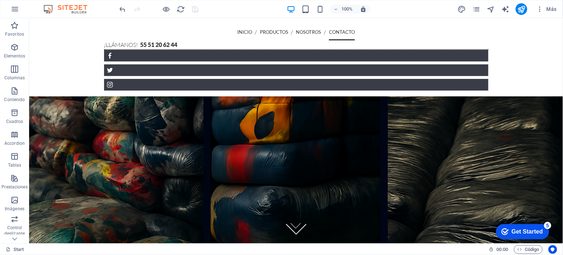
scroll to position [1512, 0]
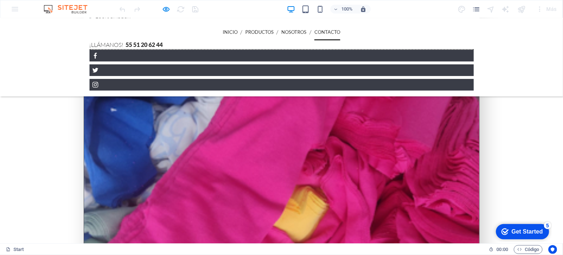
scroll to position [1162, 0]
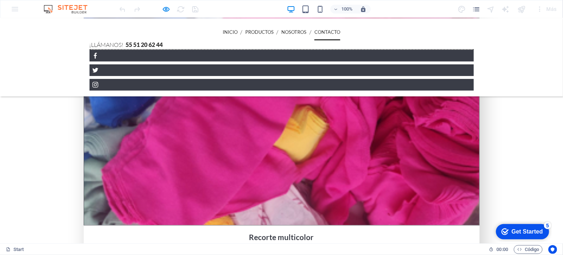
scroll to position [1253, 0]
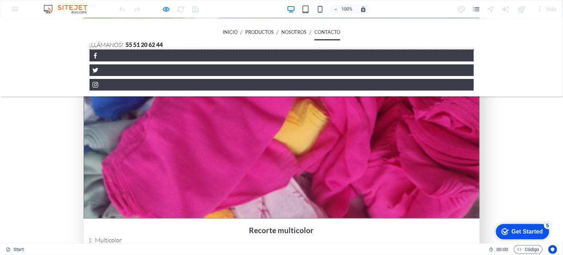
type input "62xad8"
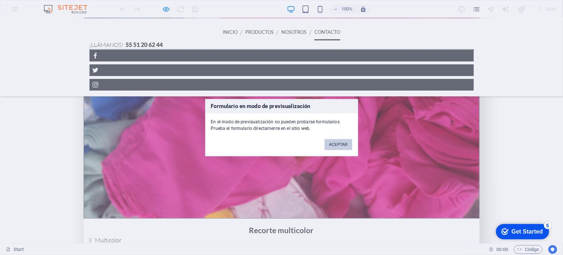
click at [345, 145] on button "ACEPTAR" at bounding box center [338, 144] width 27 height 11
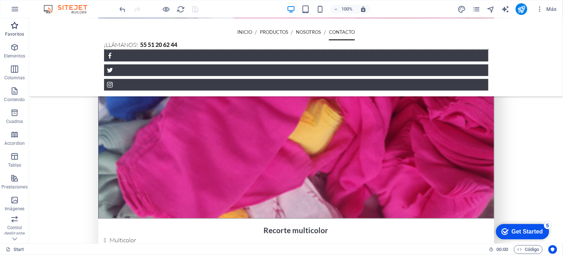
click at [15, 33] on p "Favoritos" at bounding box center [14, 34] width 19 height 6
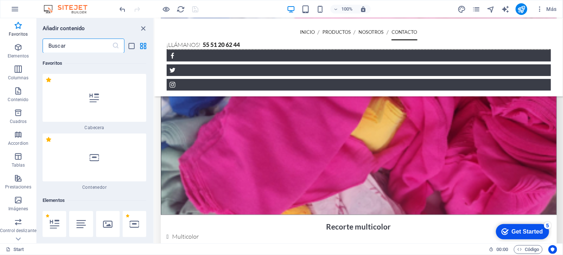
click at [63, 43] on input "text" at bounding box center [78, 46] width 70 height 15
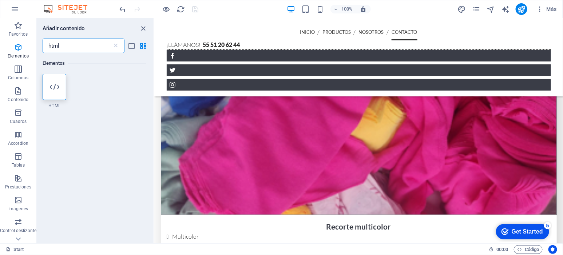
type input "html"
click at [74, 82] on div "1 Star HTML" at bounding box center [95, 91] width 104 height 35
click at [60, 87] on div at bounding box center [55, 87] width 24 height 26
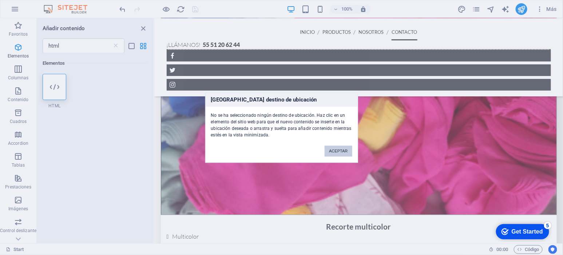
click at [339, 149] on button "ACEPTAR" at bounding box center [338, 151] width 27 height 11
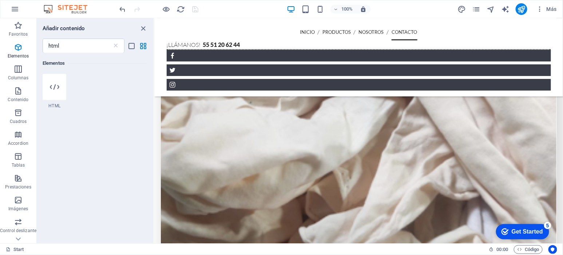
scroll to position [1515, 0]
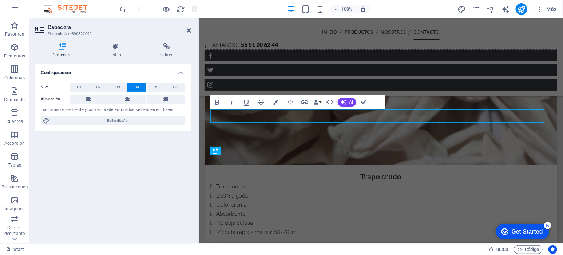
scroll to position [1461, 0]
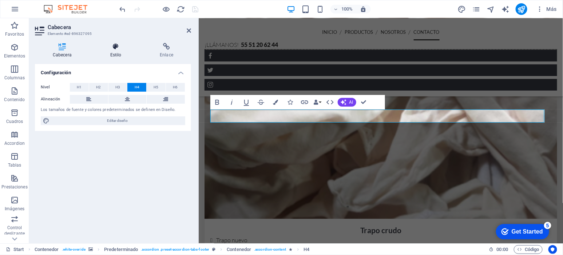
click at [111, 50] on icon at bounding box center [116, 46] width 47 height 7
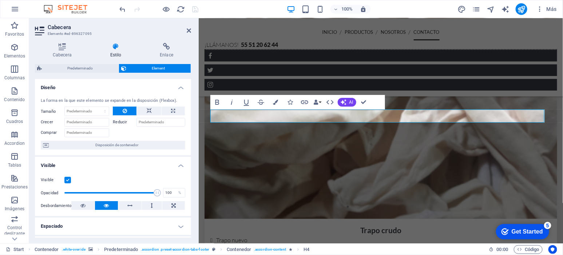
scroll to position [15, 0]
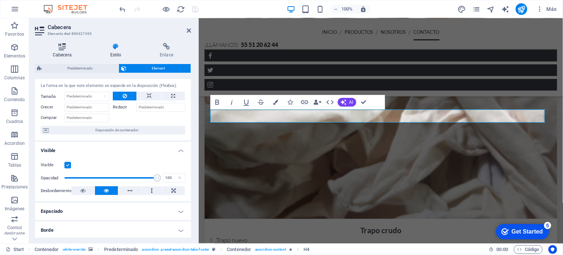
click at [59, 47] on icon at bounding box center [62, 46] width 55 height 7
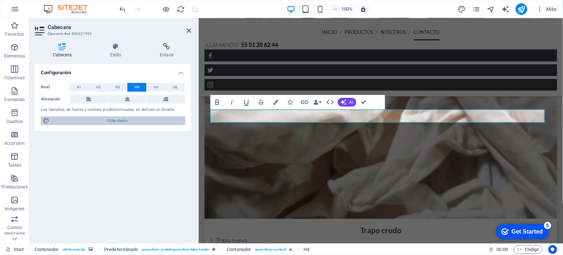
click at [137, 123] on span "Editar diseño" at bounding box center [117, 121] width 131 height 9
select select "px"
select select "300"
select select "px"
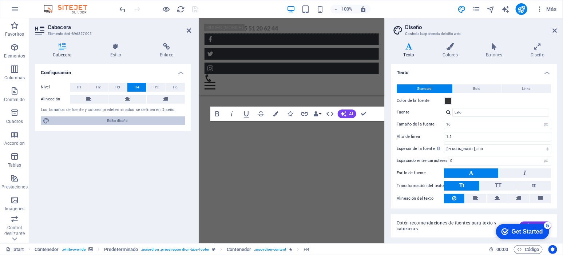
scroll to position [3001, 0]
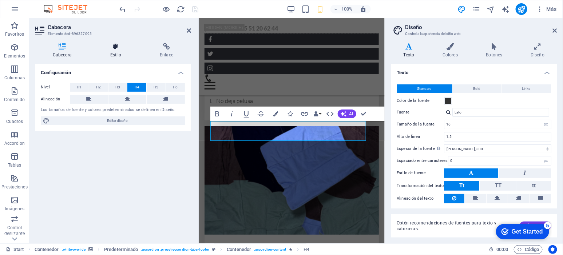
click at [118, 55] on h4 "Estilo" at bounding box center [118, 50] width 50 height 15
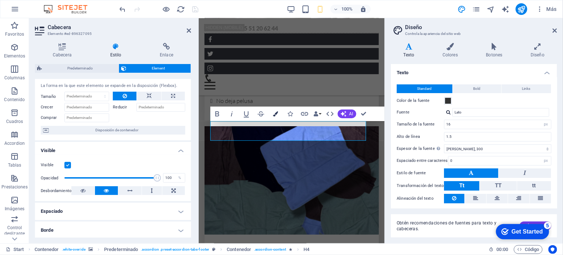
click at [275, 113] on icon "button" at bounding box center [275, 113] width 5 height 5
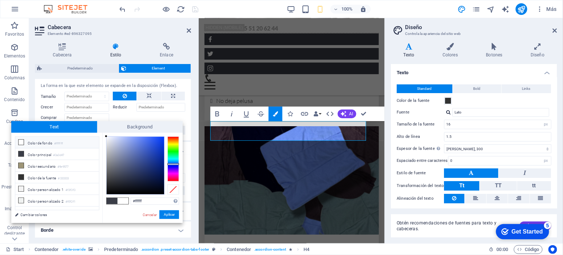
drag, startPoint x: 110, startPoint y: 144, endPoint x: 103, endPoint y: 135, distance: 11.7
click at [103, 135] on div "#ffffff Formatos soportados #0852ed rgb(8, 82, 237) rgba(8, 82, 237, 90%) hsv(2…" at bounding box center [142, 231] width 80 height 196
type input "#000000"
click at [167, 216] on button "Aplicar" at bounding box center [170, 215] width 20 height 9
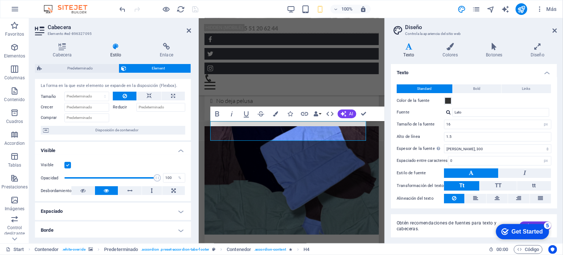
click at [556, 27] on h2 "Diseño" at bounding box center [481, 27] width 152 height 7
click at [188, 29] on icon at bounding box center [189, 31] width 4 height 6
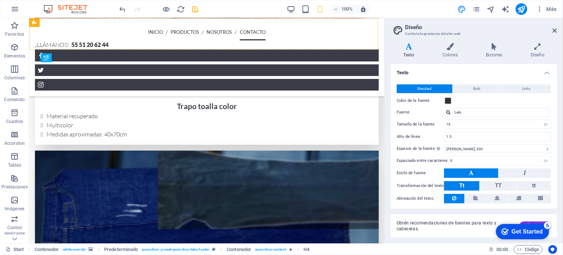
scroll to position [1507, 0]
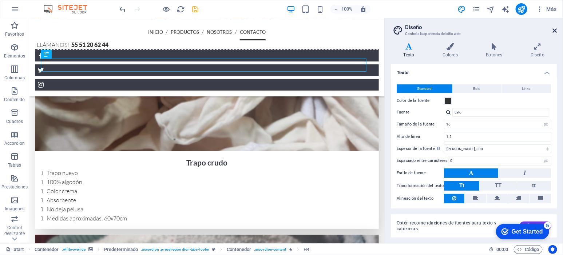
click at [555, 30] on icon at bounding box center [555, 31] width 4 height 6
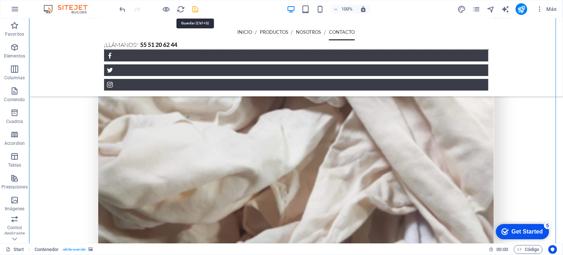
click at [196, 10] on icon "save" at bounding box center [196, 9] width 8 height 8
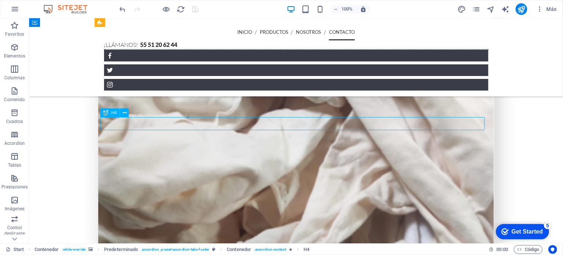
drag, startPoint x: 279, startPoint y: 121, endPoint x: 109, endPoint y: 122, distance: 169.7
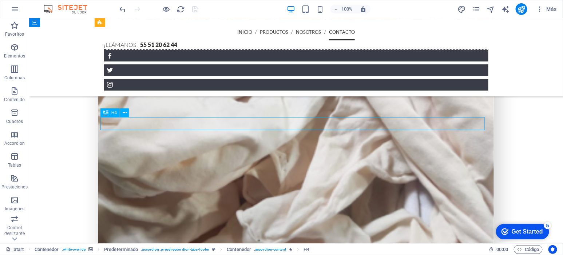
scroll to position [1501, 0]
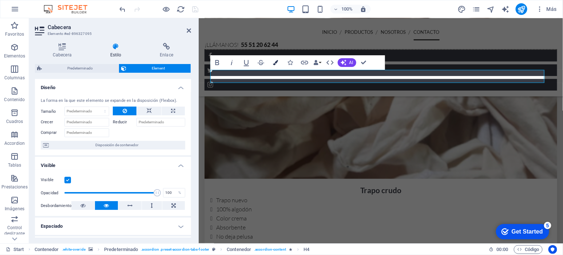
click at [275, 63] on icon "button" at bounding box center [275, 62] width 5 height 5
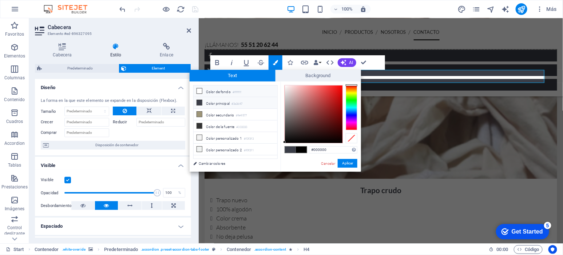
click at [227, 90] on li "Color de fondo #ffffff" at bounding box center [236, 92] width 84 height 12
click at [236, 103] on small "#3a3d47" at bounding box center [237, 104] width 11 height 5
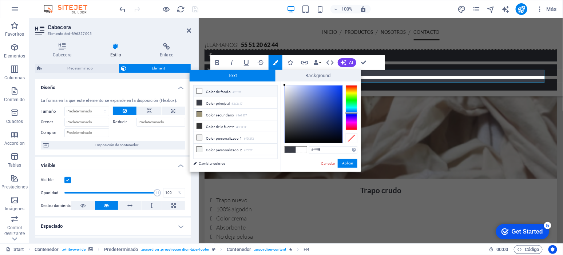
drag, startPoint x: 287, startPoint y: 92, endPoint x: 282, endPoint y: 82, distance: 11.1
click at [282, 82] on div "#ffffff Formatos soportados #0852ed rgb(8, 82, 237) rgba(8, 82, 237, 90%) hsv(2…" at bounding box center [321, 180] width 80 height 196
click at [282, 85] on div "#ffffff Formatos soportados #0852ed rgb(8, 82, 237) rgba(8, 82, 237, 90%) hsv(2…" at bounding box center [321, 180] width 80 height 196
type input "#e7e9ee"
click at [287, 89] on div at bounding box center [286, 88] width 3 height 3
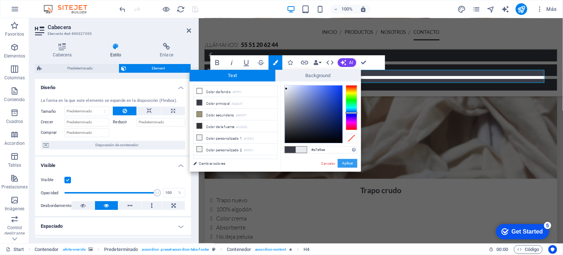
click at [348, 163] on button "Aplicar" at bounding box center [348, 163] width 20 height 9
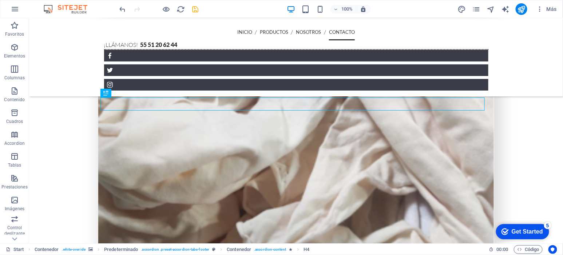
scroll to position [1562, 0]
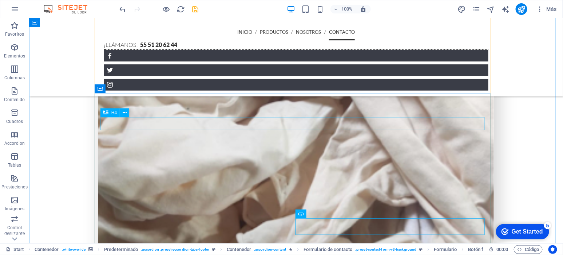
scroll to position [1507, 0]
